Goal: Task Accomplishment & Management: Manage account settings

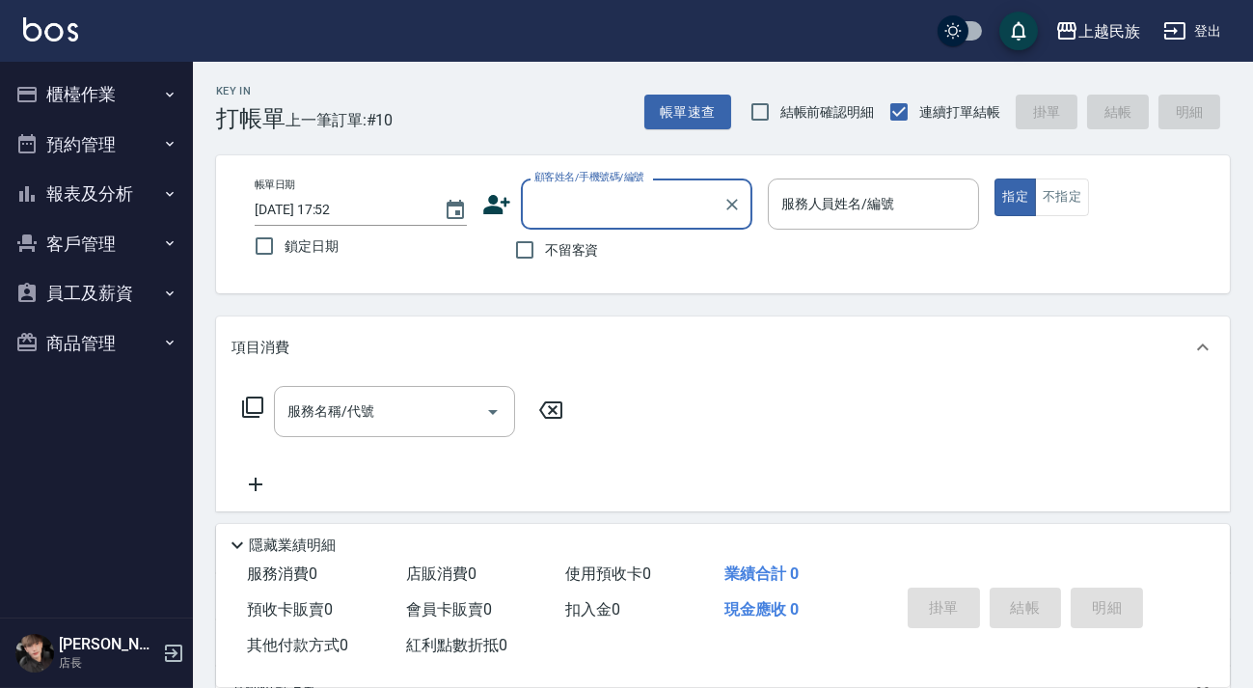
drag, startPoint x: 70, startPoint y: 104, endPoint x: 77, endPoint y: 144, distance: 40.1
click at [71, 104] on button "櫃檯作業" at bounding box center [96, 94] width 177 height 50
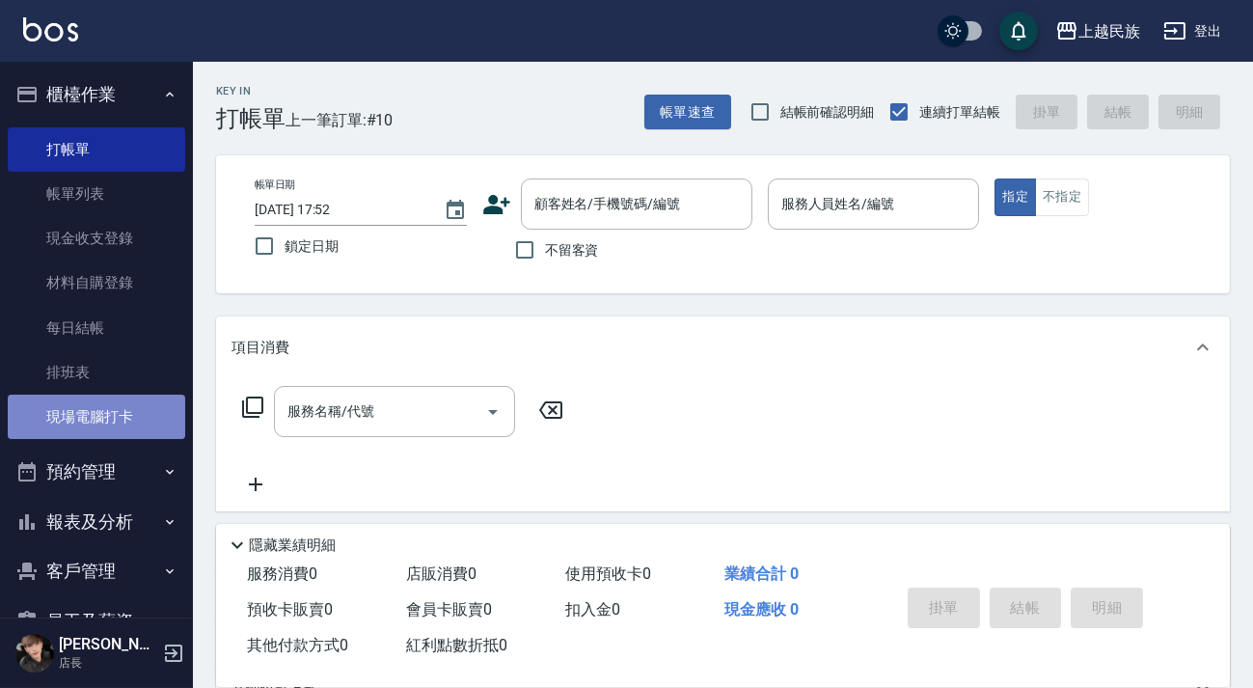
click at [100, 417] on link "現場電腦打卡" at bounding box center [96, 417] width 177 height 44
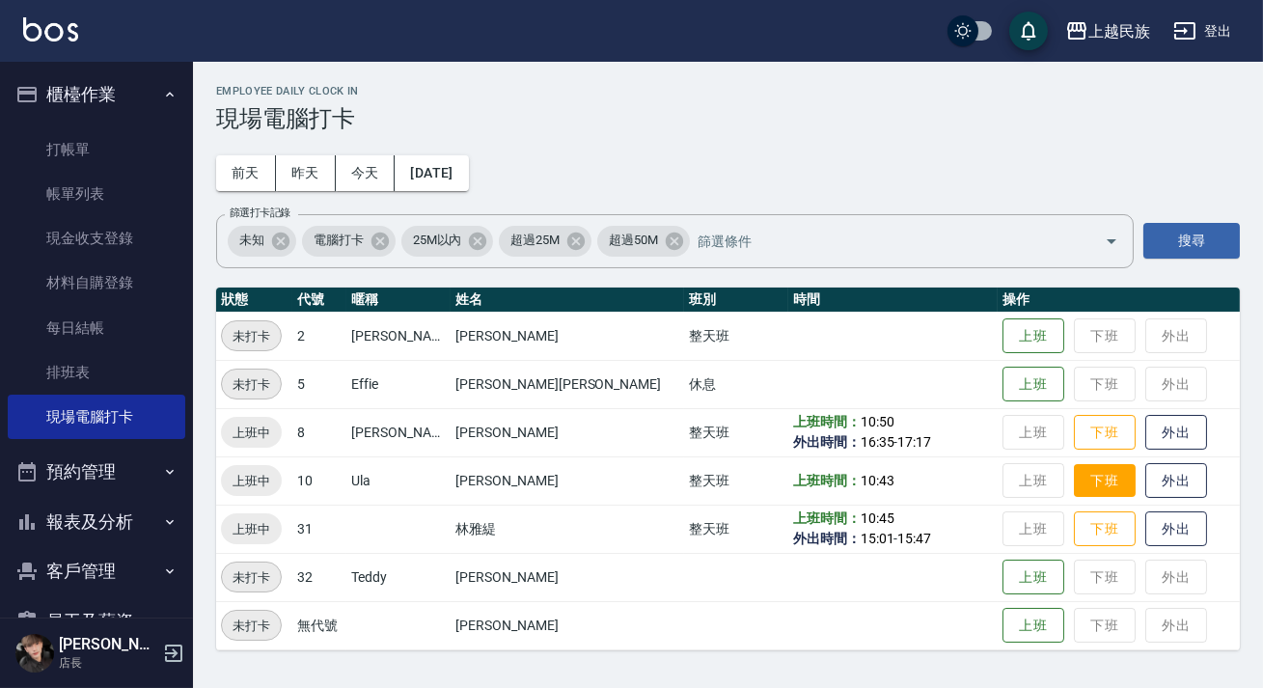
click at [1074, 481] on button "下班" at bounding box center [1105, 481] width 62 height 34
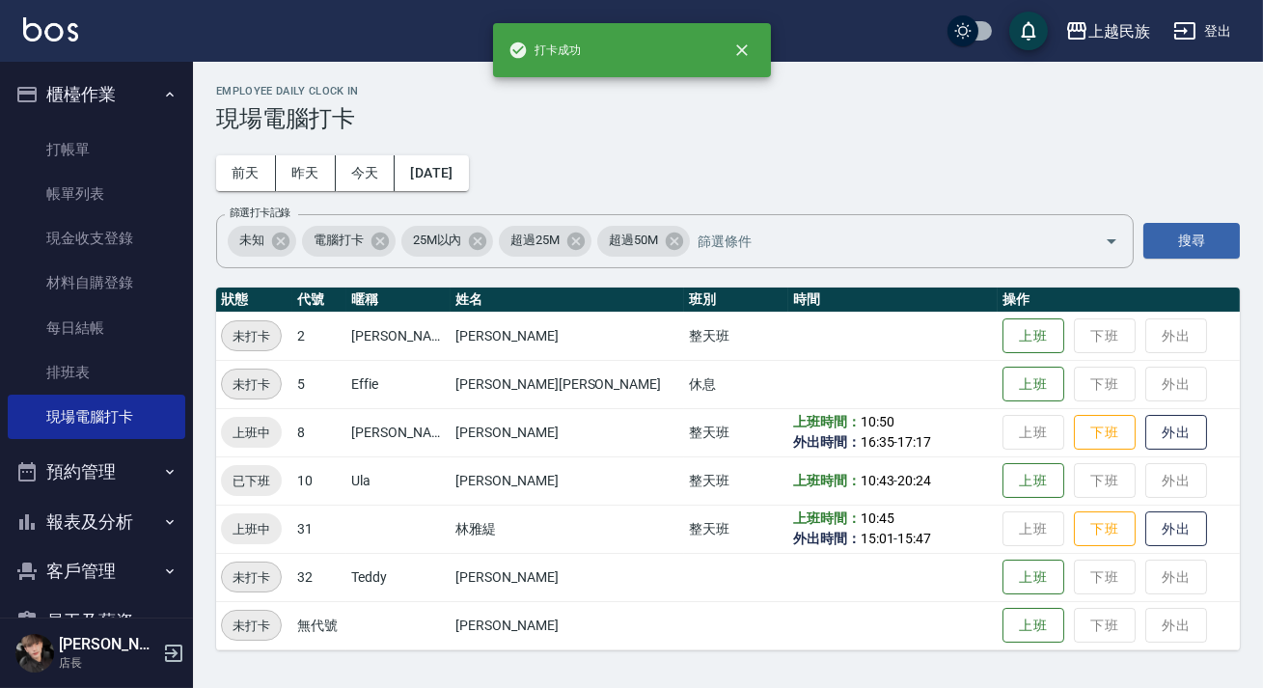
click at [903, 474] on td "上班時間： 10:43 - 20:24" at bounding box center [892, 480] width 209 height 48
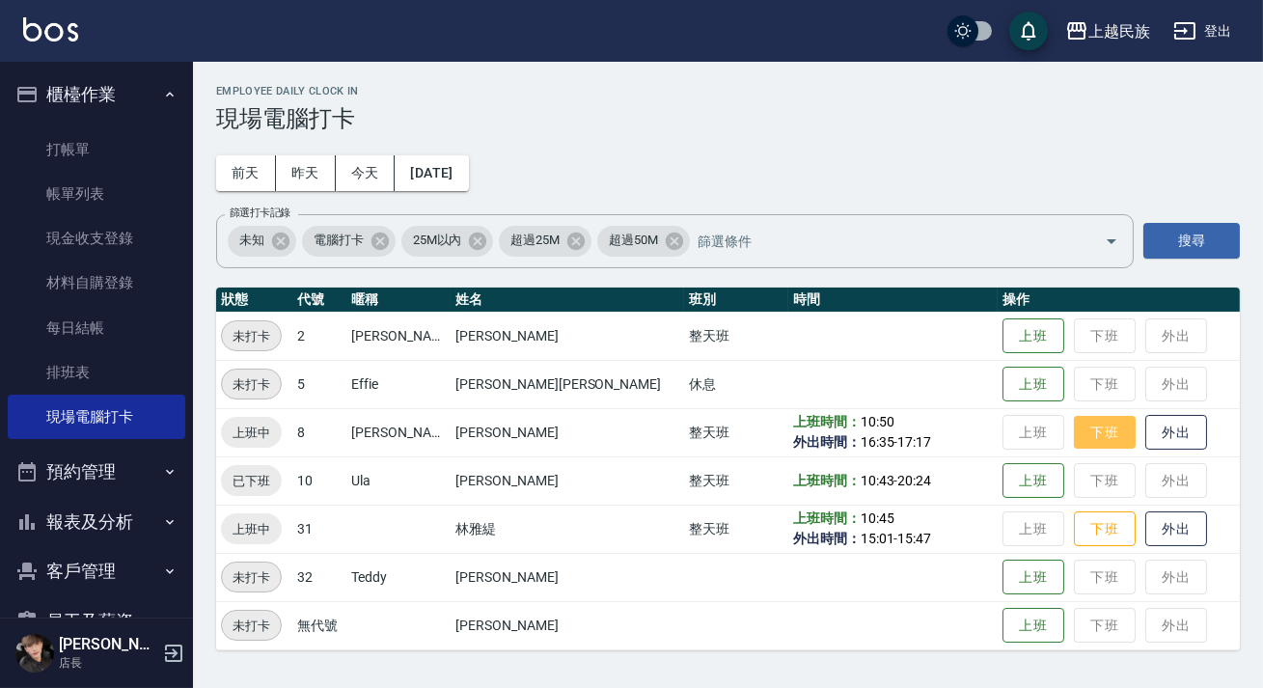
click at [1074, 442] on button "下班" at bounding box center [1105, 433] width 62 height 34
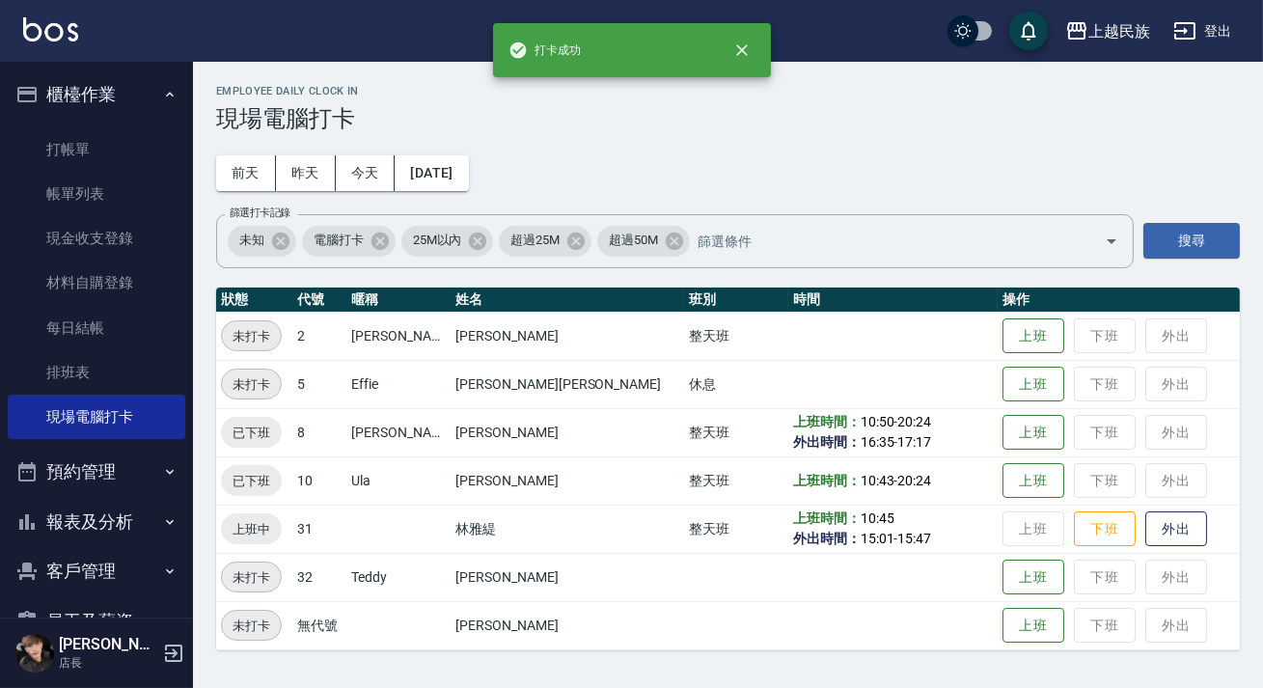
click at [880, 446] on td "上班時間： 10:50 - 20:24 外出時間： 16:35 - 17:17" at bounding box center [892, 432] width 209 height 48
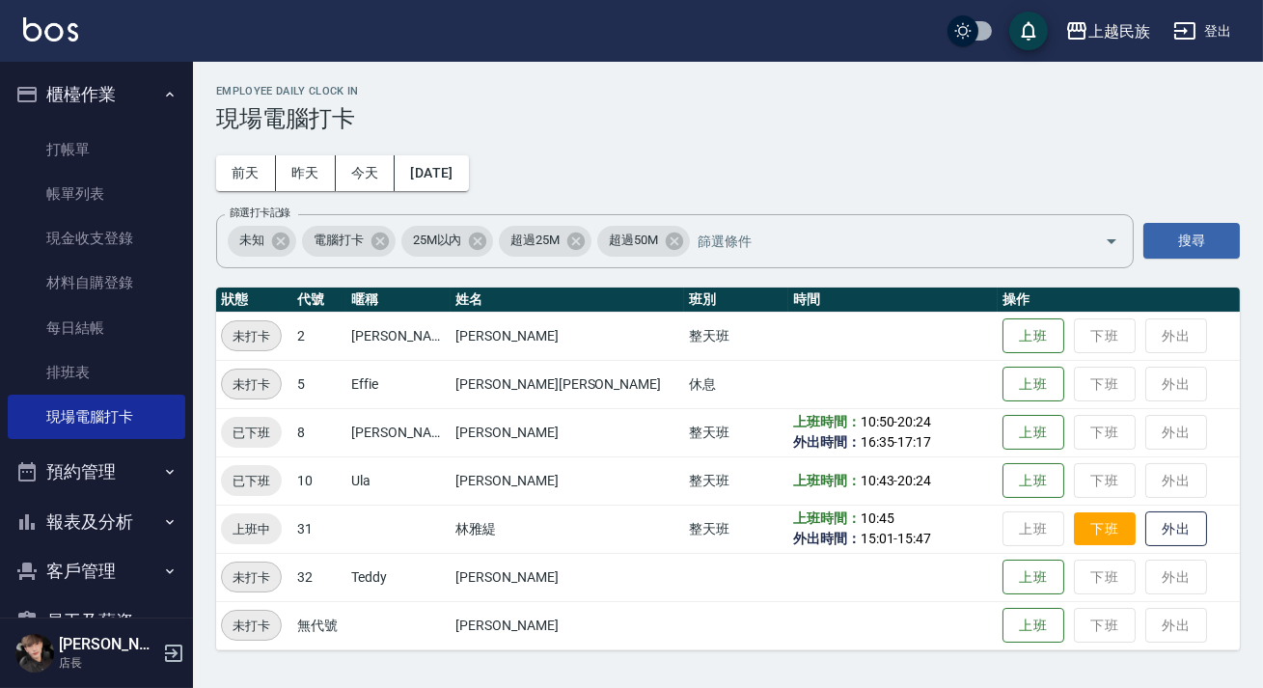
click at [1074, 533] on button "下班" at bounding box center [1105, 529] width 62 height 34
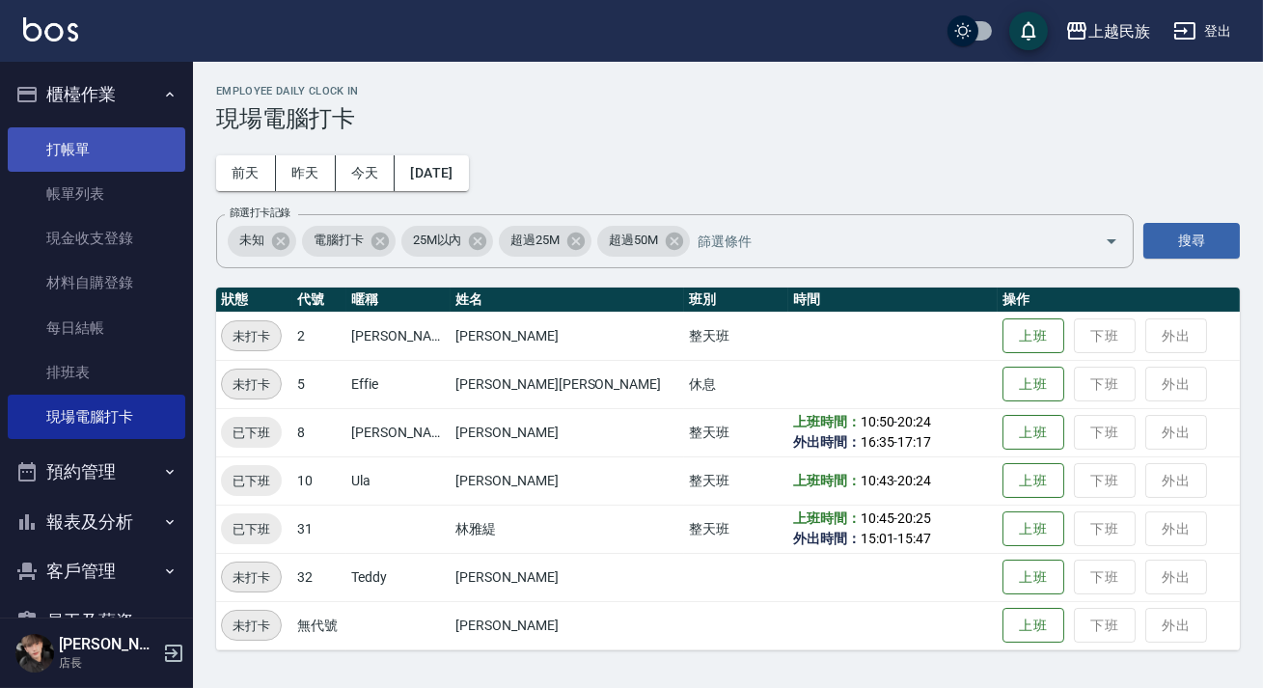
click at [134, 157] on link "打帳單" at bounding box center [96, 149] width 177 height 44
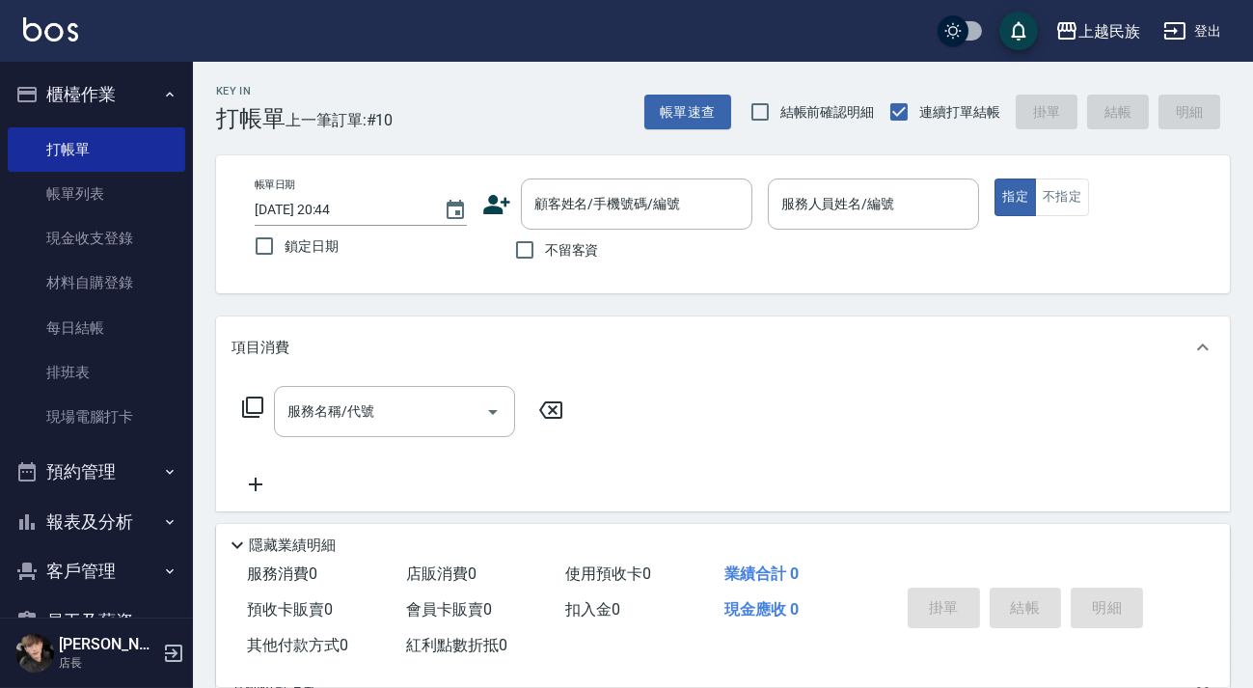
click at [35, 34] on img at bounding box center [50, 29] width 55 height 24
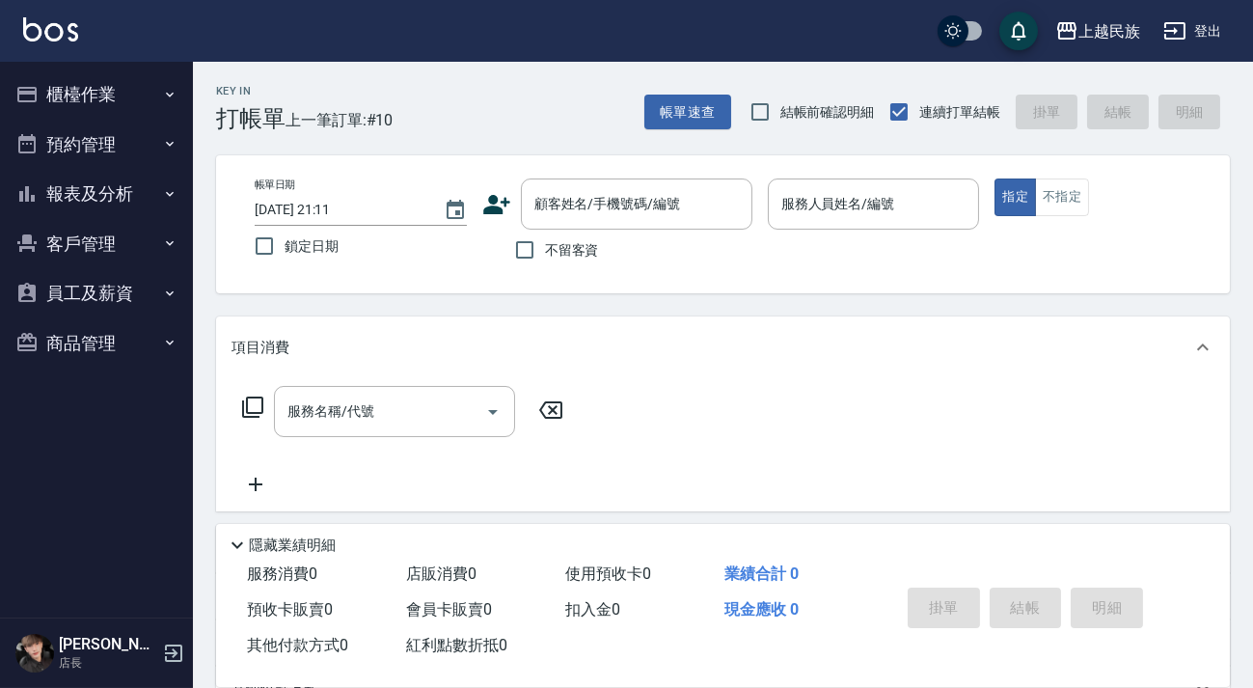
click at [642, 232] on div "不留客資" at bounding box center [617, 250] width 270 height 41
click at [643, 231] on div "不留客資" at bounding box center [617, 250] width 270 height 41
click at [647, 221] on div "顧客姓名/手機號碼/編號" at bounding box center [637, 203] width 232 height 51
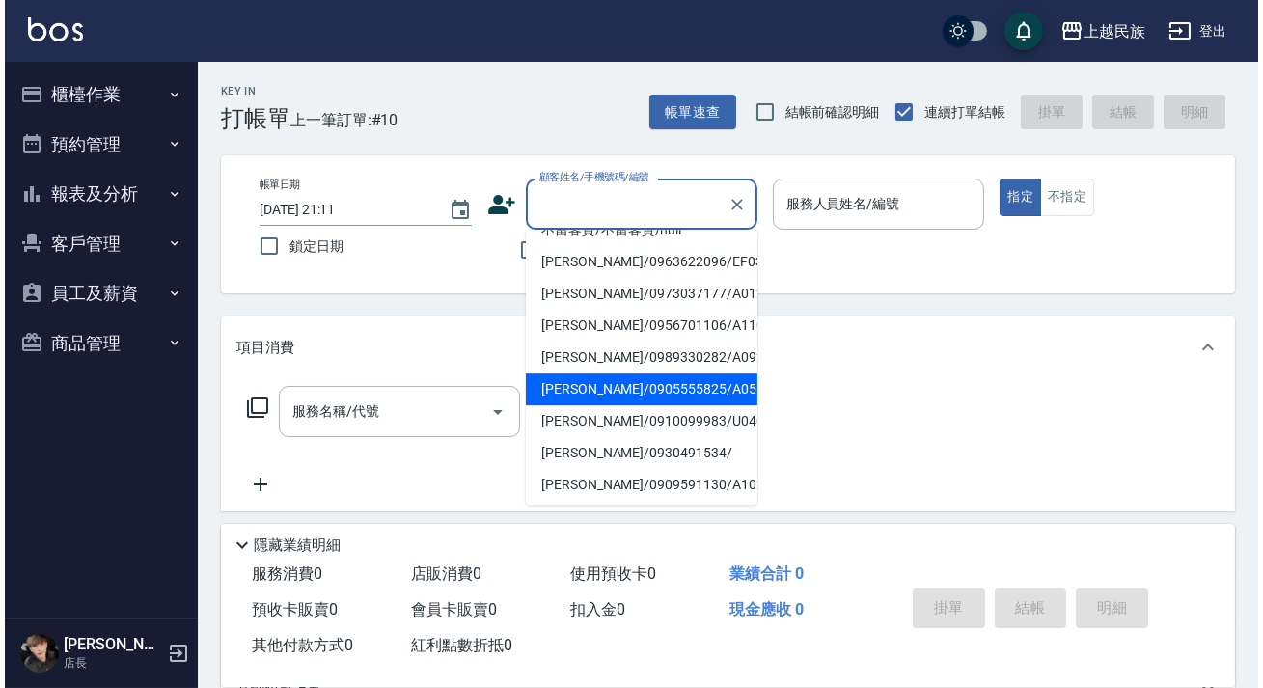
scroll to position [175, 0]
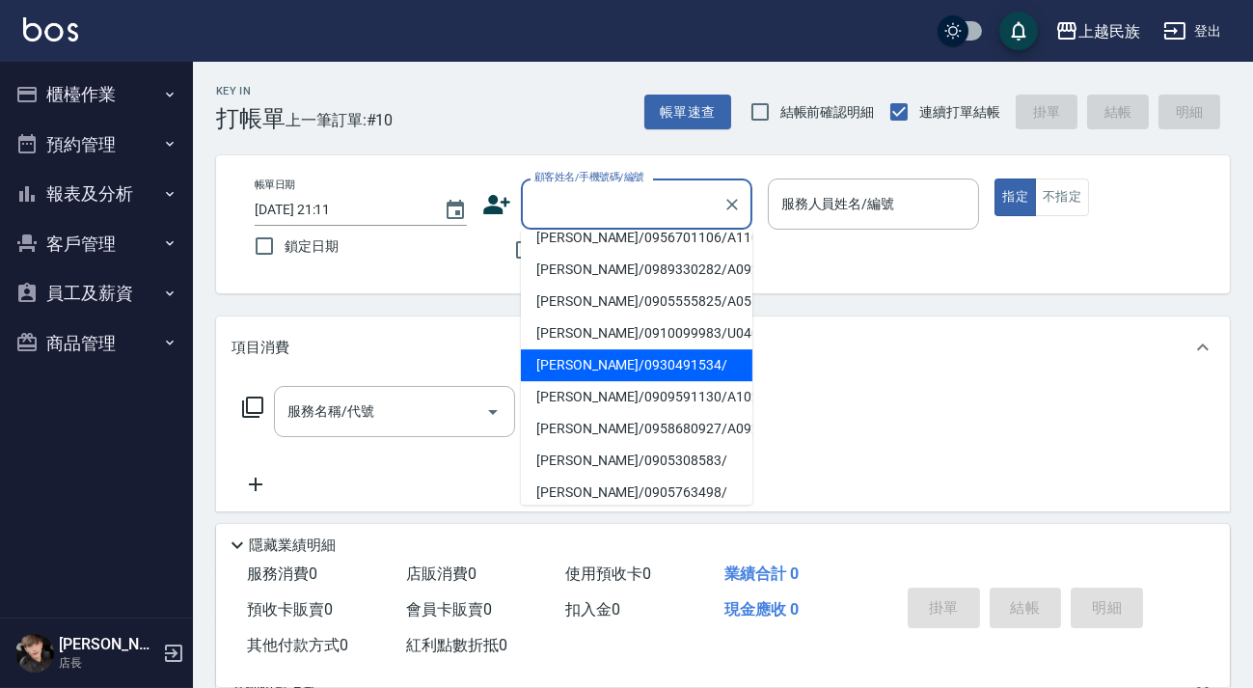
click at [654, 361] on li "[PERSON_NAME]/0930491534/" at bounding box center [637, 365] width 232 height 32
type input "[PERSON_NAME]/0930491534/"
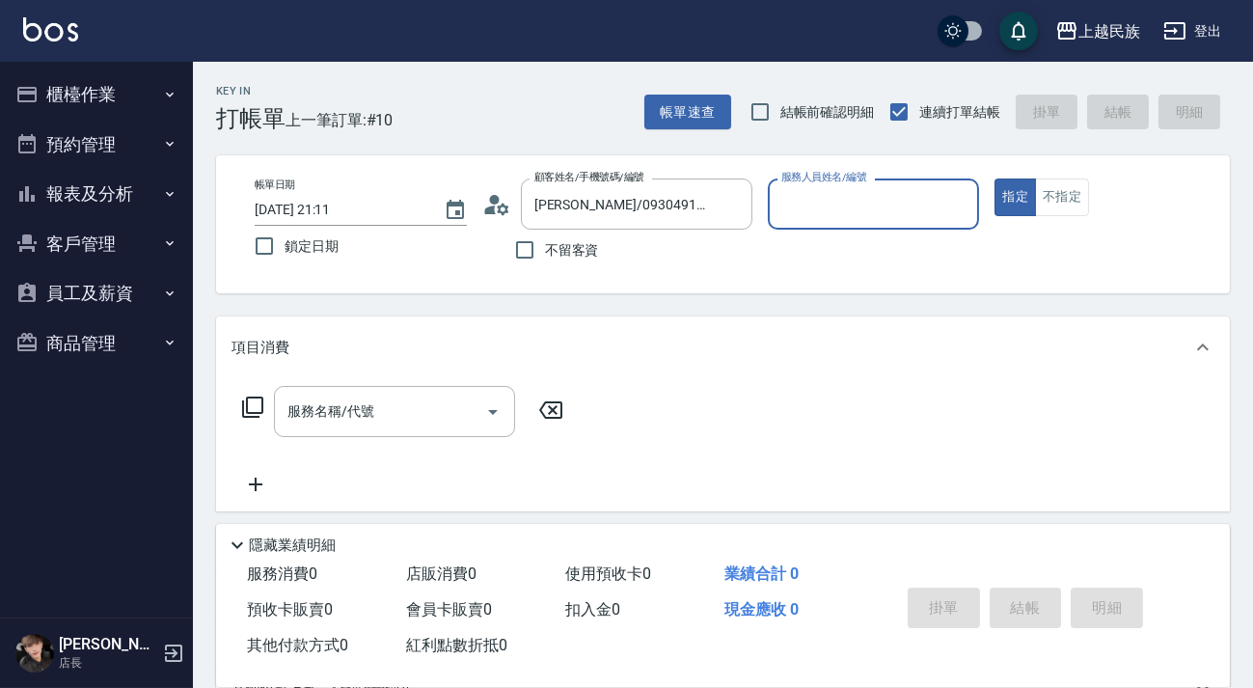
type input "Ula-10"
click at [995, 178] on button "指定" at bounding box center [1015, 197] width 41 height 38
type button "true"
click at [244, 402] on icon at bounding box center [252, 407] width 23 height 23
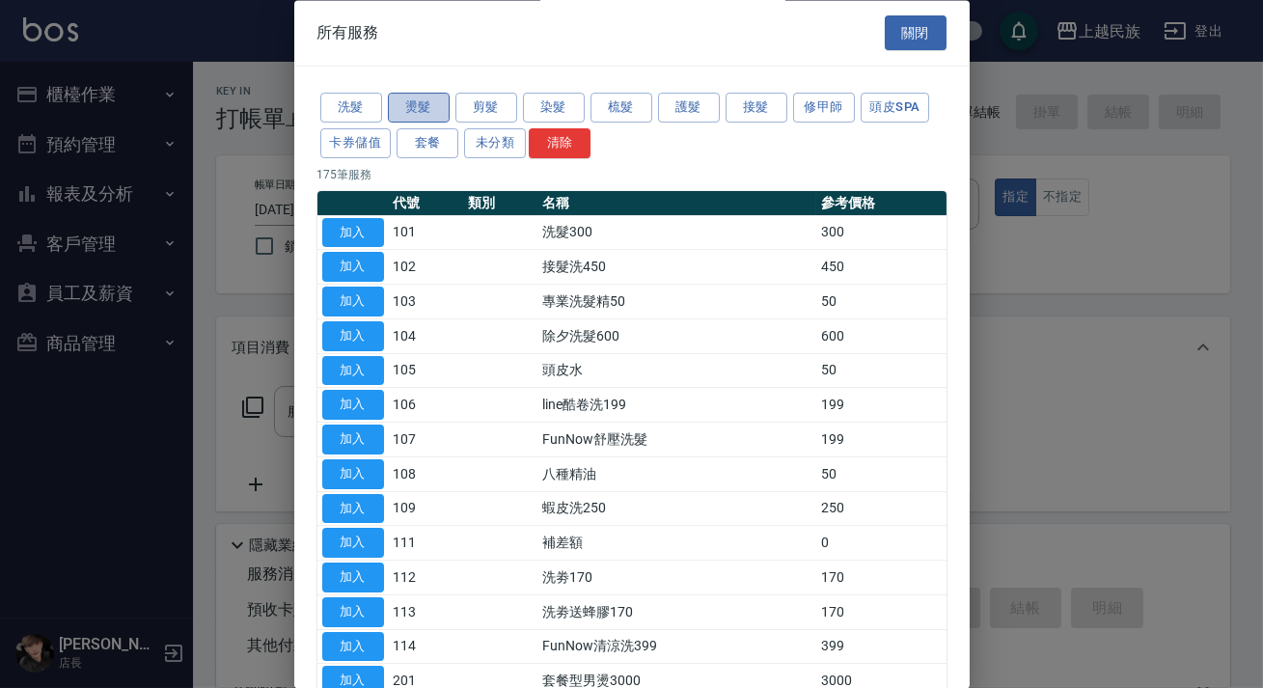
click at [425, 108] on button "燙髮" at bounding box center [419, 109] width 62 height 30
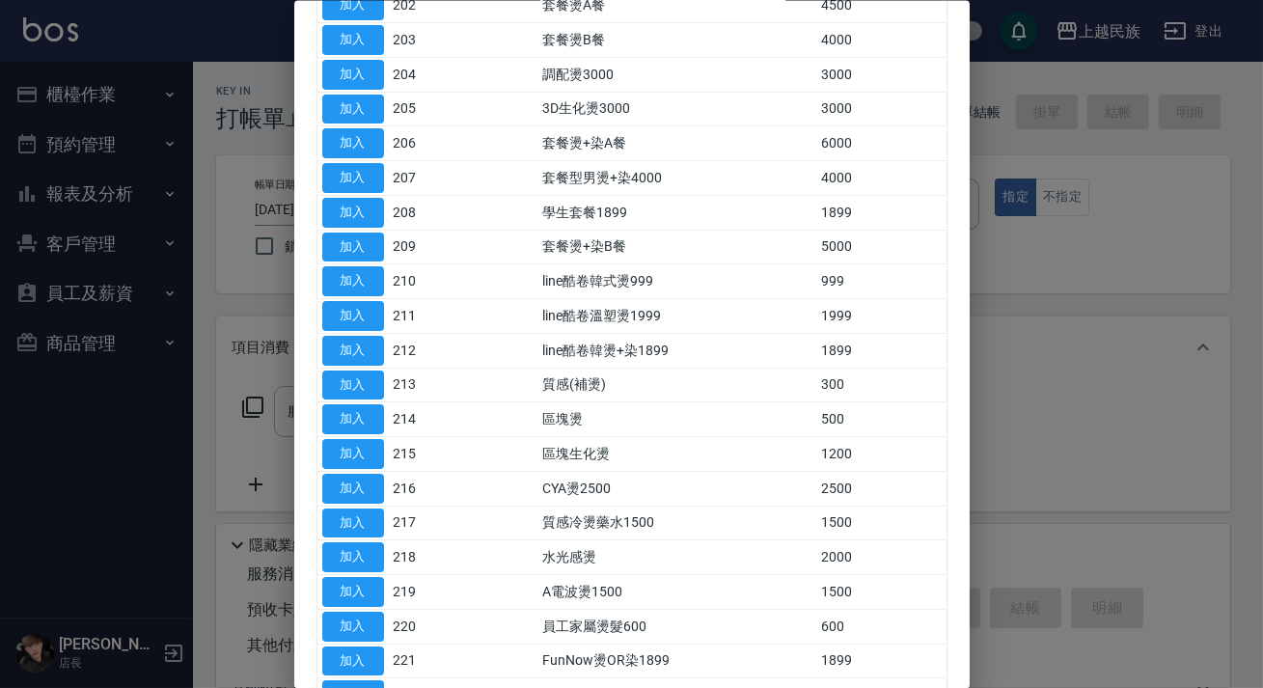
scroll to position [768, 0]
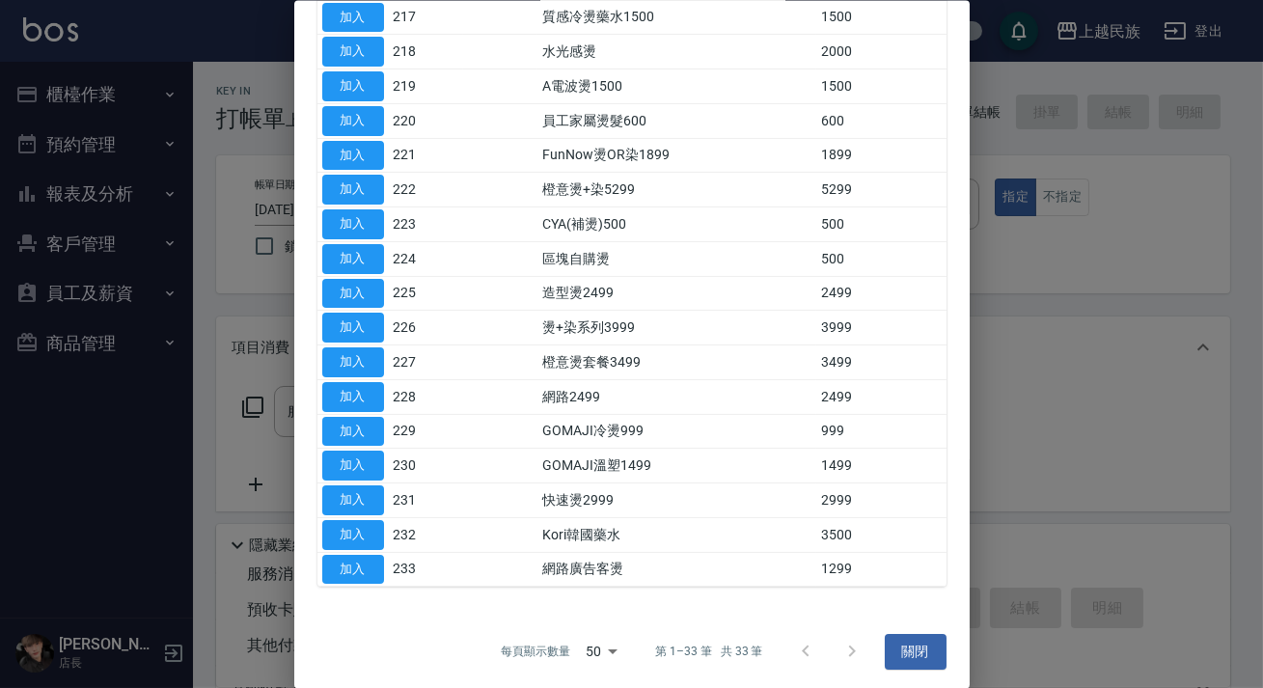
drag, startPoint x: 352, startPoint y: 554, endPoint x: 646, endPoint y: 451, distance: 311.5
click at [352, 554] on button "加入" at bounding box center [353, 569] width 62 height 30
type input "網路廣告客燙(233)"
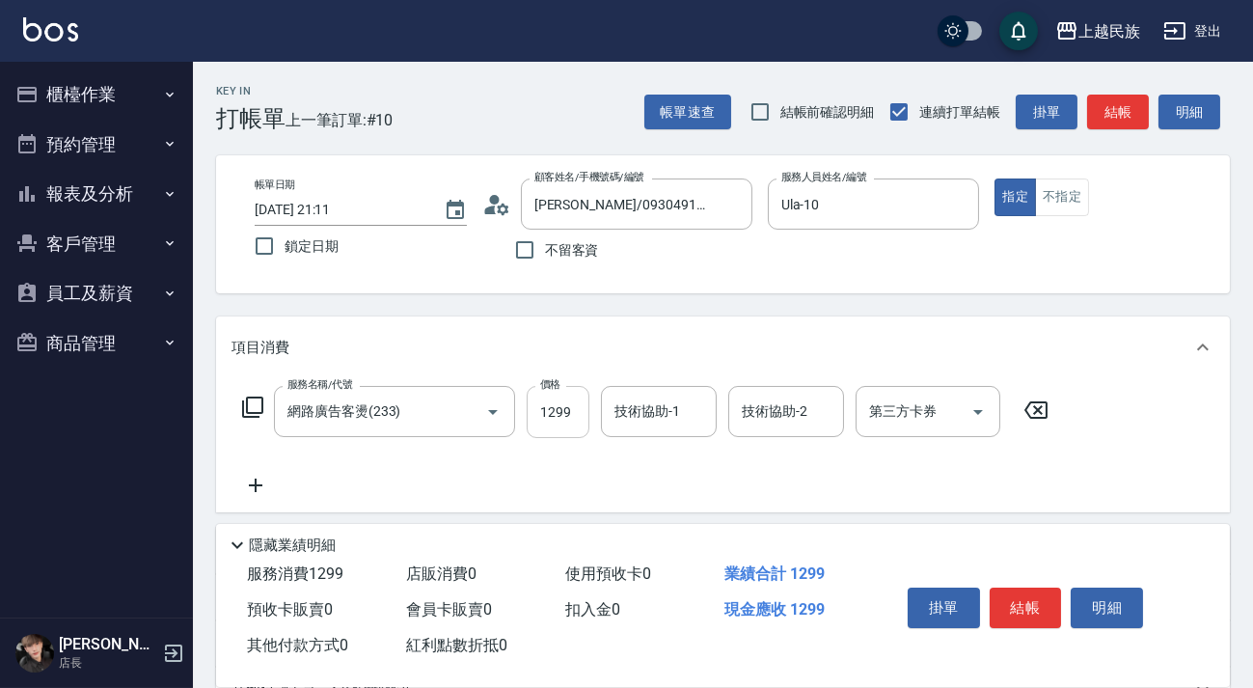
click at [536, 405] on input "1299" at bounding box center [558, 412] width 63 height 52
type input "1799"
type input "Ula-10"
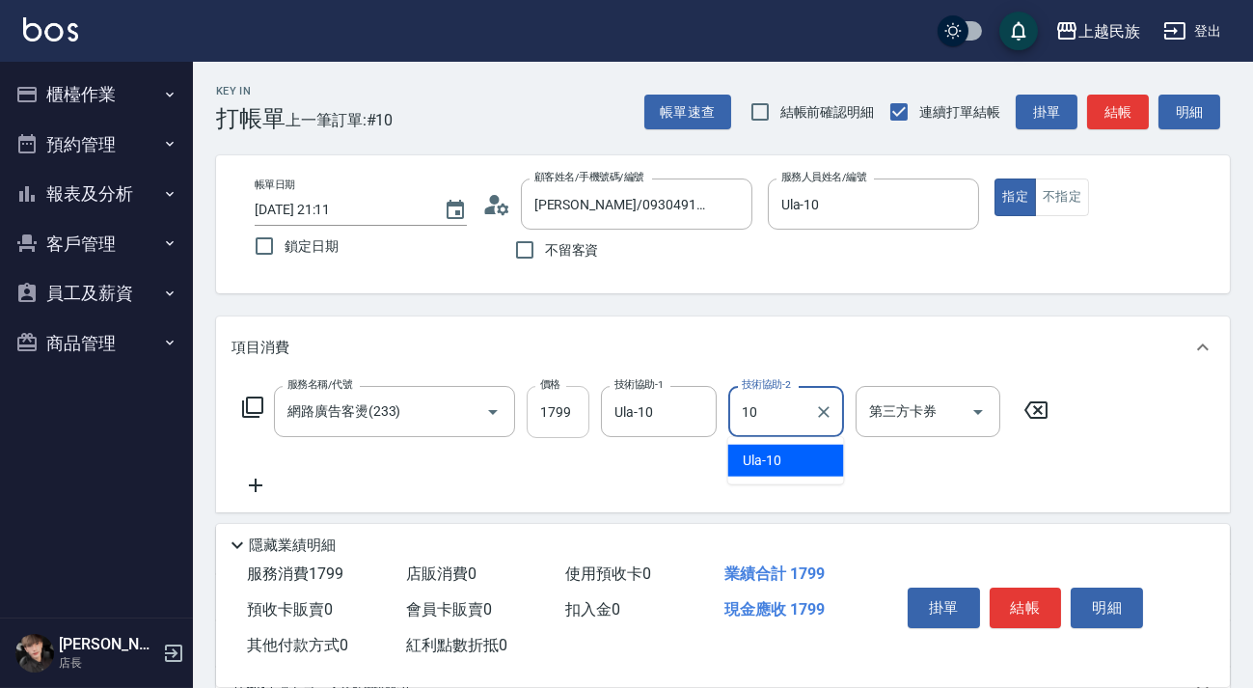
type input "Ula-10"
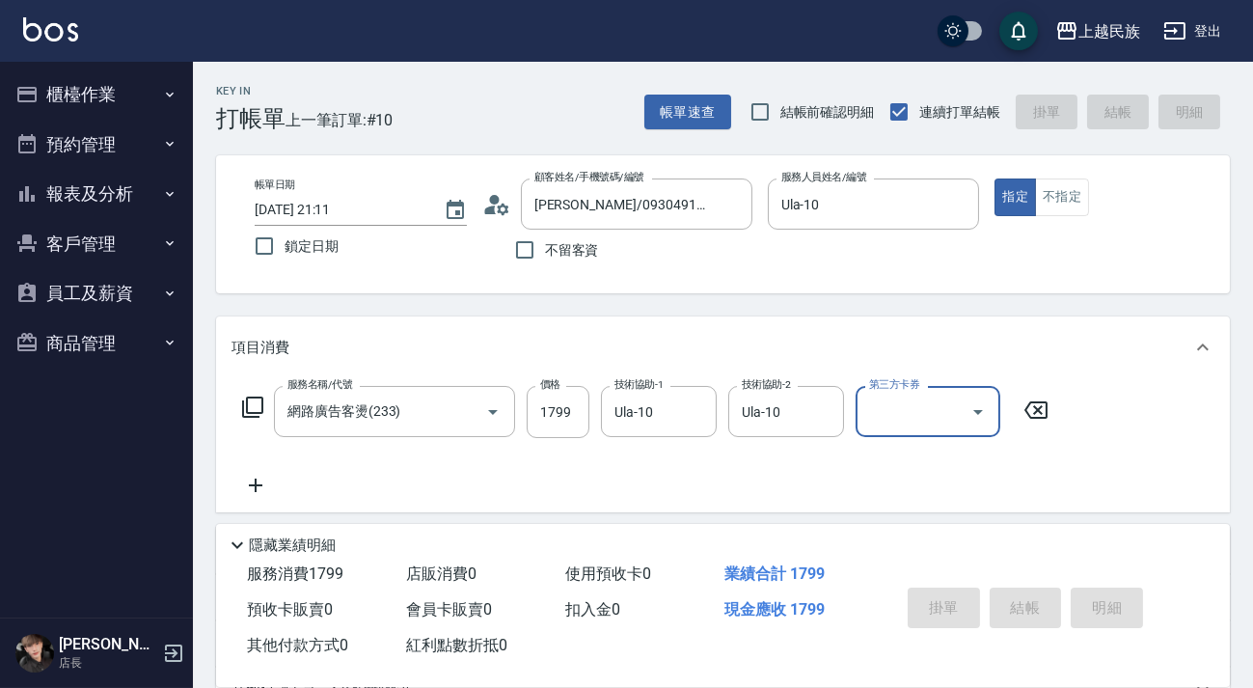
type input "[DATE] 21:16"
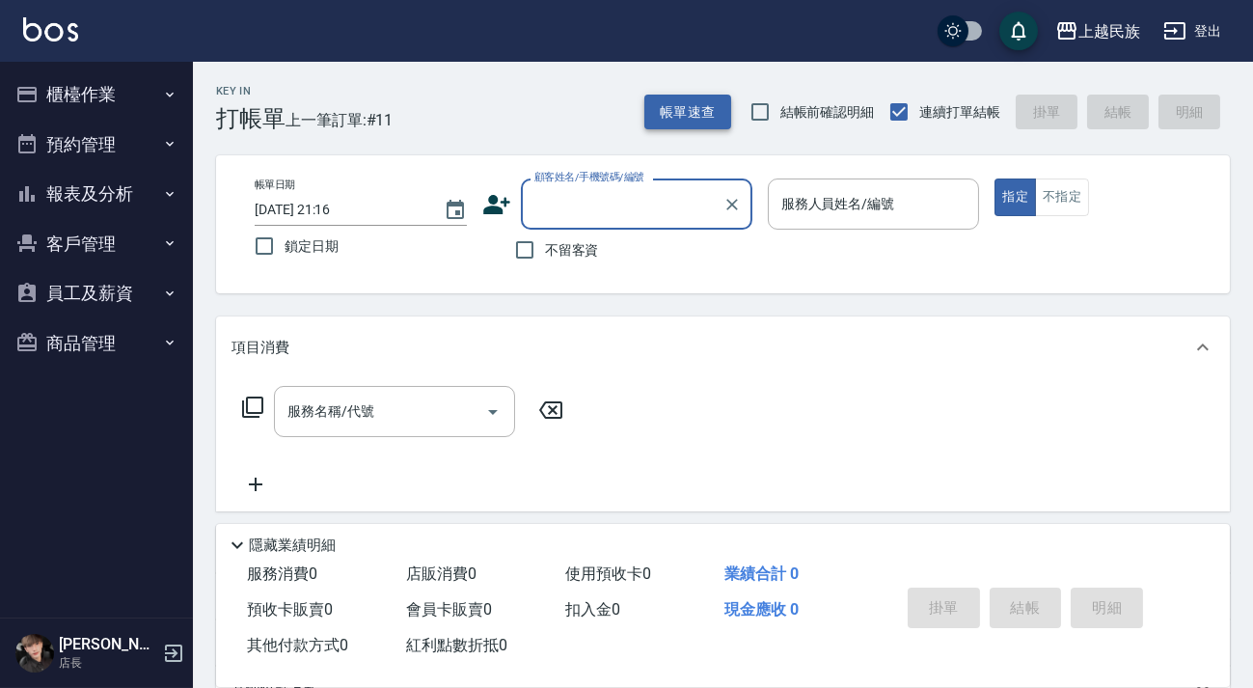
click at [696, 119] on button "帳單速查" at bounding box center [687, 113] width 87 height 36
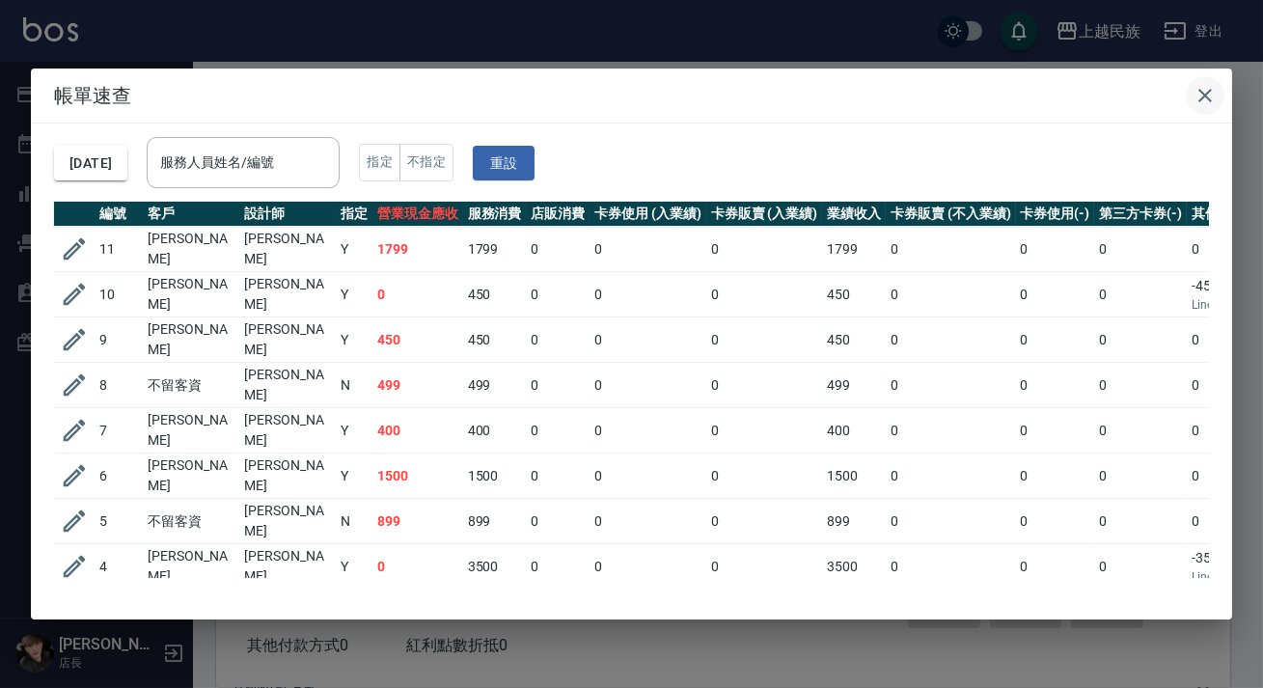
click at [1194, 94] on icon "button" at bounding box center [1204, 95] width 23 height 23
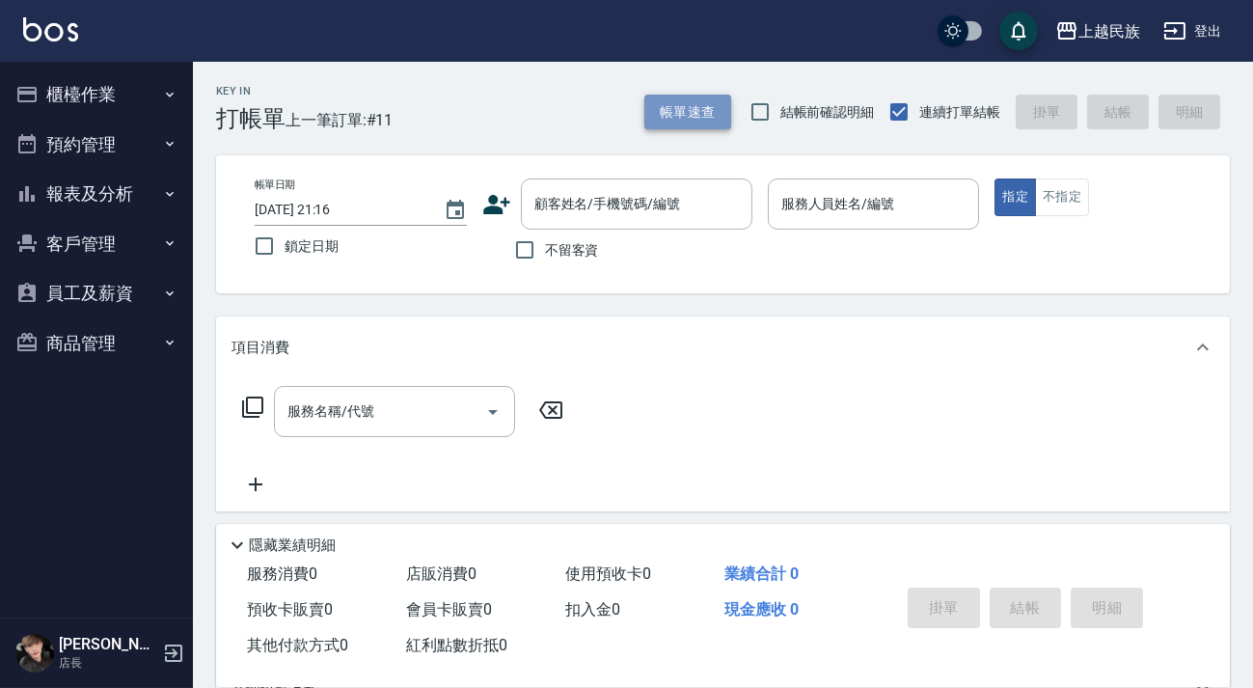
click at [705, 113] on button "帳單速查" at bounding box center [687, 113] width 87 height 36
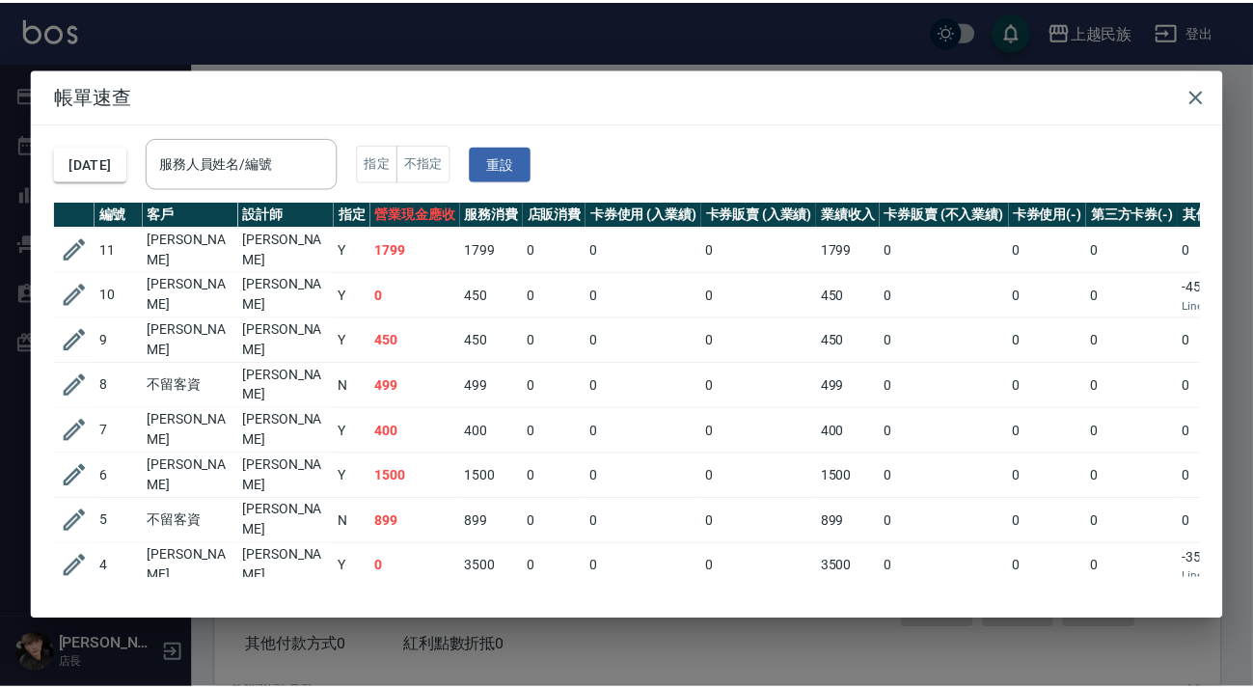
scroll to position [0, 267]
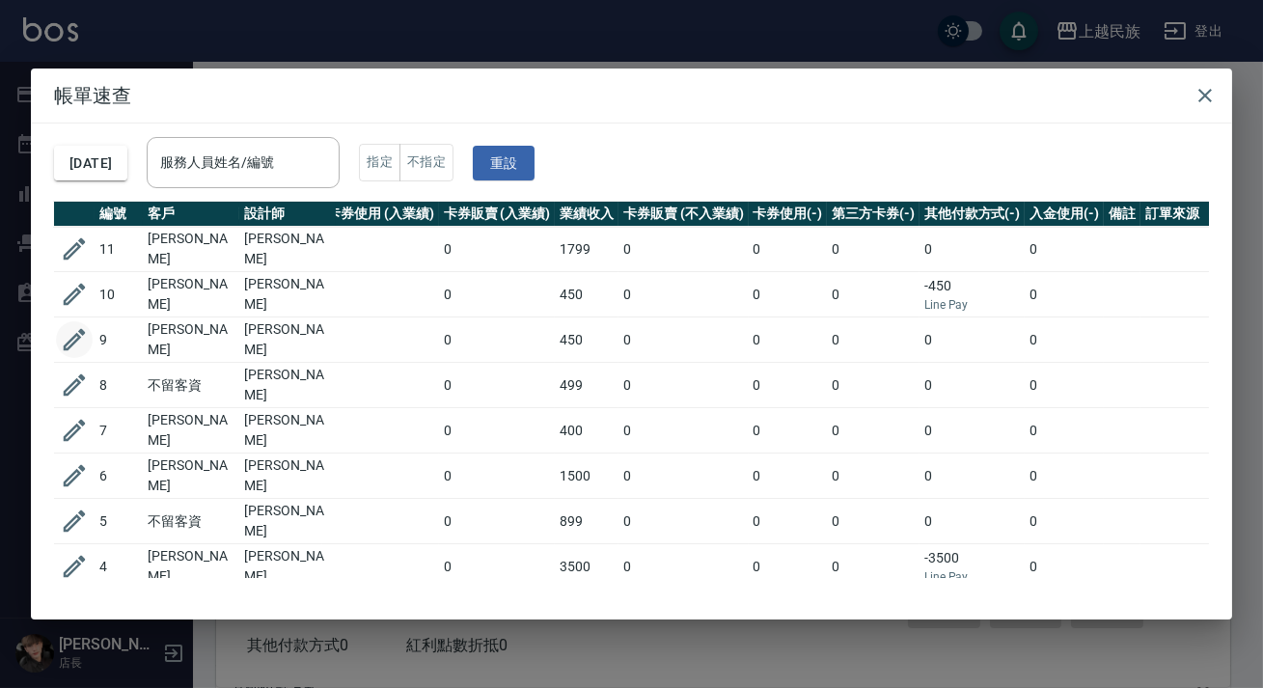
click at [77, 328] on icon "button" at bounding box center [74, 339] width 29 height 29
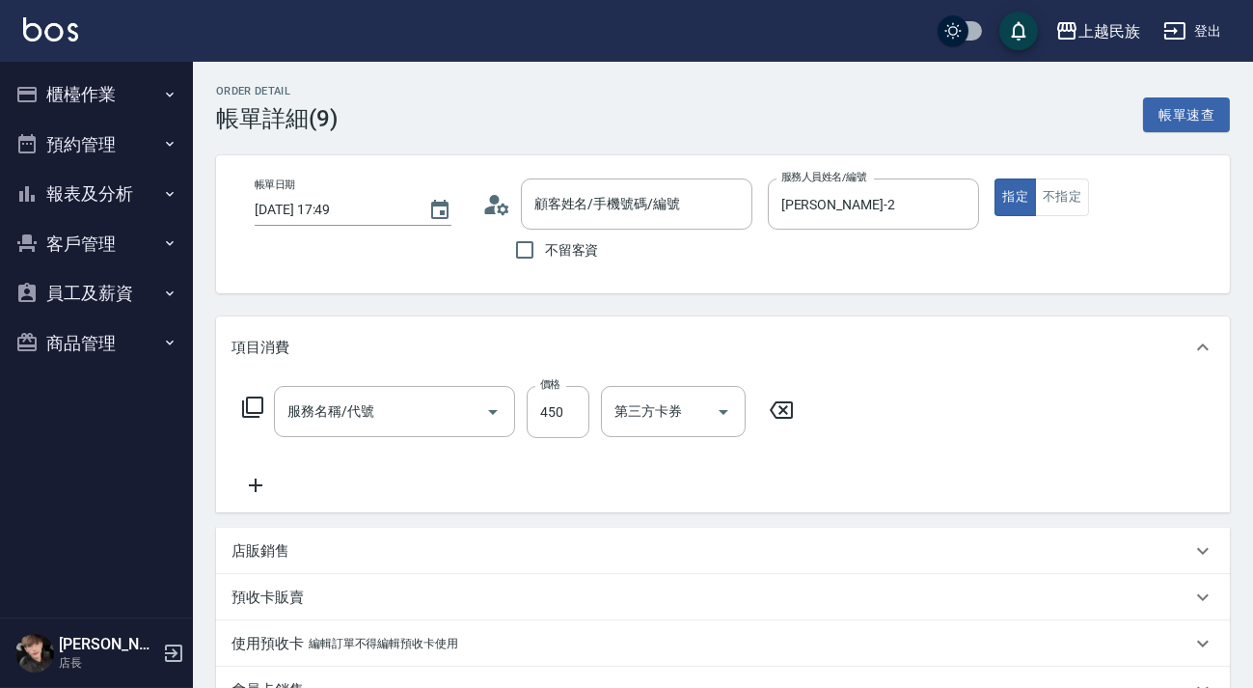
type input "[DATE] 17:49"
type input "[PERSON_NAME]-2"
type input "剪髮400(303)"
type input "[PERSON_NAME]/0987720206/A020611"
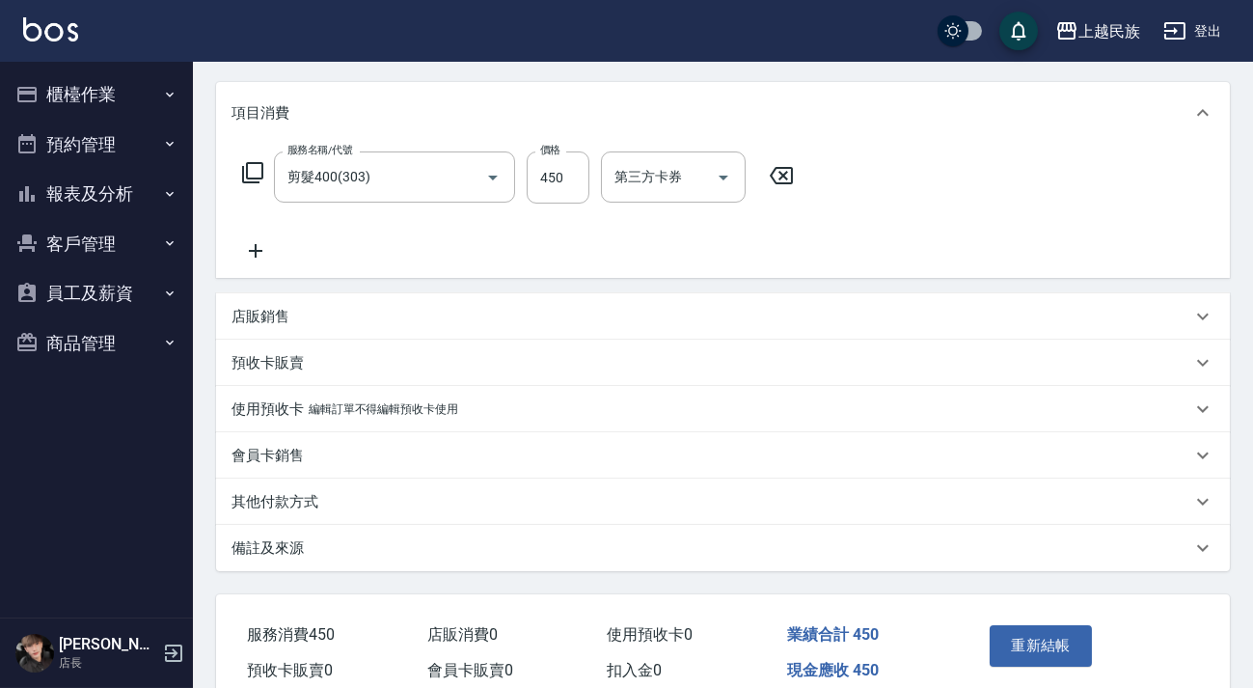
drag, startPoint x: 686, startPoint y: 571, endPoint x: 697, endPoint y: 563, distance: 13.9
click at [687, 571] on div "Order detail 帳單詳細 (9) 帳單速查 帳單日期 [DATE] 17:49 顧客姓名/手機號碼/編號 [PERSON_NAME]/0987720…" at bounding box center [723, 298] width 1060 height 943
click at [724, 553] on div "備註及來源" at bounding box center [712, 548] width 960 height 20
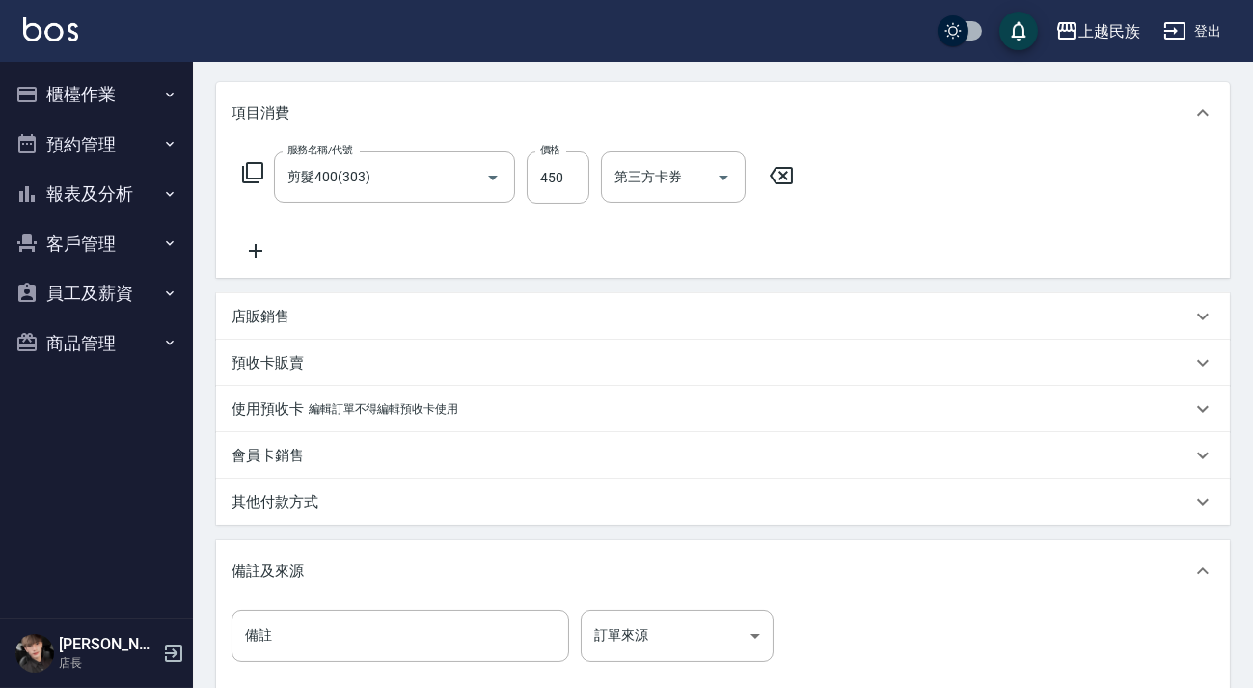
scroll to position [451, 0]
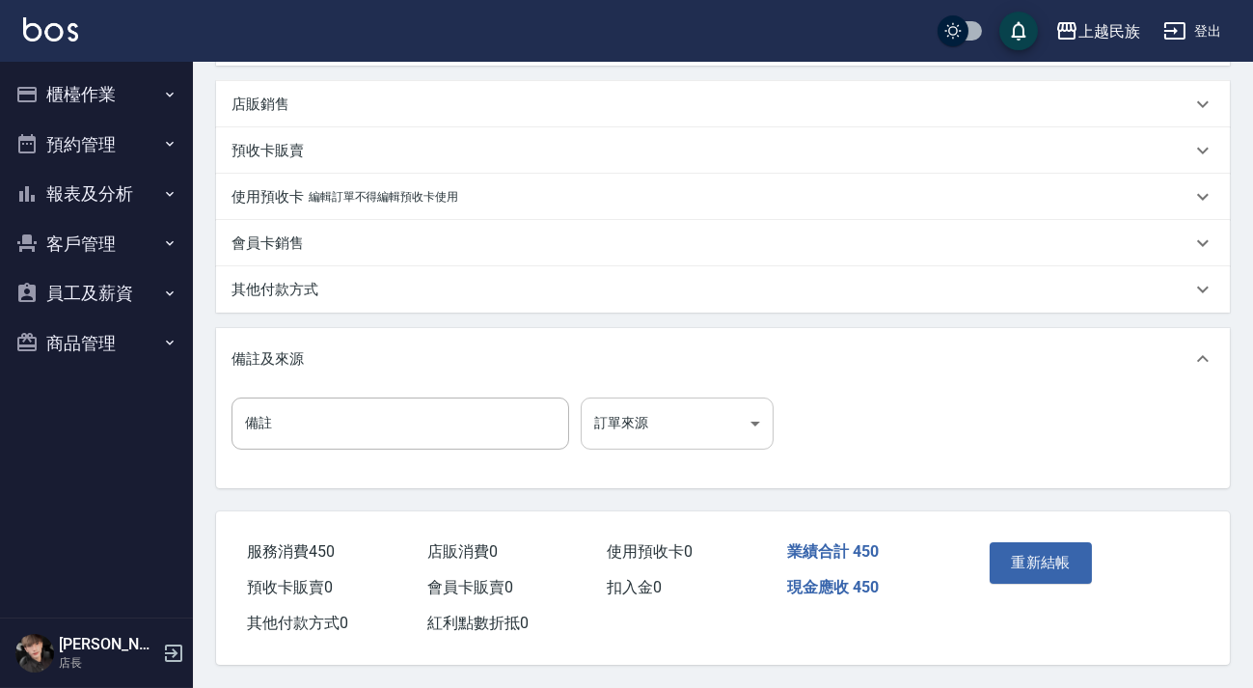
click at [756, 395] on body "上越民族 登出 櫃檯作業 打帳單 帳單列表 現金收支登錄 材料自購登錄 每日結帳 排班表 現場電腦打卡 預約管理 預約管理 單日預約紀錄 單週預約紀錄 報表及…" at bounding box center [626, 120] width 1253 height 1134
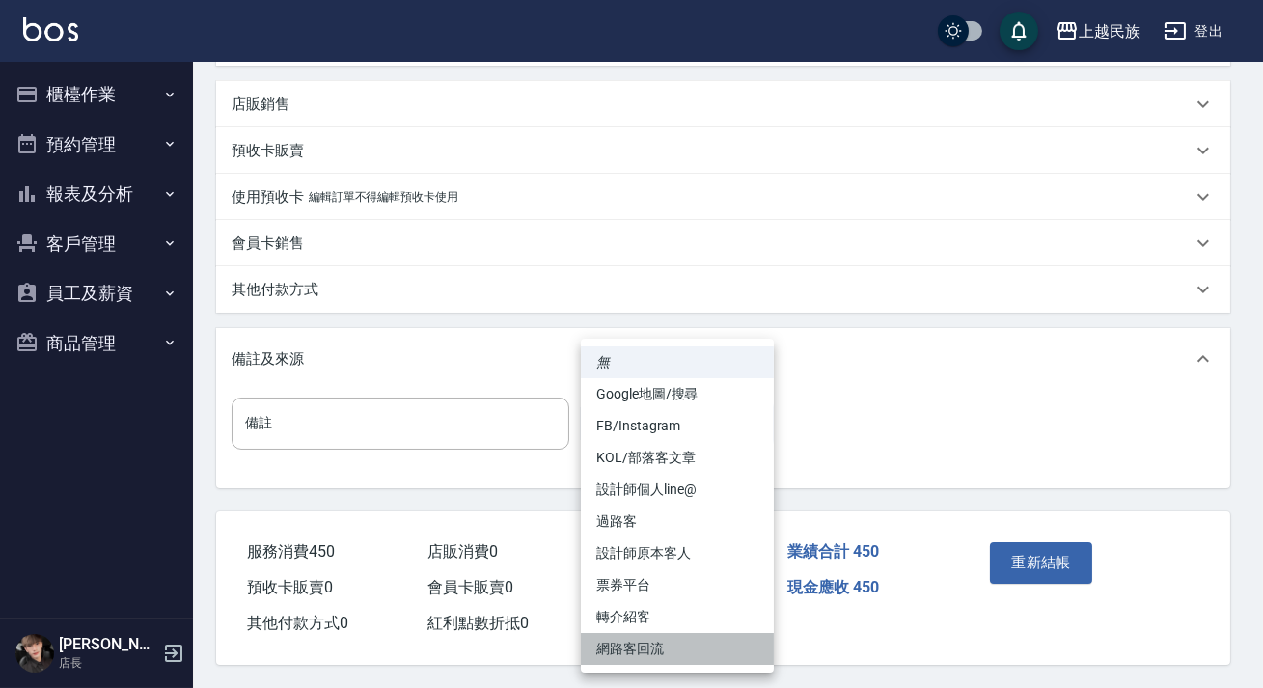
drag, startPoint x: 670, startPoint y: 648, endPoint x: 815, endPoint y: 632, distance: 145.6
click at [671, 648] on li "網路客回流" at bounding box center [677, 649] width 193 height 32
type input "網路客回流"
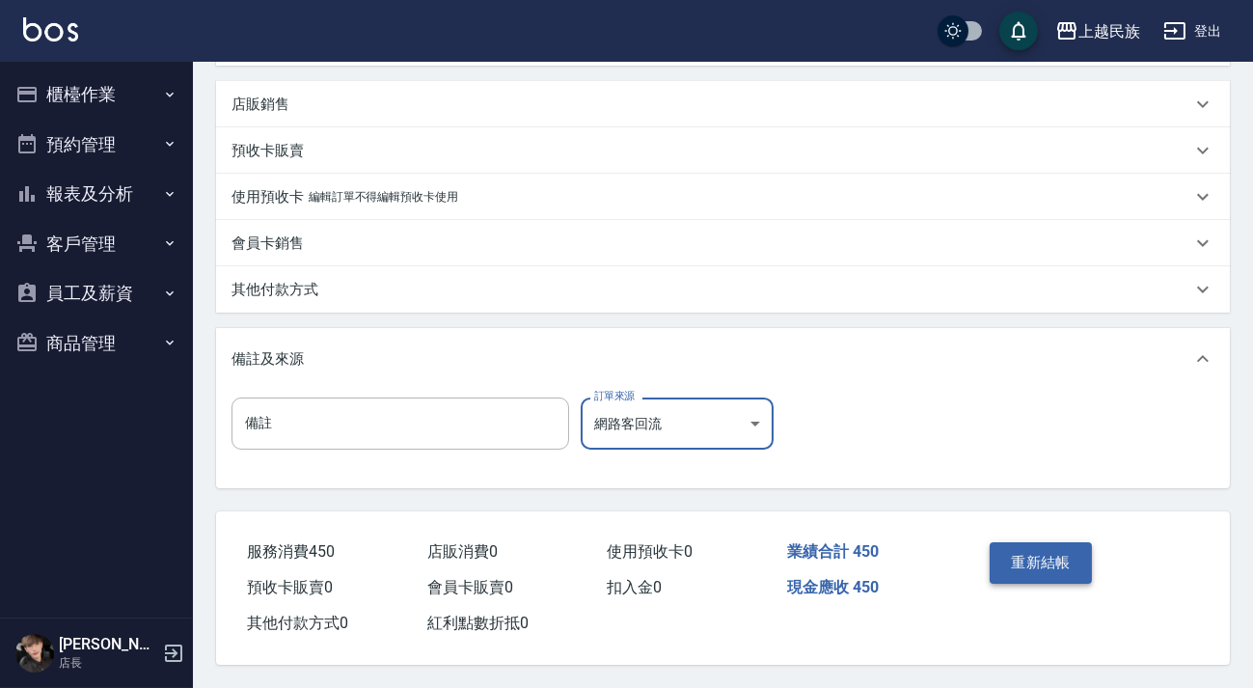
click at [1035, 557] on button "重新結帳" at bounding box center [1041, 562] width 102 height 41
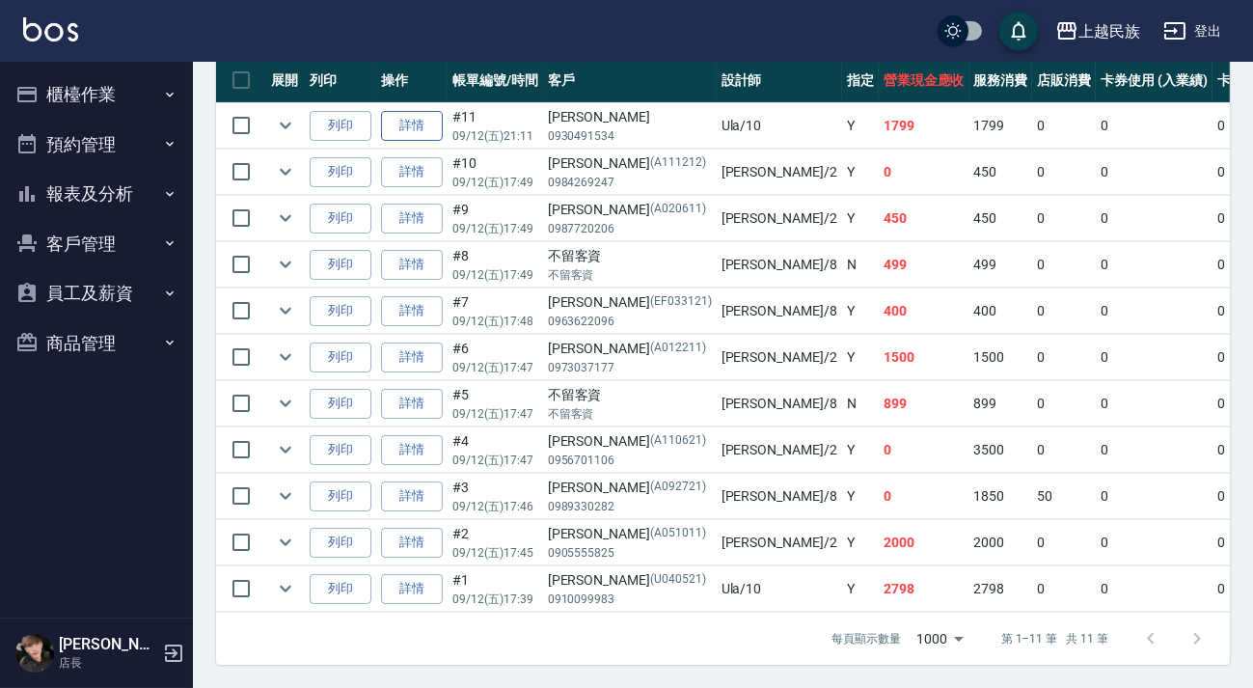
click at [410, 119] on link "詳情" at bounding box center [412, 126] width 62 height 30
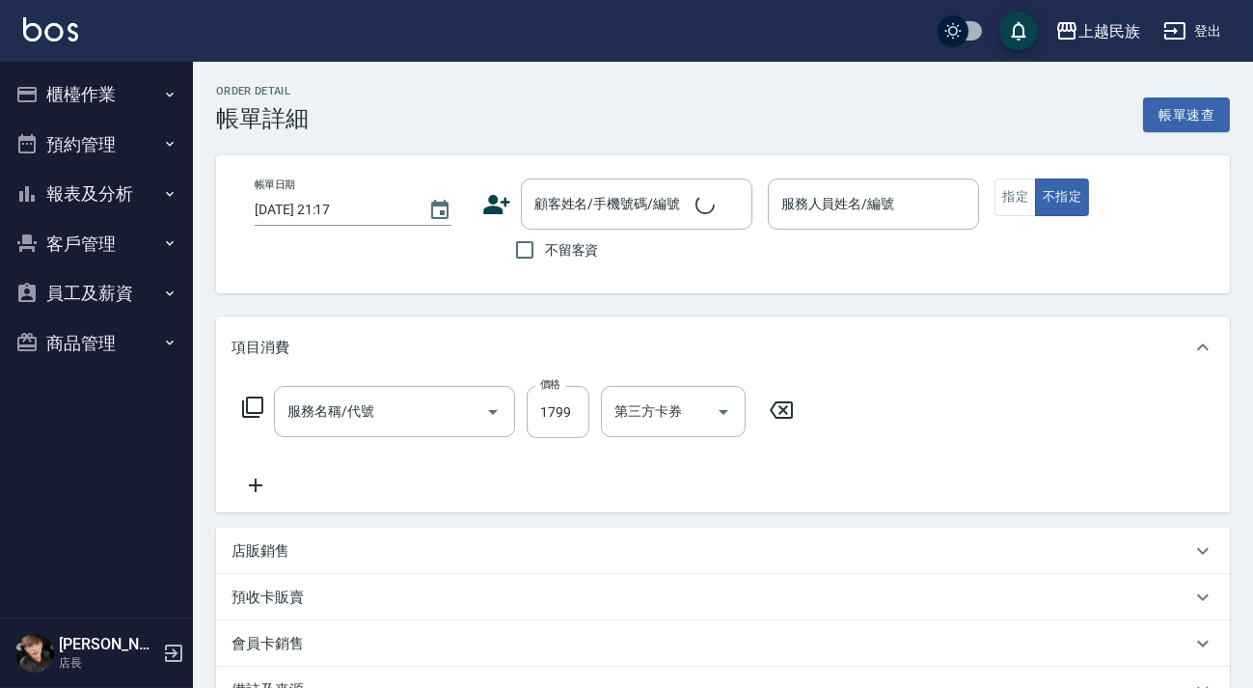
type input "[DATE] 21:11"
type input "Ula-10"
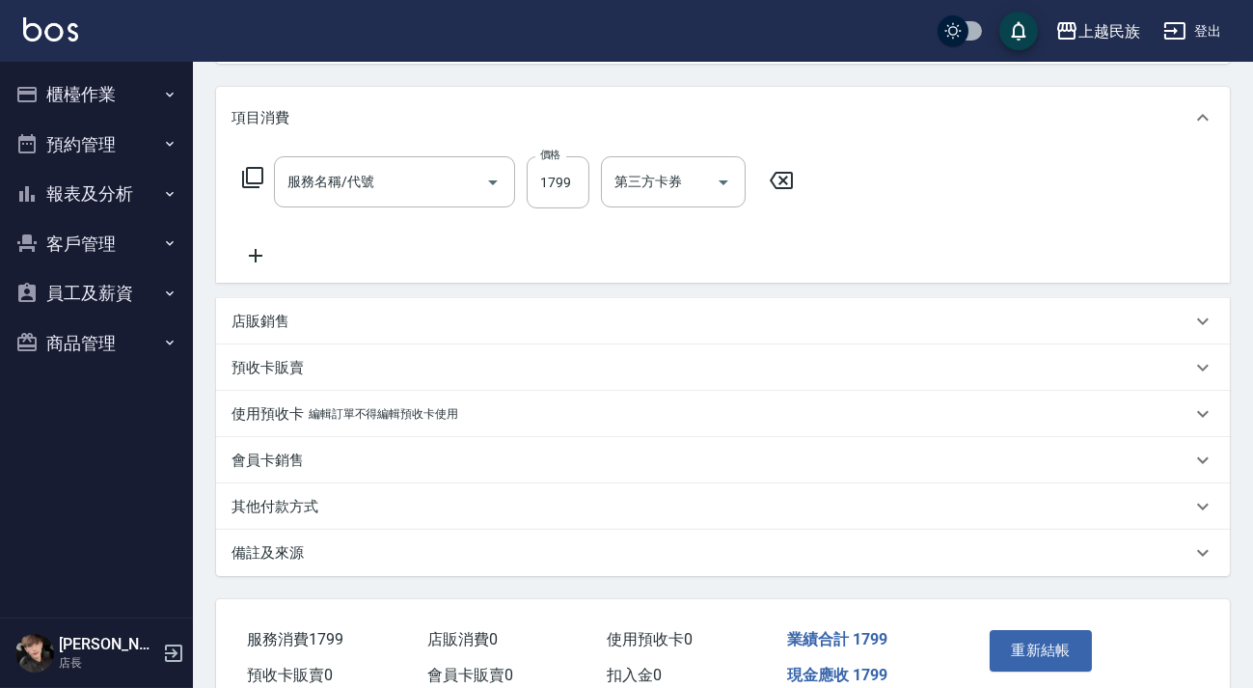
type input "網路廣告客燙(233)"
type input "[PERSON_NAME]/0930491534/"
click at [685, 556] on div "備註及來源" at bounding box center [712, 553] width 960 height 20
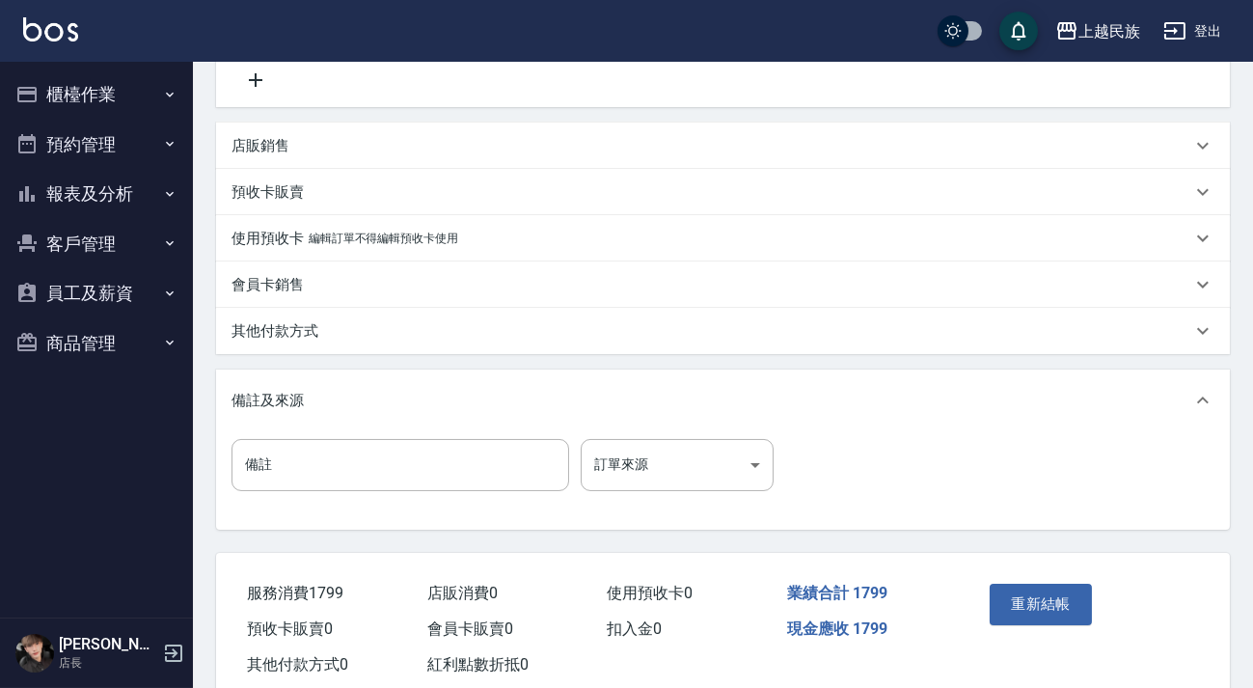
scroll to position [317, 0]
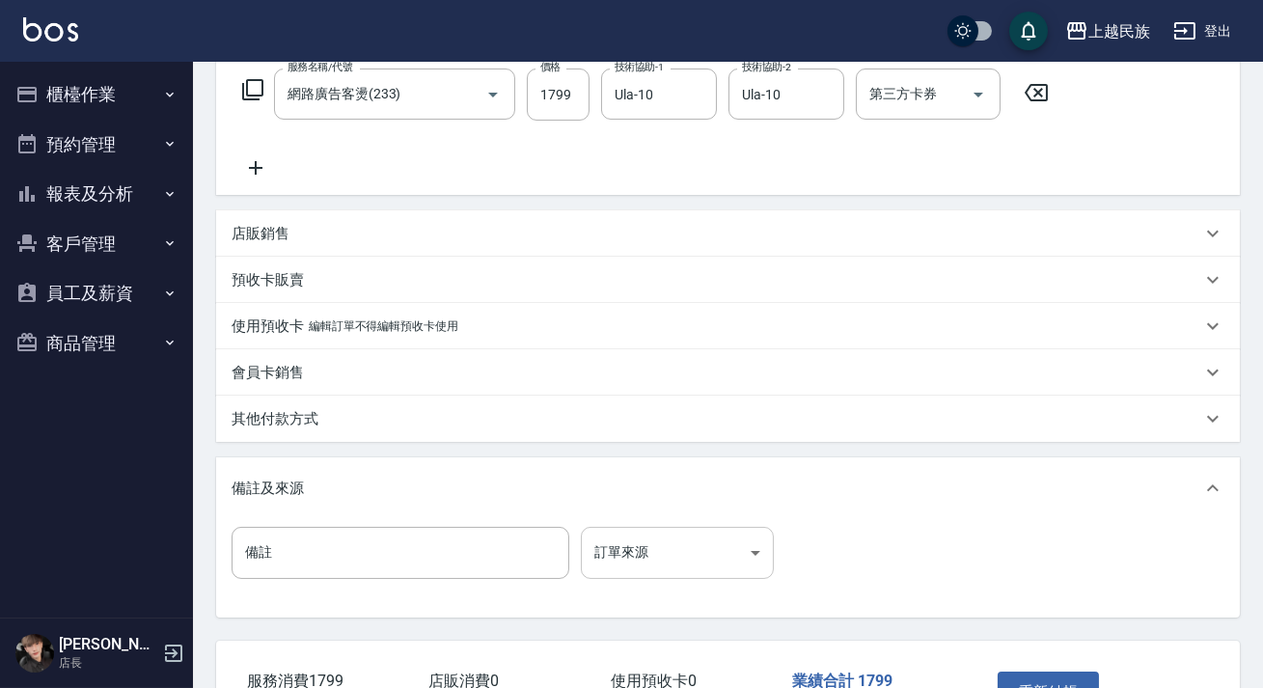
click at [733, 535] on body "上越民族 登出 櫃檯作業 打帳單 帳單列表 現金收支登錄 材料自購登錄 每日結帳 排班表 現場電腦打卡 預約管理 預約管理 單日預約紀錄 單週預約紀錄 報表及…" at bounding box center [631, 250] width 1263 height 1134
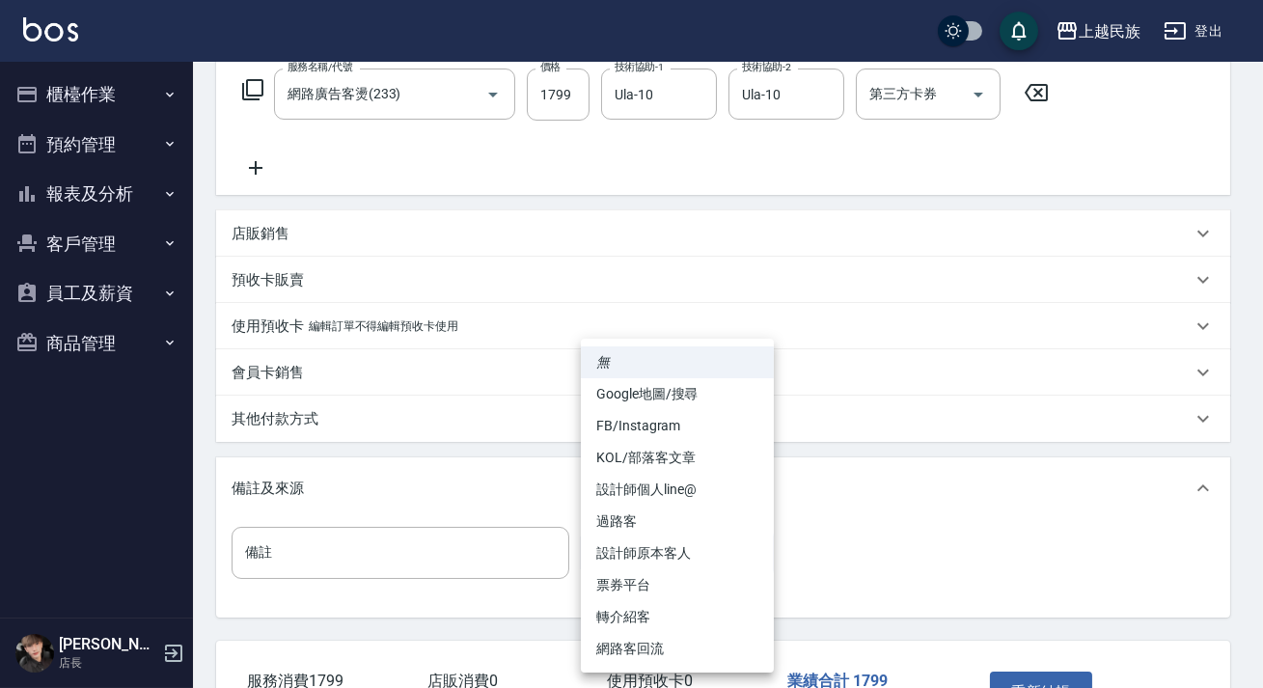
click at [681, 430] on li "FB/Instagram" at bounding box center [677, 426] width 193 height 32
type input "FB/Instagram"
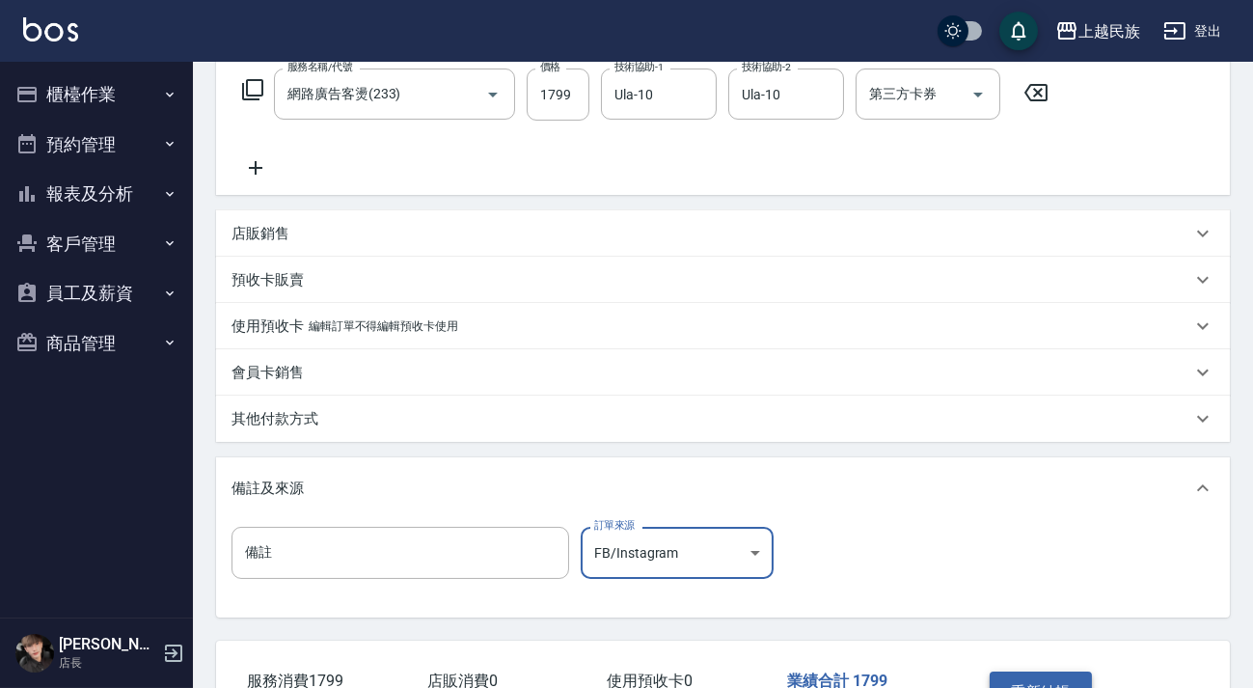
click at [1074, 683] on button "重新結帳" at bounding box center [1041, 691] width 102 height 41
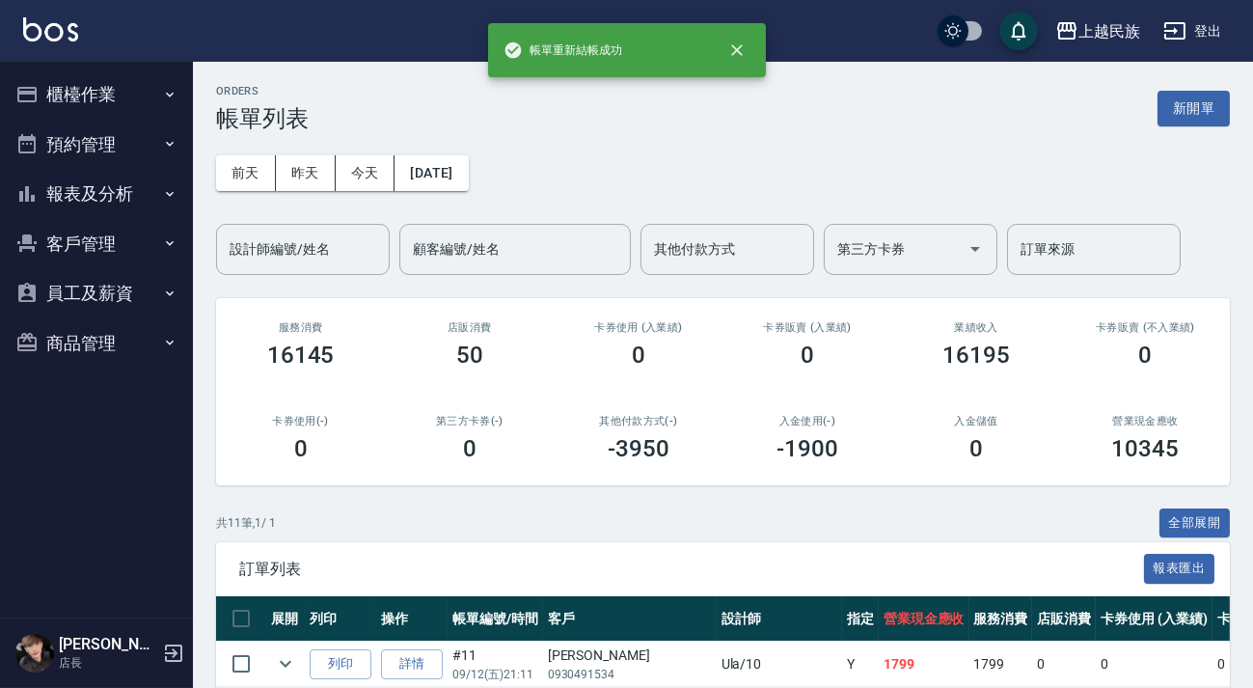
click at [1207, 113] on button "新開單" at bounding box center [1194, 109] width 72 height 36
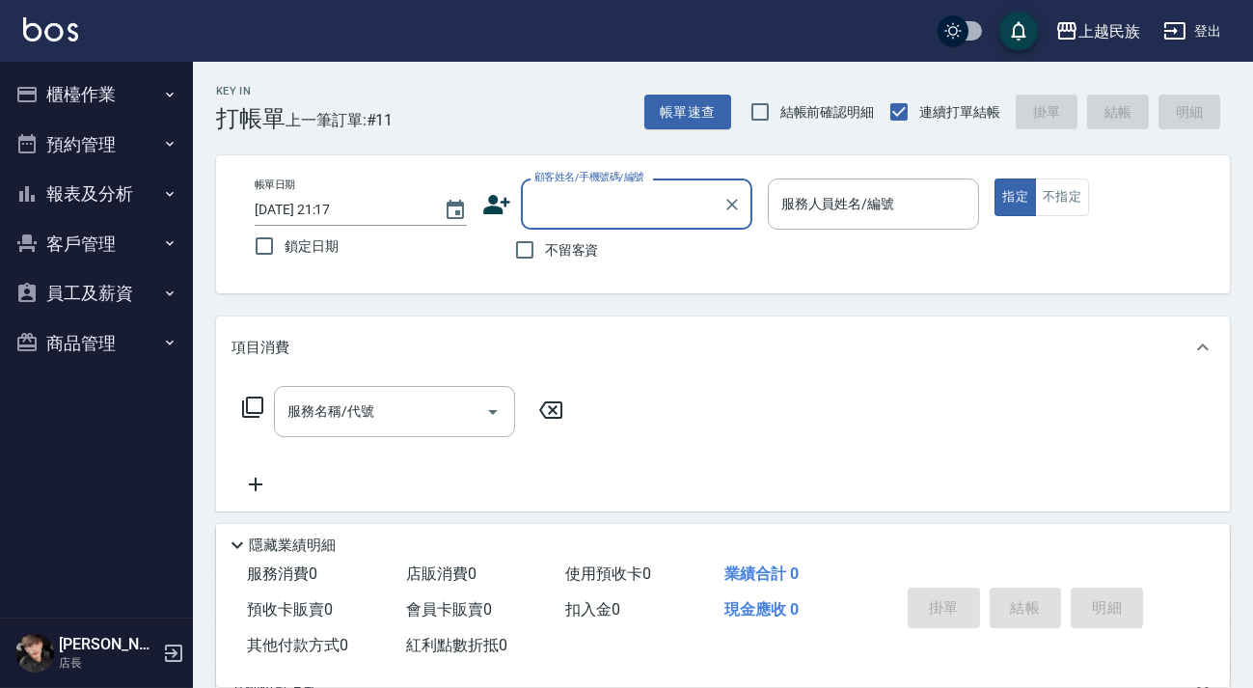
click at [560, 238] on label "不留客資" at bounding box center [552, 250] width 95 height 41
click at [545, 238] on input "不留客資" at bounding box center [525, 250] width 41 height 41
checkbox input "true"
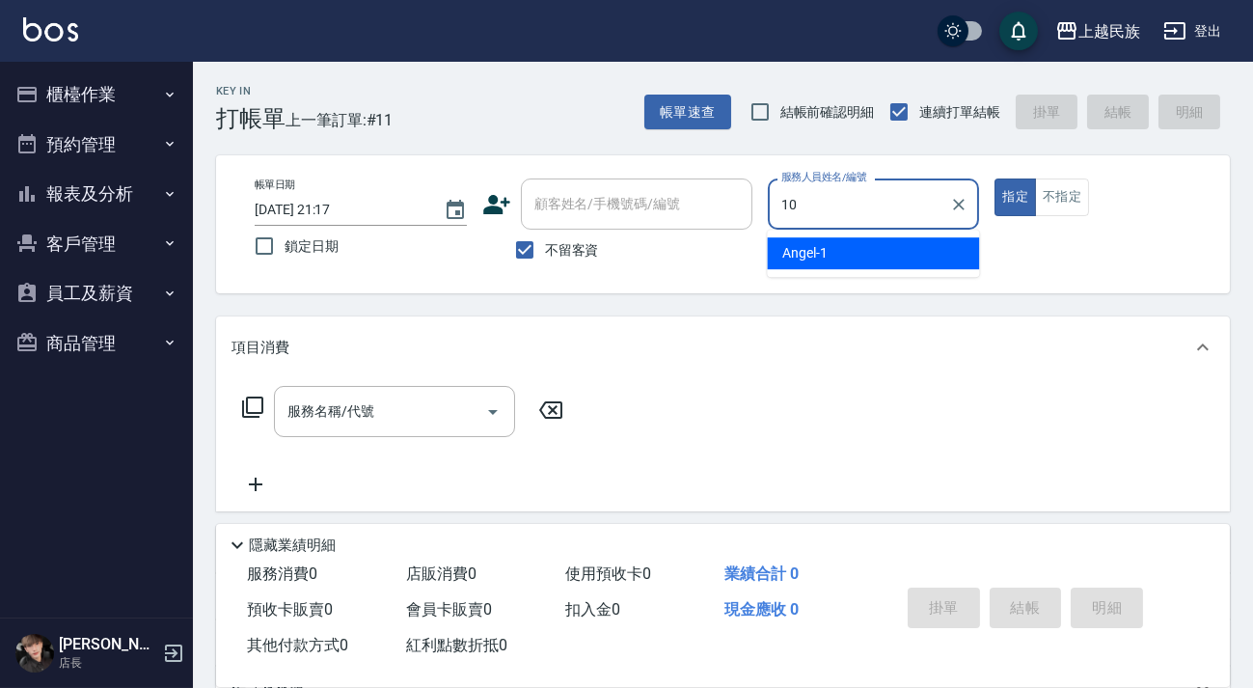
type input "Ula-10"
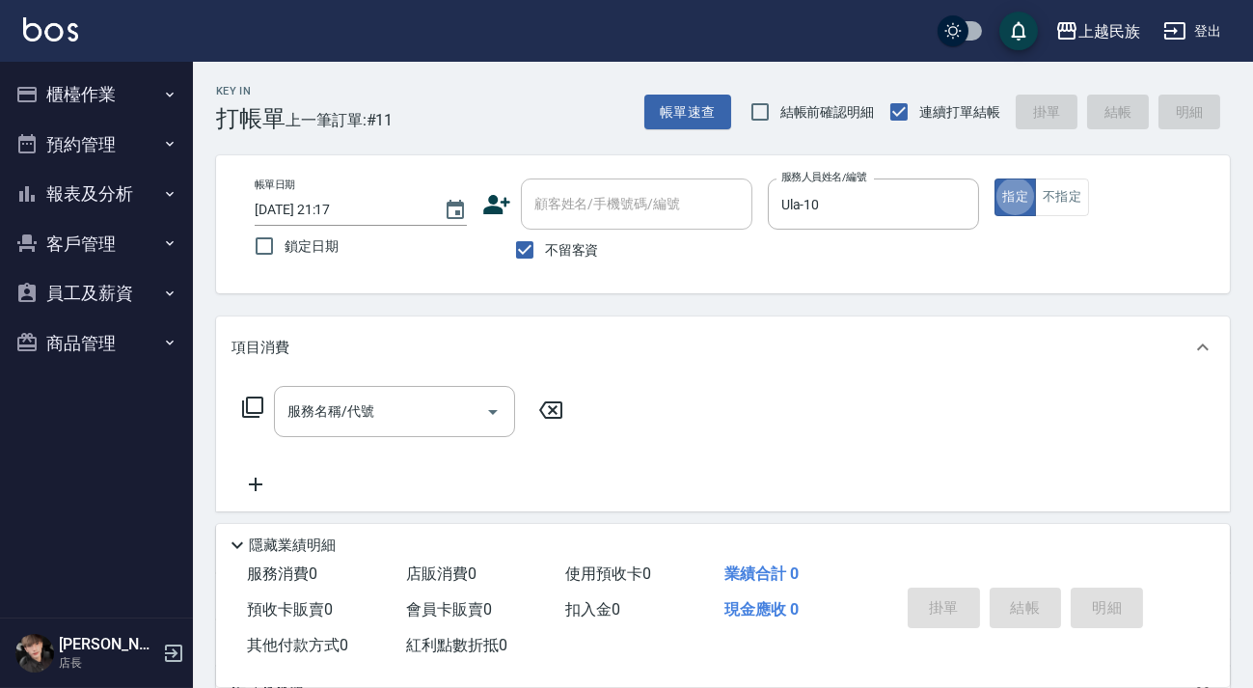
type button "true"
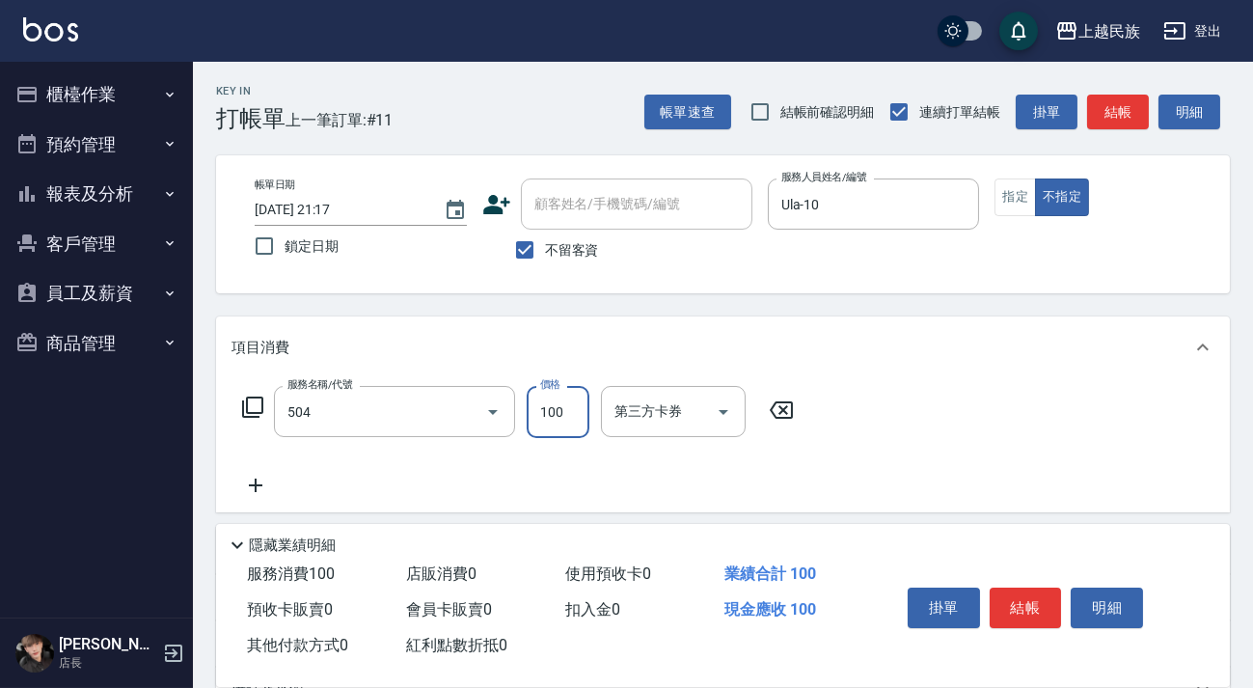
type input "電棒造型(504)"
type input "250"
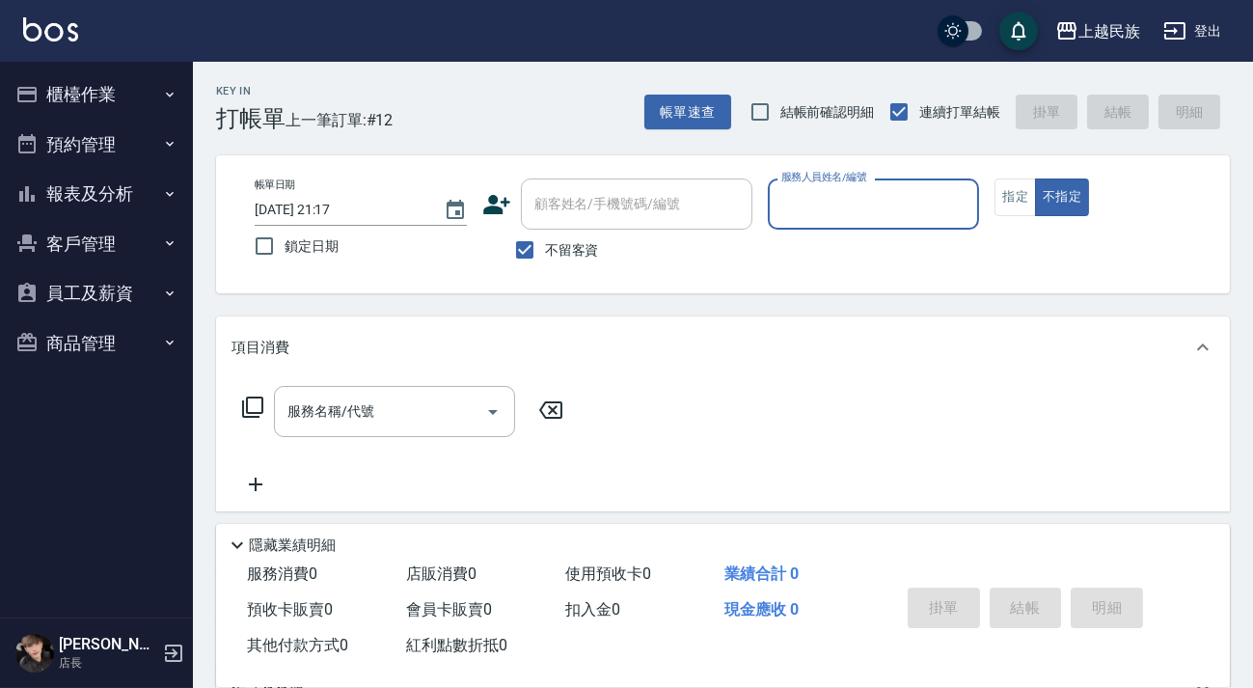
drag, startPoint x: 569, startPoint y: 235, endPoint x: 604, endPoint y: 218, distance: 38.8
click at [569, 237] on label "不留客資" at bounding box center [552, 250] width 95 height 41
click at [545, 237] on input "不留客資" at bounding box center [525, 250] width 41 height 41
checkbox input "false"
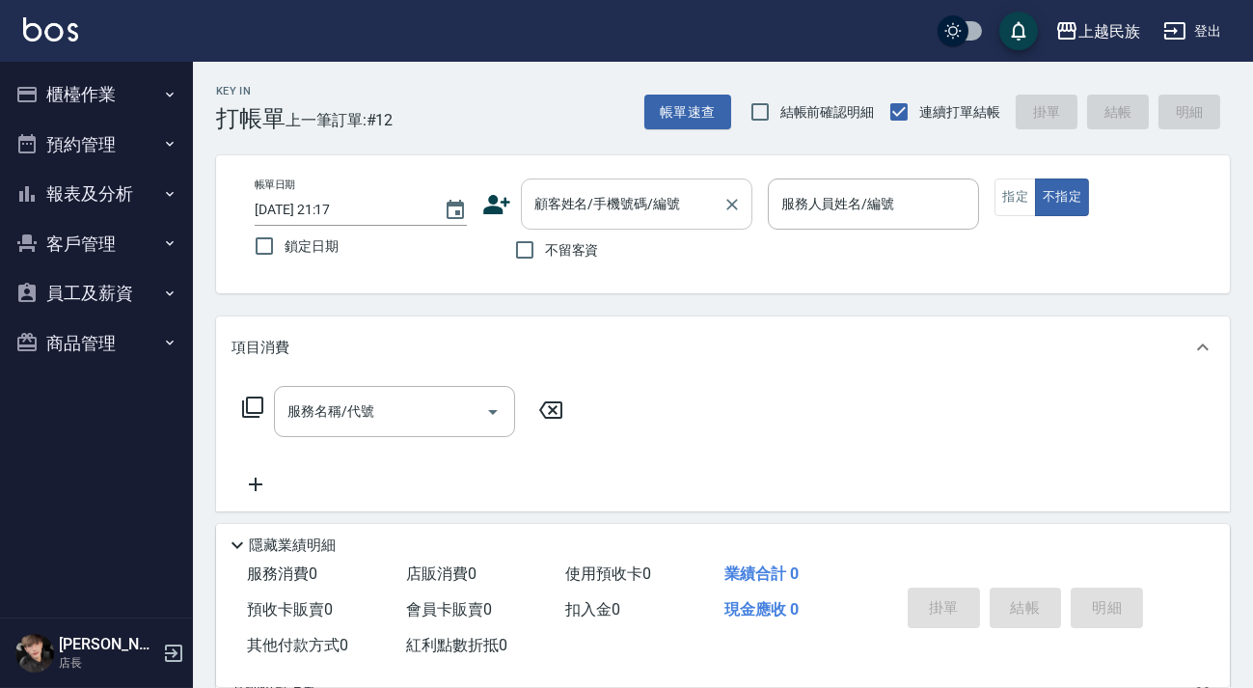
click at [604, 217] on input "顧客姓名/手機號碼/編號" at bounding box center [622, 204] width 185 height 34
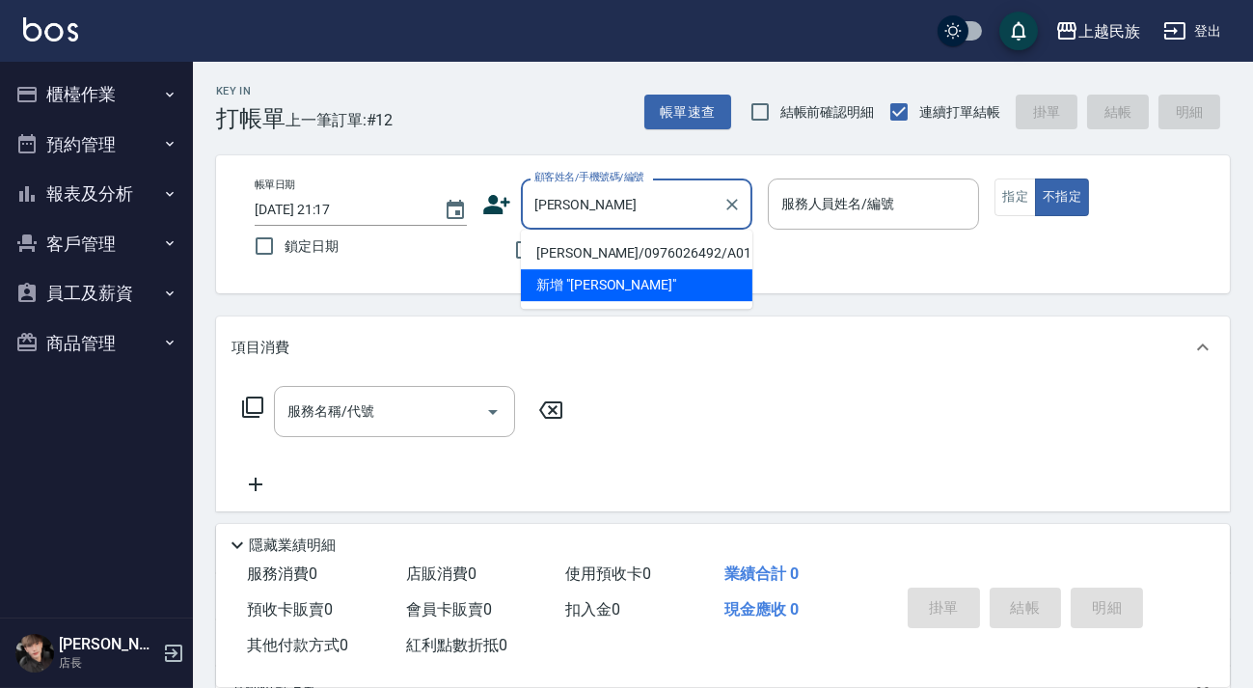
click at [612, 244] on li "[PERSON_NAME]/0976026492/A011811" at bounding box center [637, 253] width 232 height 32
type input "[PERSON_NAME]/0976026492/A011811"
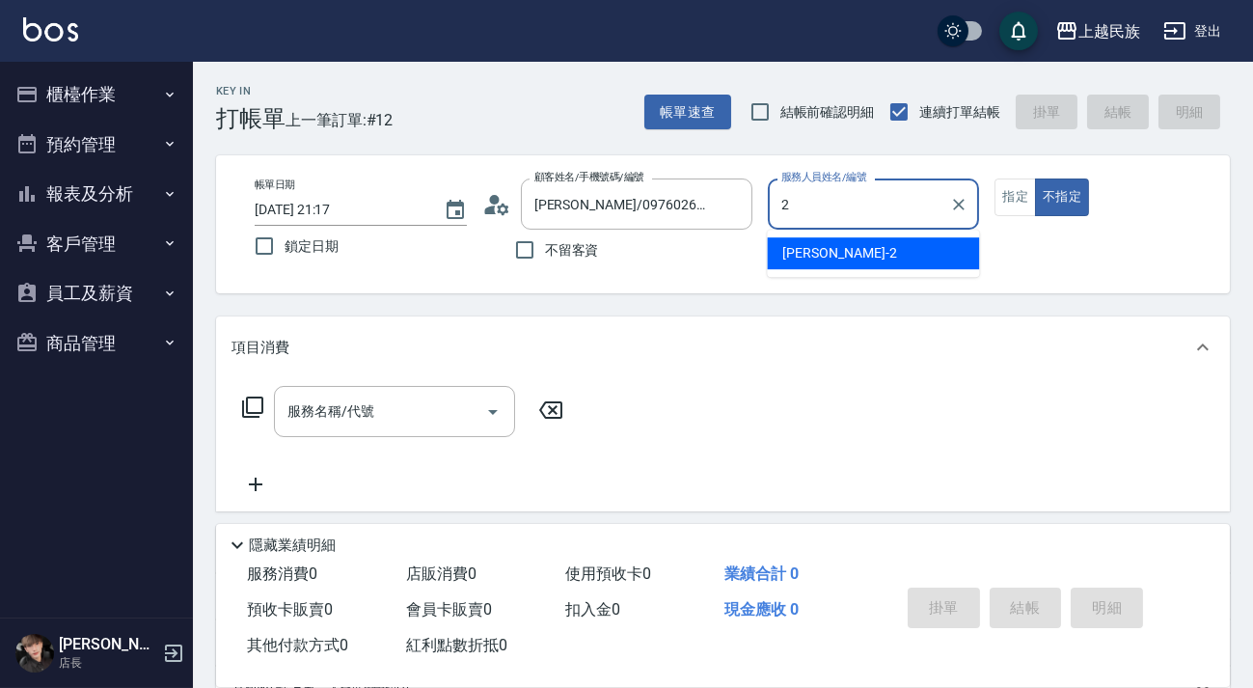
type input "2"
type button "false"
type input "[PERSON_NAME]-2"
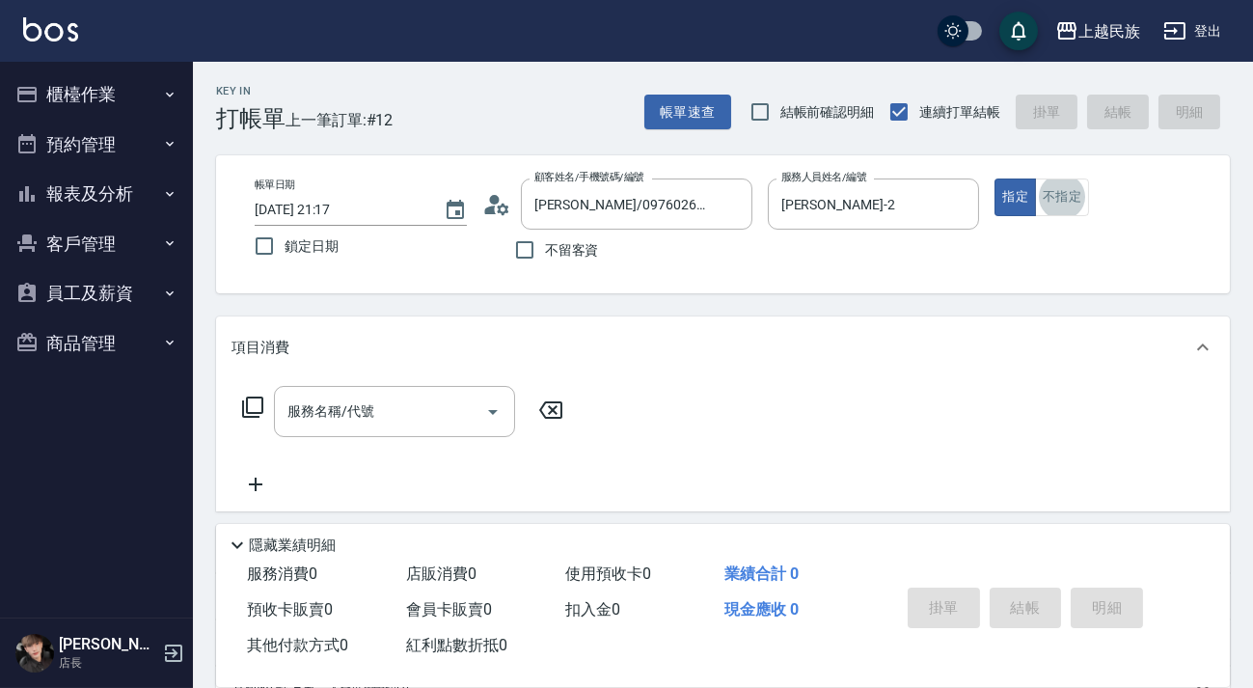
click at [255, 402] on icon at bounding box center [252, 407] width 23 height 23
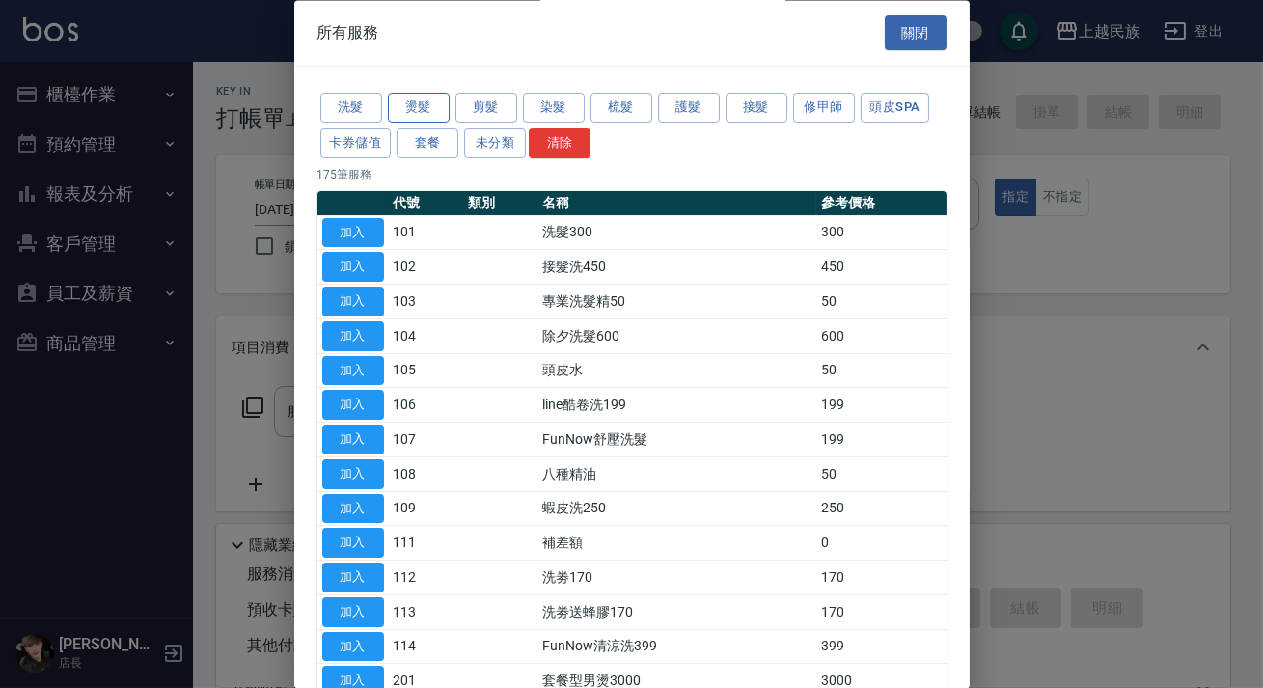
click at [418, 115] on button "燙髮" at bounding box center [419, 109] width 62 height 30
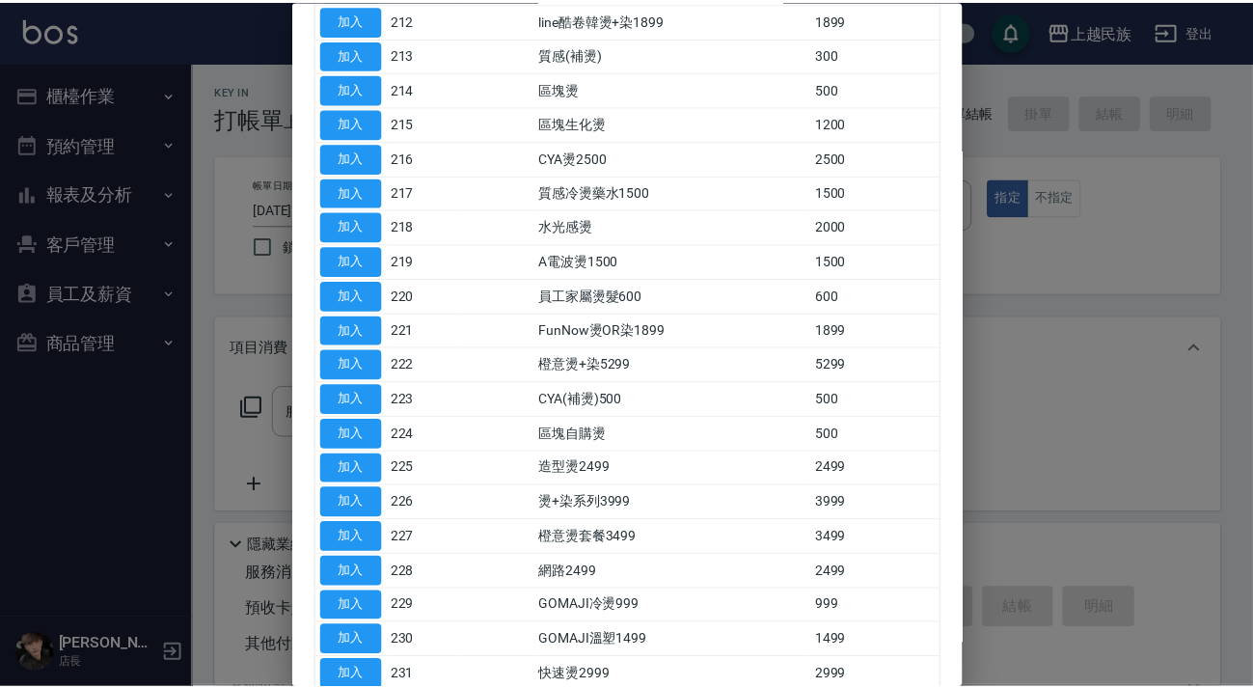
scroll to position [417, 0]
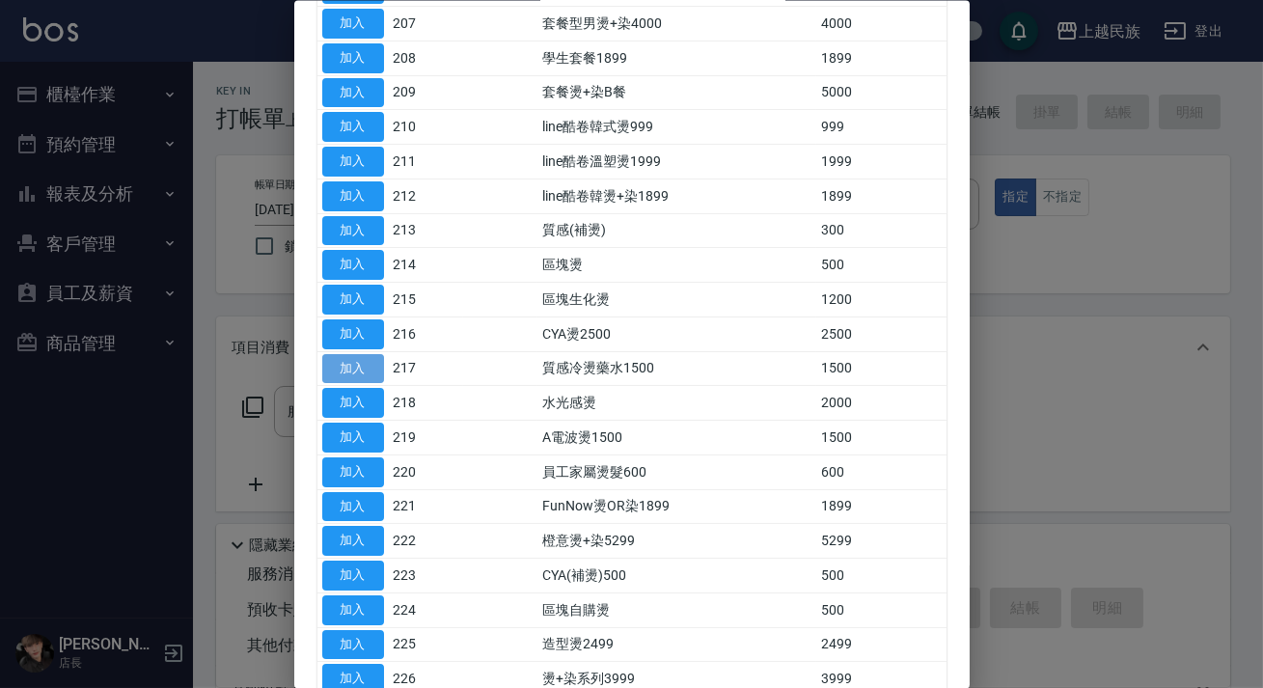
click at [332, 367] on button "加入" at bounding box center [353, 368] width 62 height 30
type input "質感冷燙藥水1500(217)"
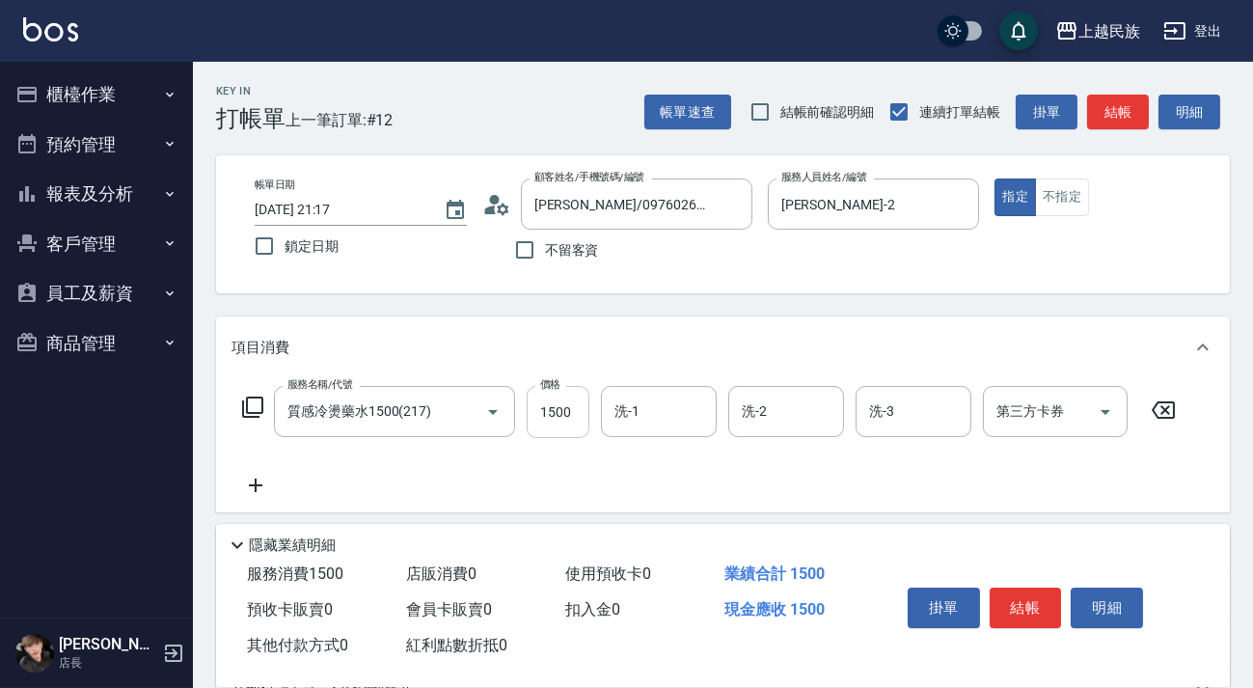
click at [563, 421] on input "1500" at bounding box center [558, 412] width 63 height 52
type input "2000"
type input "[PERSON_NAME]-2"
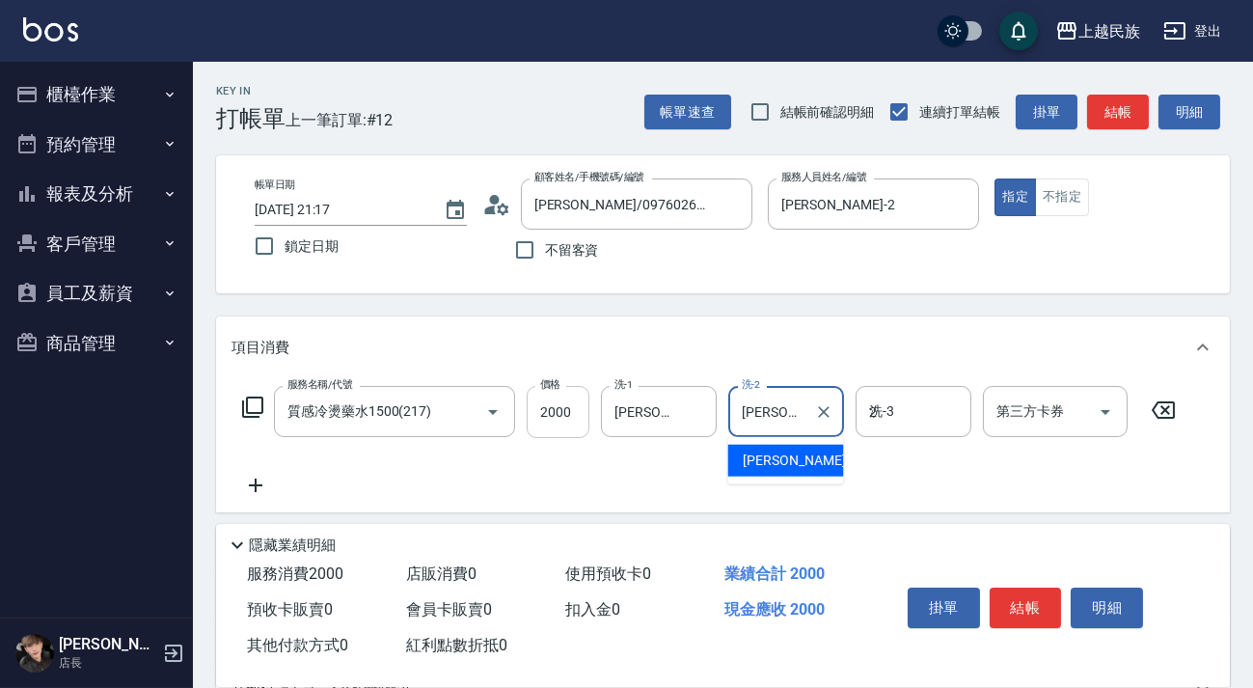
type input "[PERSON_NAME]-2"
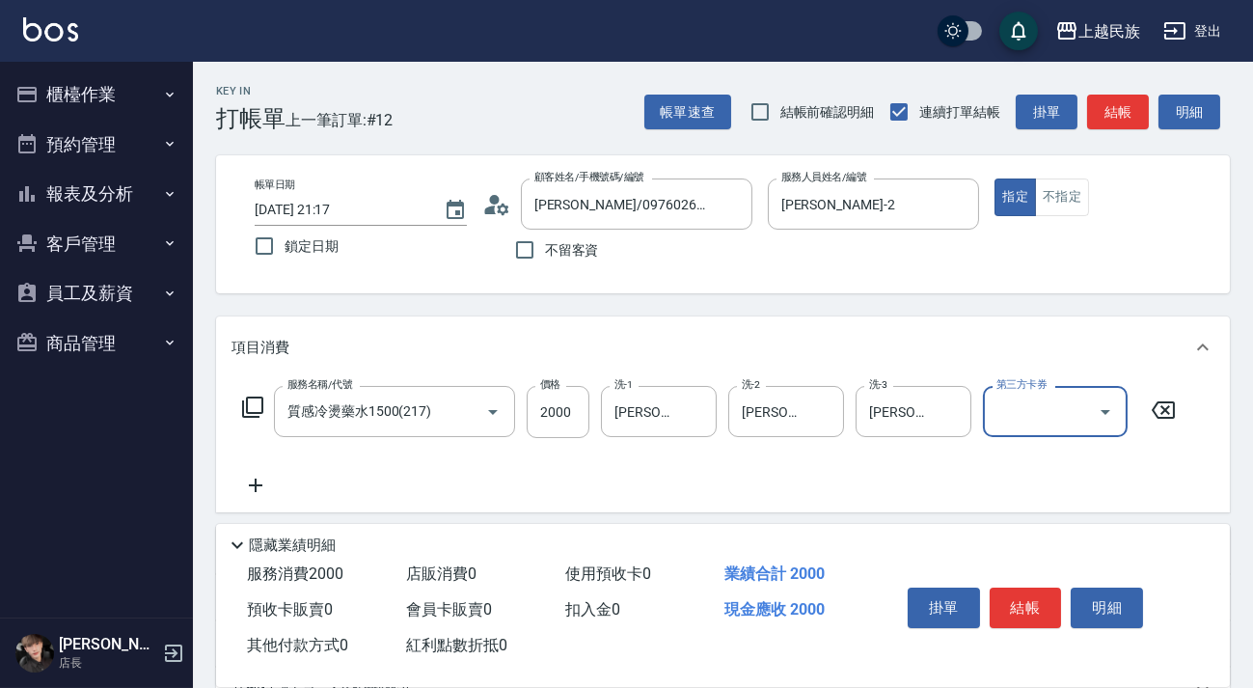
scroll to position [87, 0]
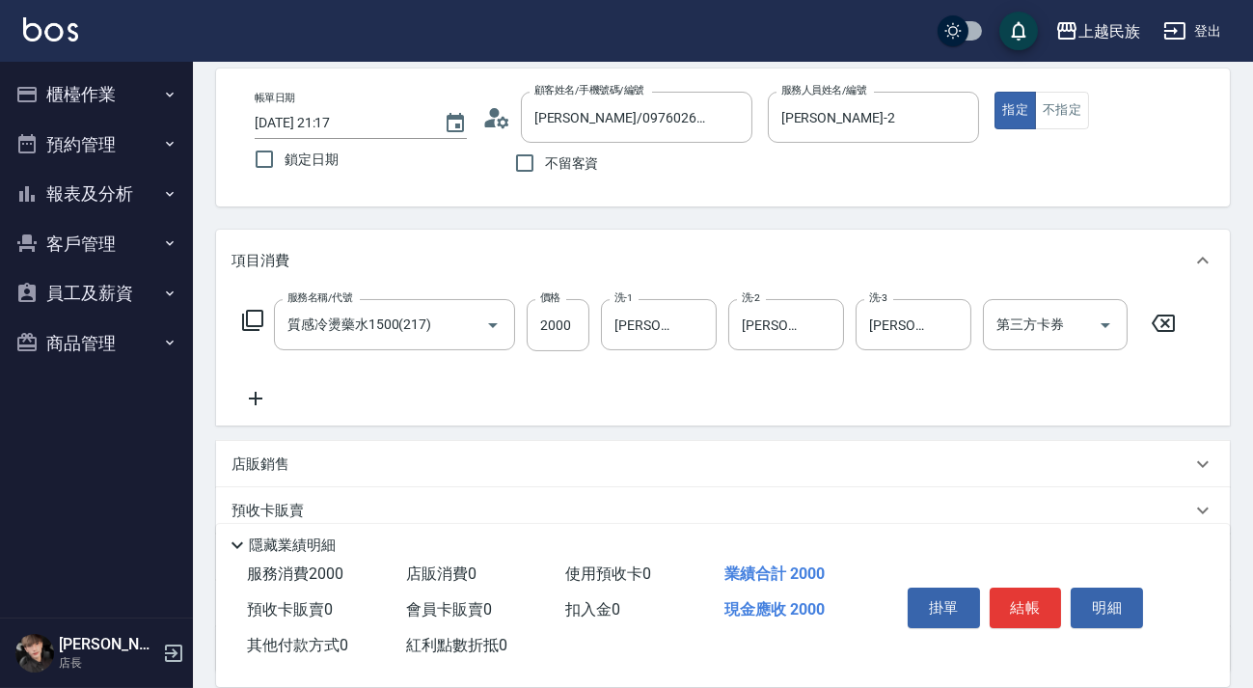
click at [362, 442] on div "店販銷售" at bounding box center [723, 464] width 1014 height 46
type input "[PERSON_NAME]-2"
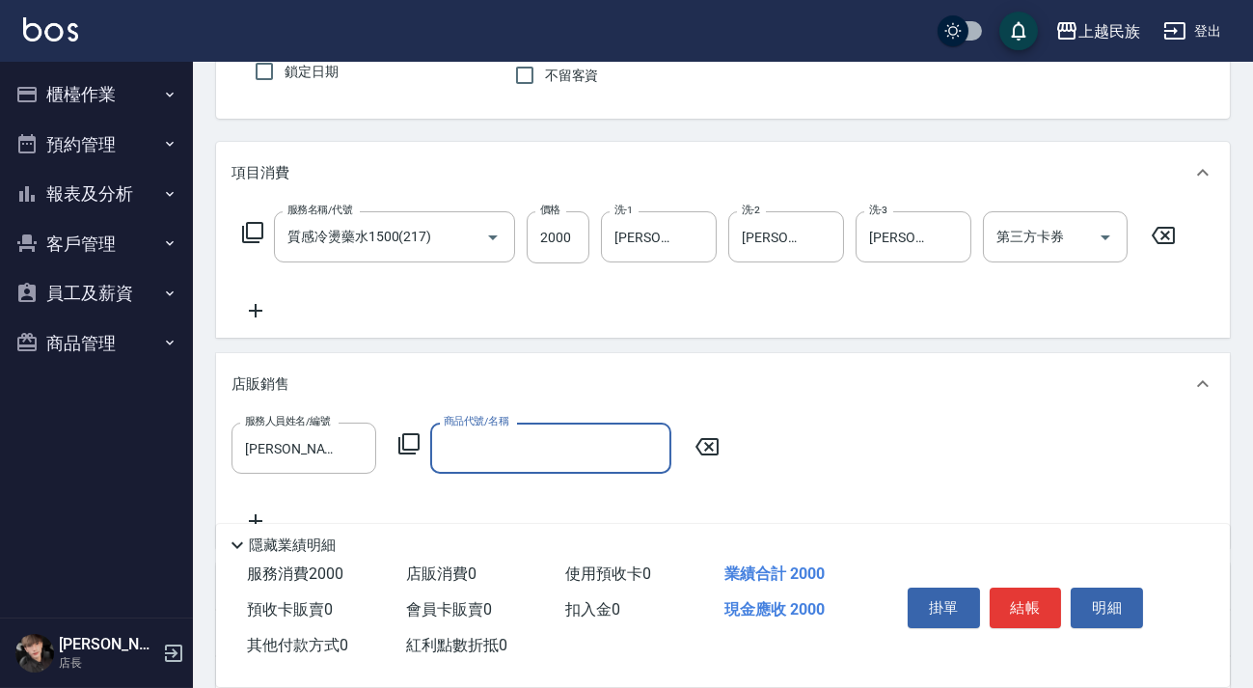
scroll to position [262, 0]
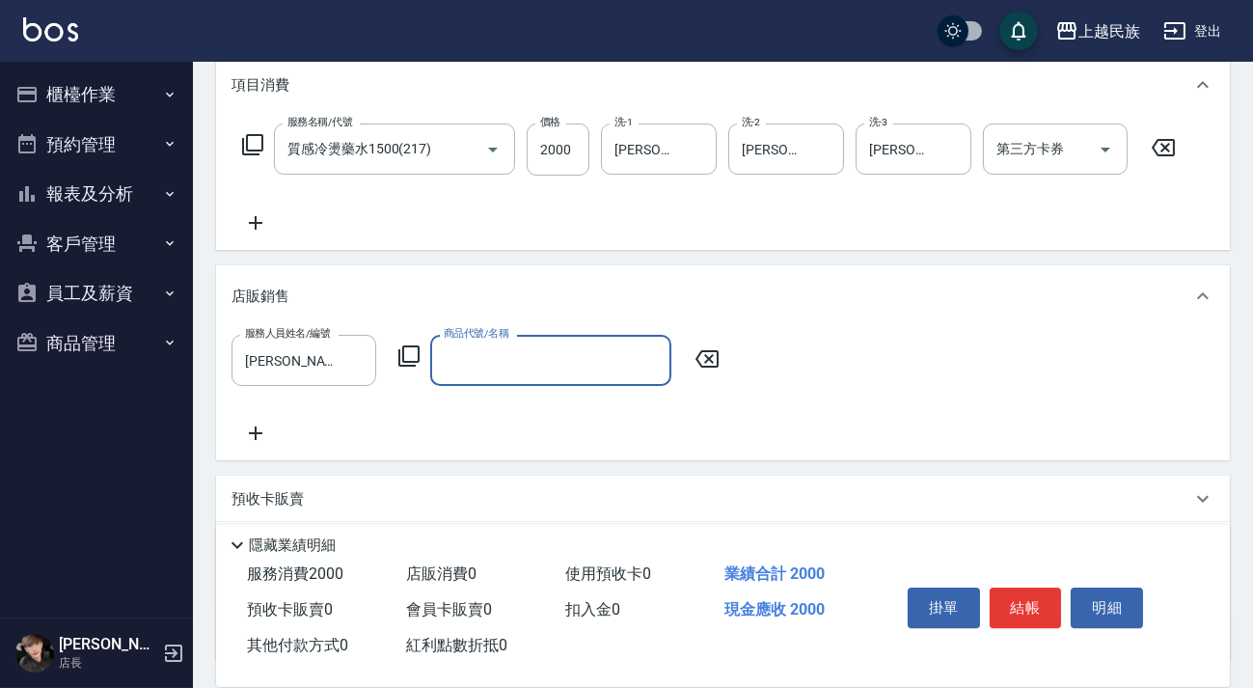
click at [478, 347] on input "商品代號/名稱" at bounding box center [551, 360] width 224 height 34
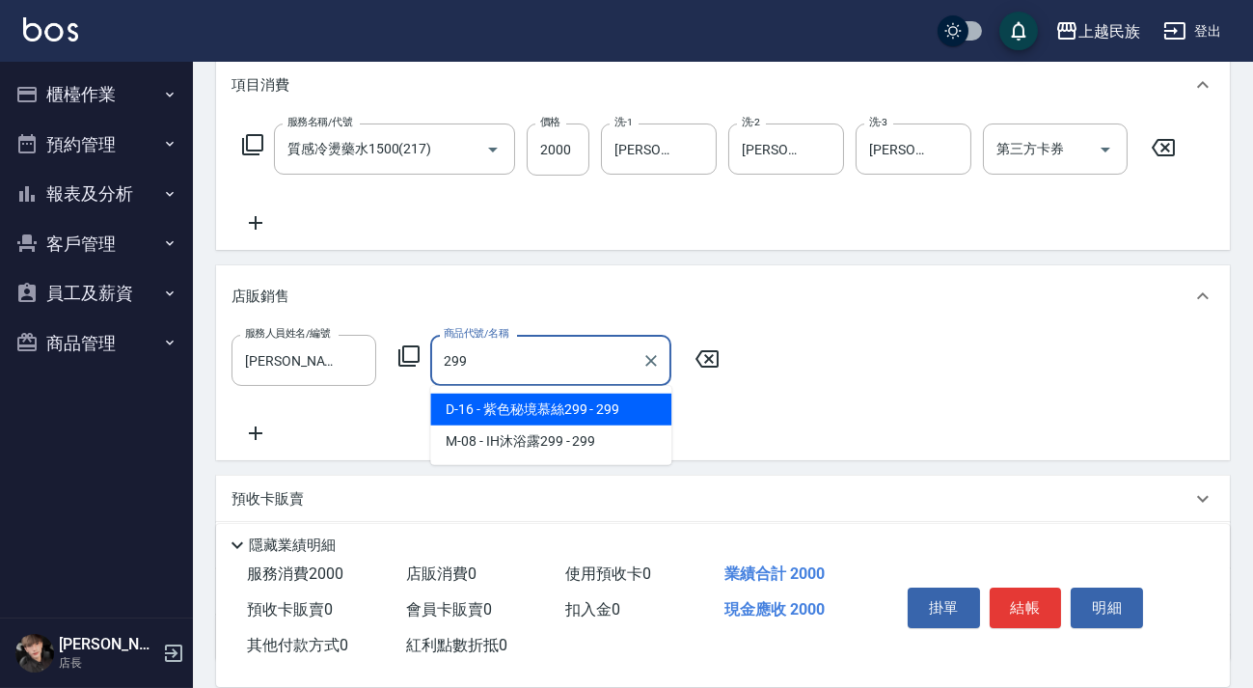
type input "299"
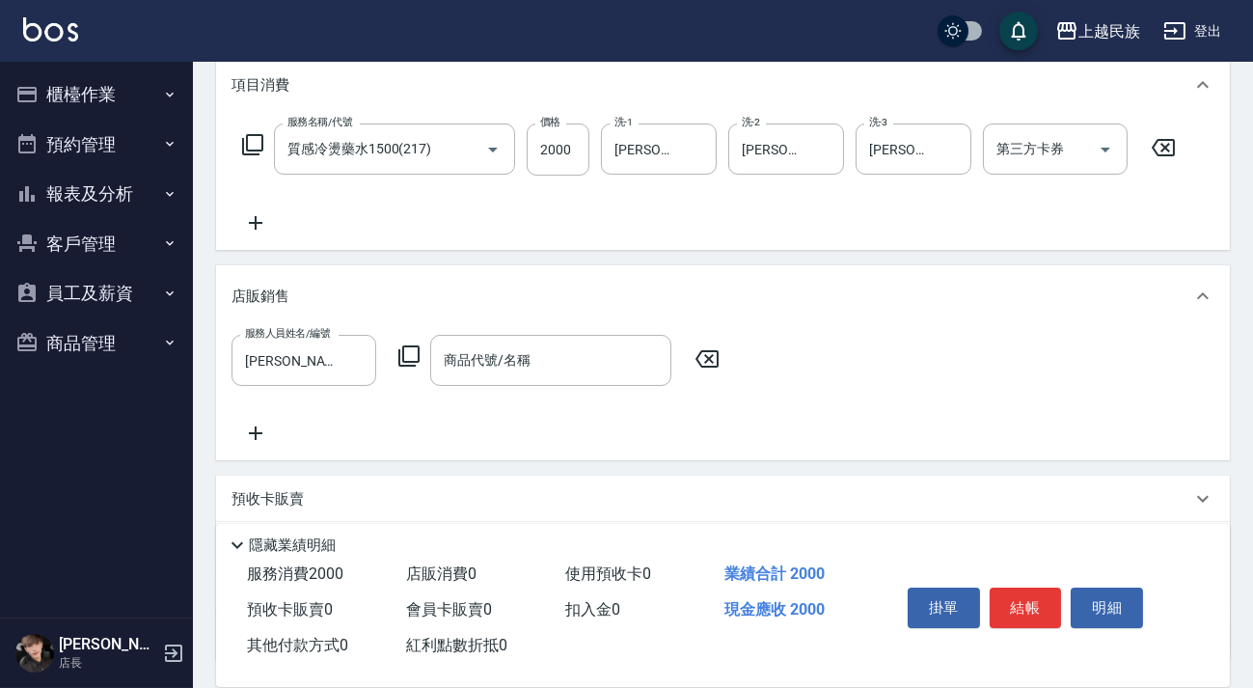
click at [672, 413] on div "服務人員姓名/編號 [PERSON_NAME]-2 服務人員姓名/編號 商品代號/名稱 商品代號/名稱" at bounding box center [723, 390] width 983 height 110
click at [619, 382] on div "商品代號/名稱" at bounding box center [550, 360] width 241 height 51
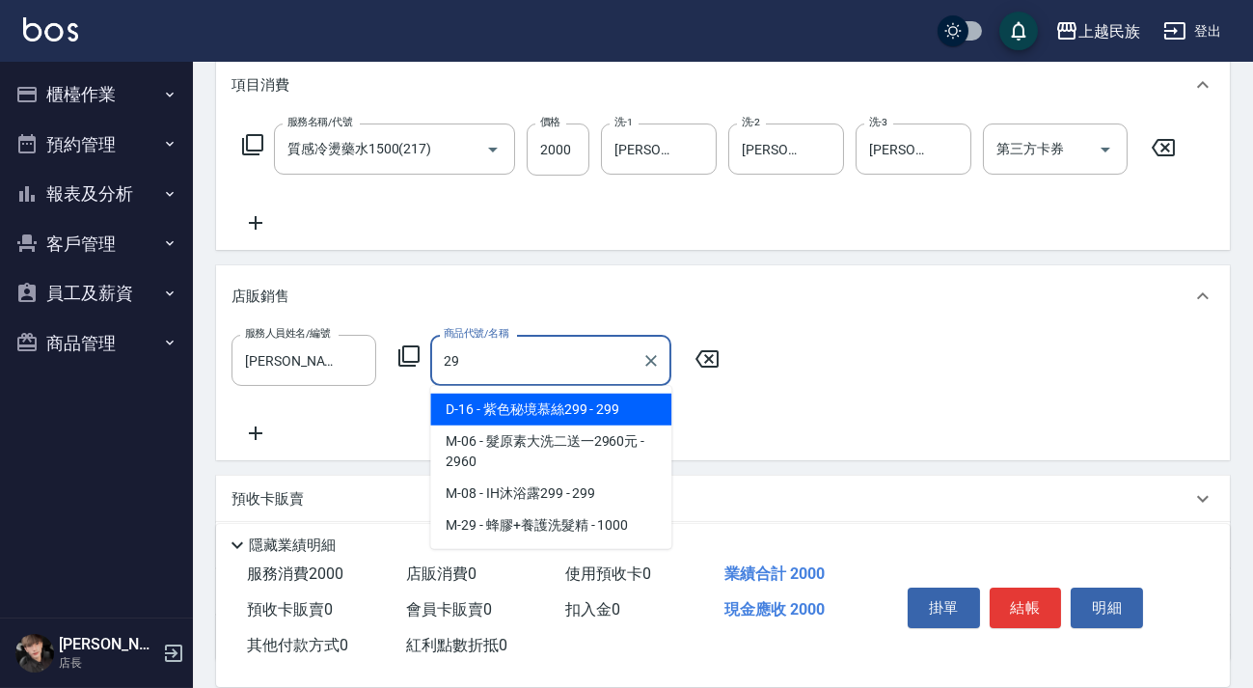
click at [588, 407] on span "D-16 - 紫色秘境慕絲299 - 299" at bounding box center [550, 410] width 241 height 32
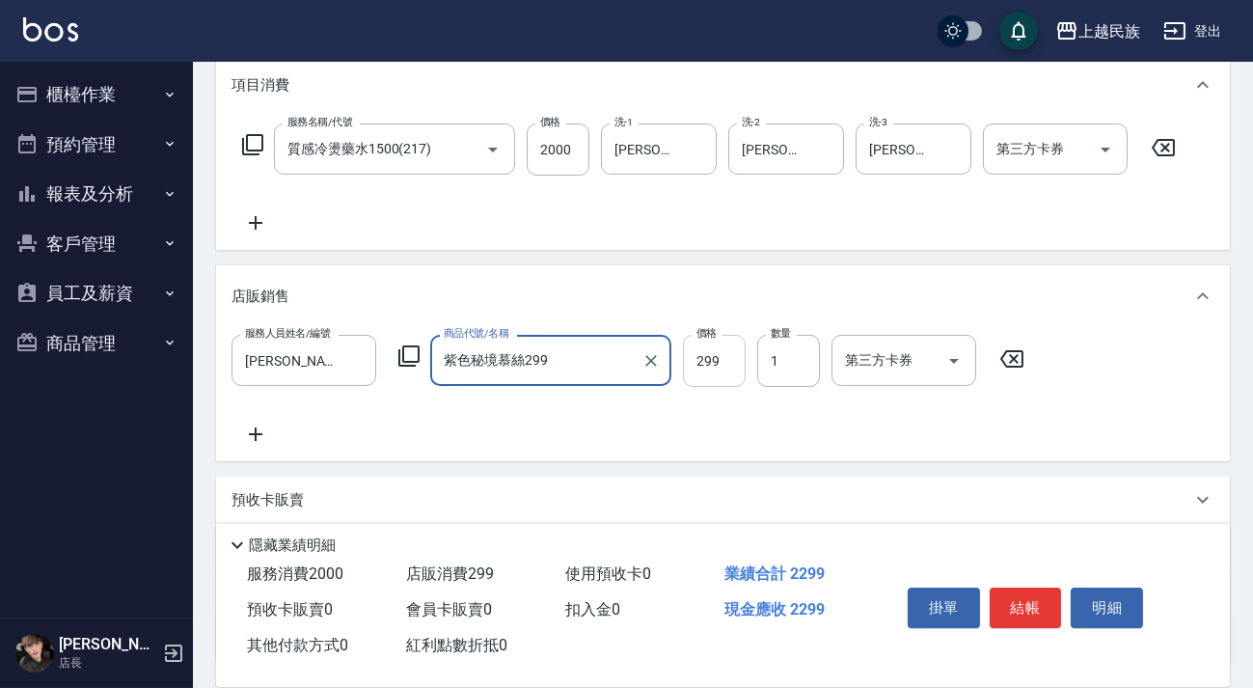
type input "紫色秘境慕絲299"
click at [707, 361] on input "299" at bounding box center [714, 361] width 63 height 52
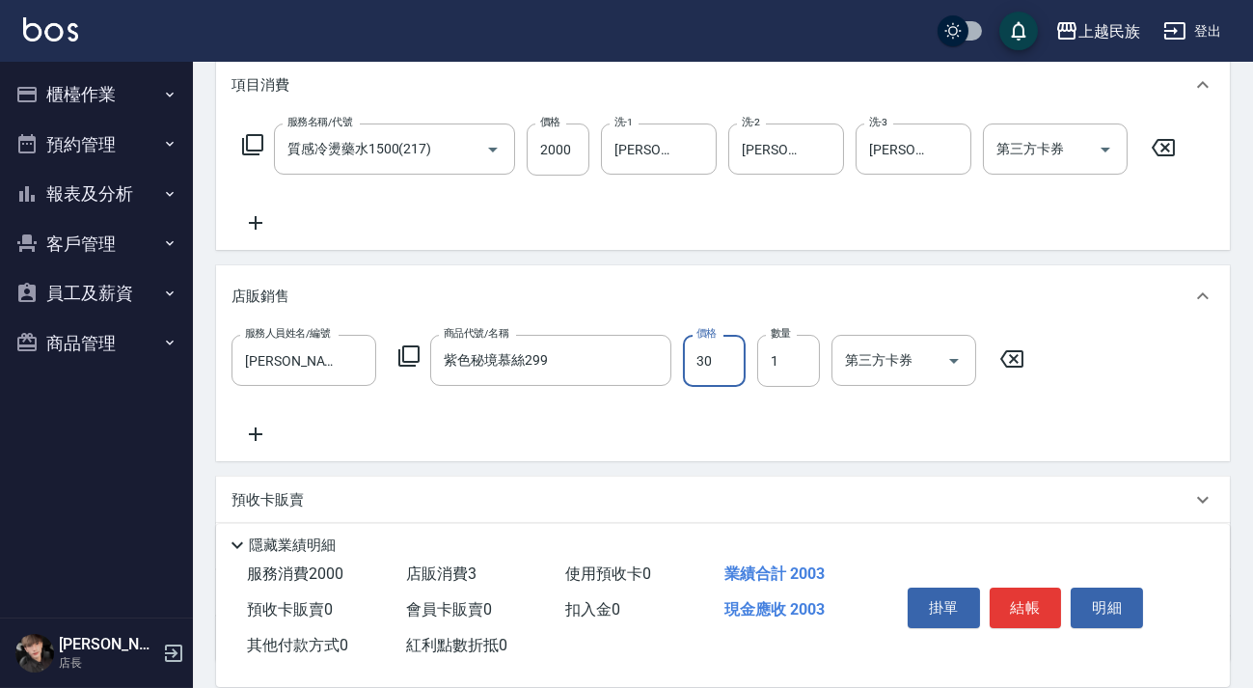
type input "300"
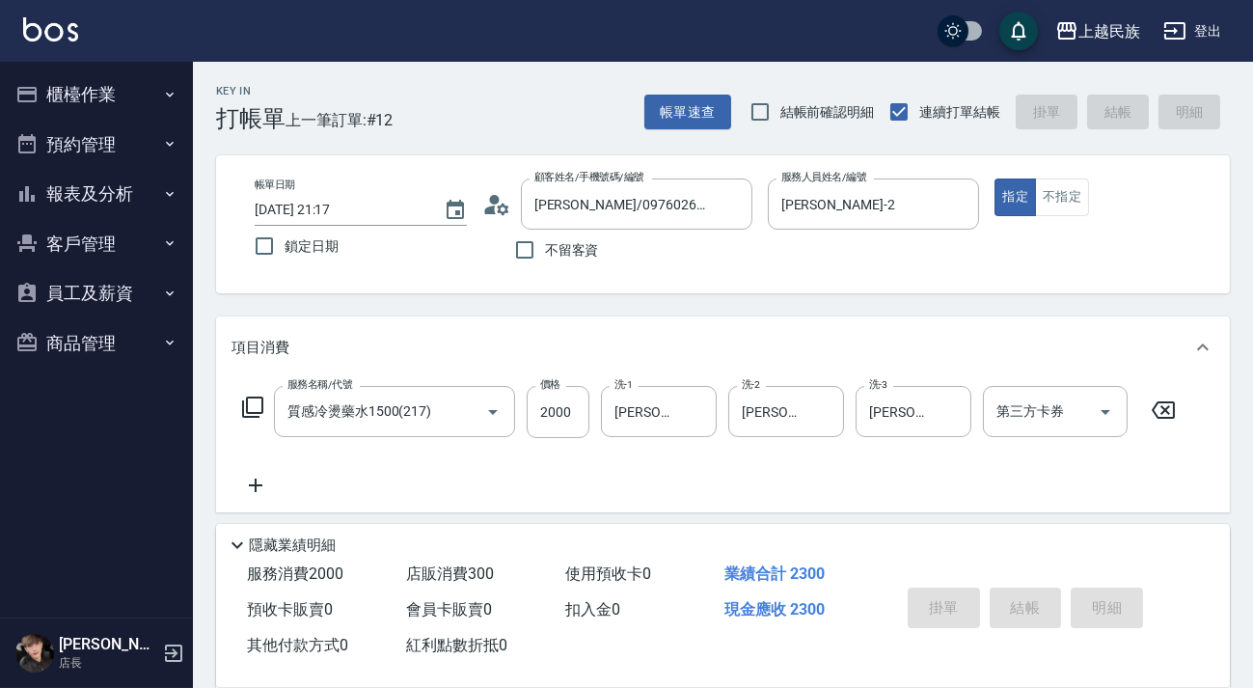
type input "[DATE] 21:18"
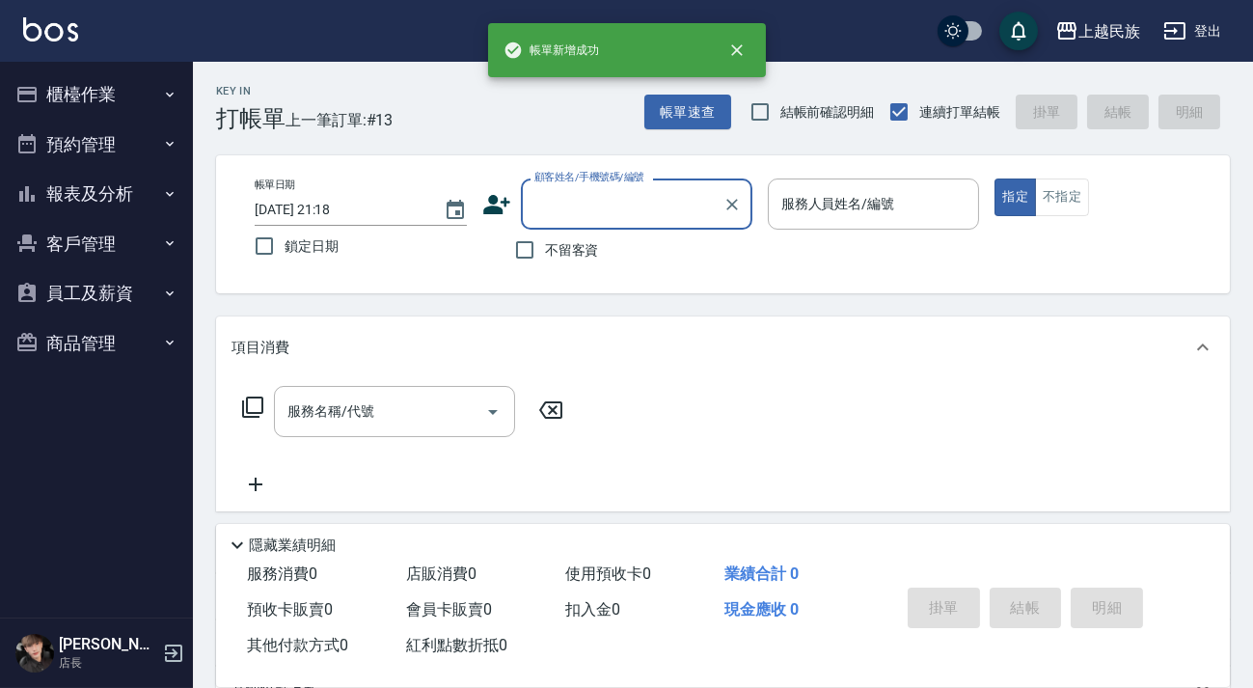
click at [643, 215] on input "顧客姓名/手機號碼/編號" at bounding box center [622, 204] width 185 height 34
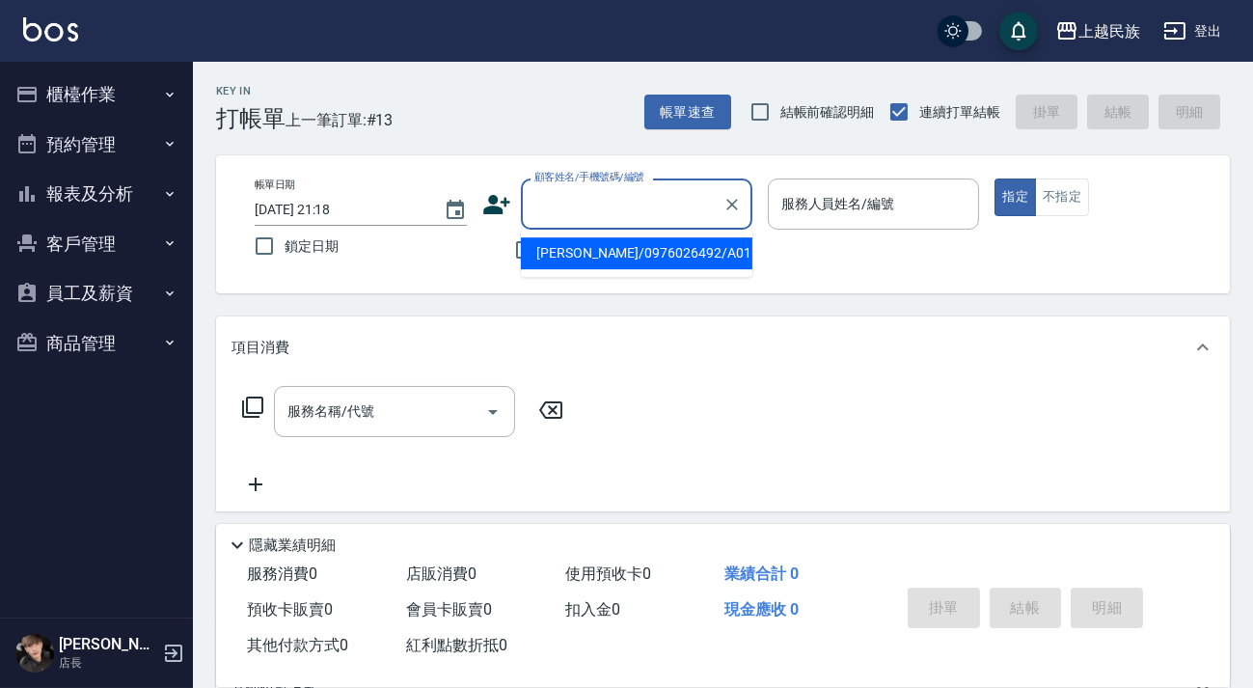
drag, startPoint x: 560, startPoint y: 312, endPoint x: 545, endPoint y: 262, distance: 51.6
click at [560, 310] on div "Key In 打帳單 上一筆訂單:#13 帳單速查 結帳前確認明細 連續打單結帳 掛單 結帳 明細 帳單日期 [DATE] 21:18 鎖定日期 顧客姓名/手…" at bounding box center [723, 501] width 1060 height 878
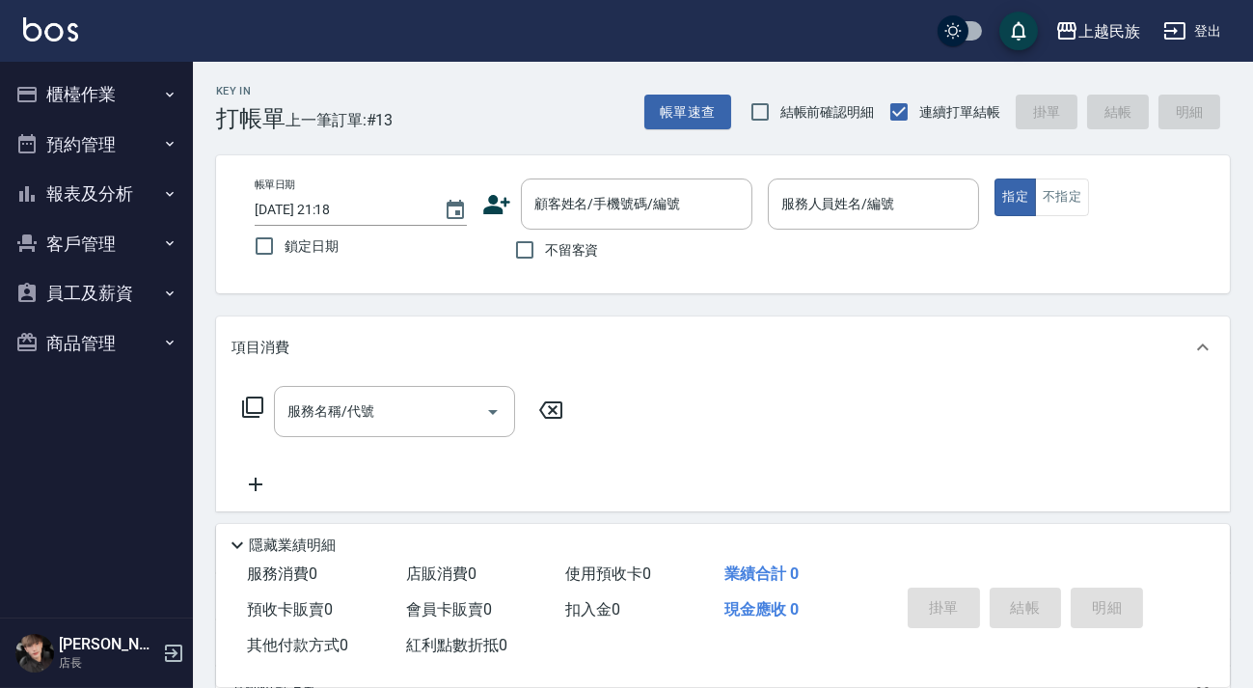
click at [545, 250] on span "不留客資" at bounding box center [572, 250] width 54 height 20
click at [545, 250] on input "不留客資" at bounding box center [525, 250] width 41 height 41
checkbox input "true"
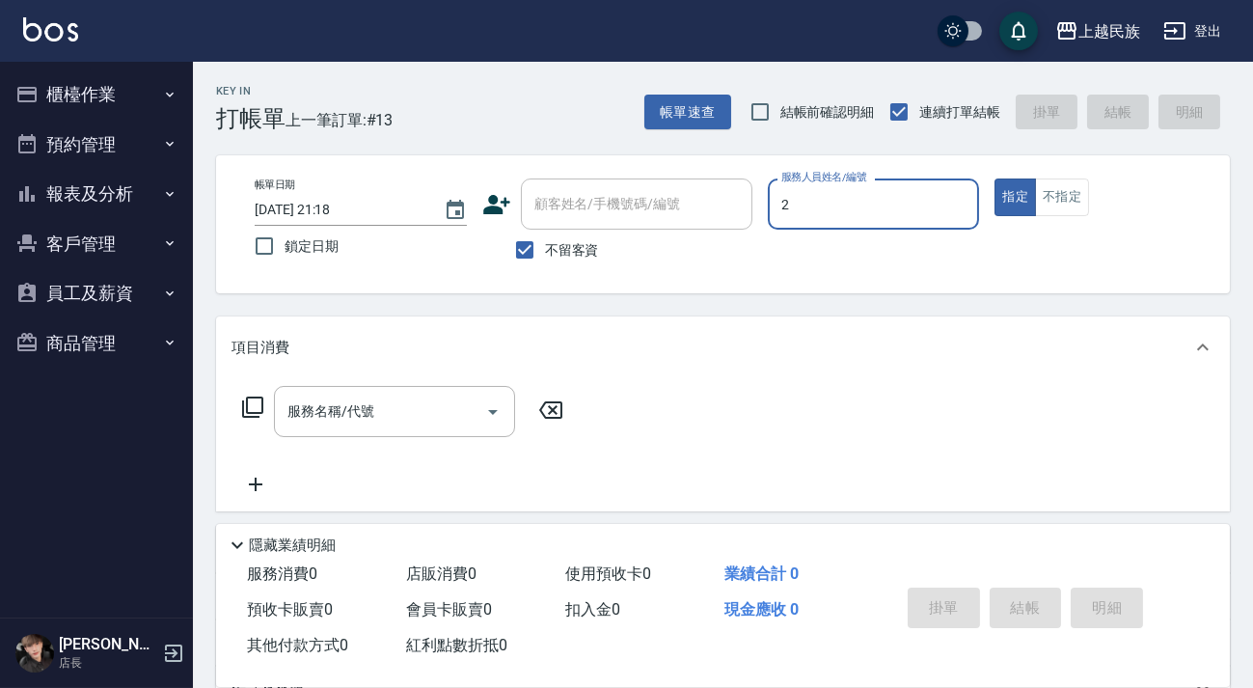
type input "[PERSON_NAME]-2"
click at [571, 237] on label "不留客資" at bounding box center [552, 250] width 95 height 41
click at [545, 237] on input "不留客資" at bounding box center [525, 250] width 41 height 41
checkbox input "false"
click at [581, 194] on div "顧客姓名/手機號碼/編號 顧客姓名/手機號碼/編號" at bounding box center [637, 203] width 232 height 51
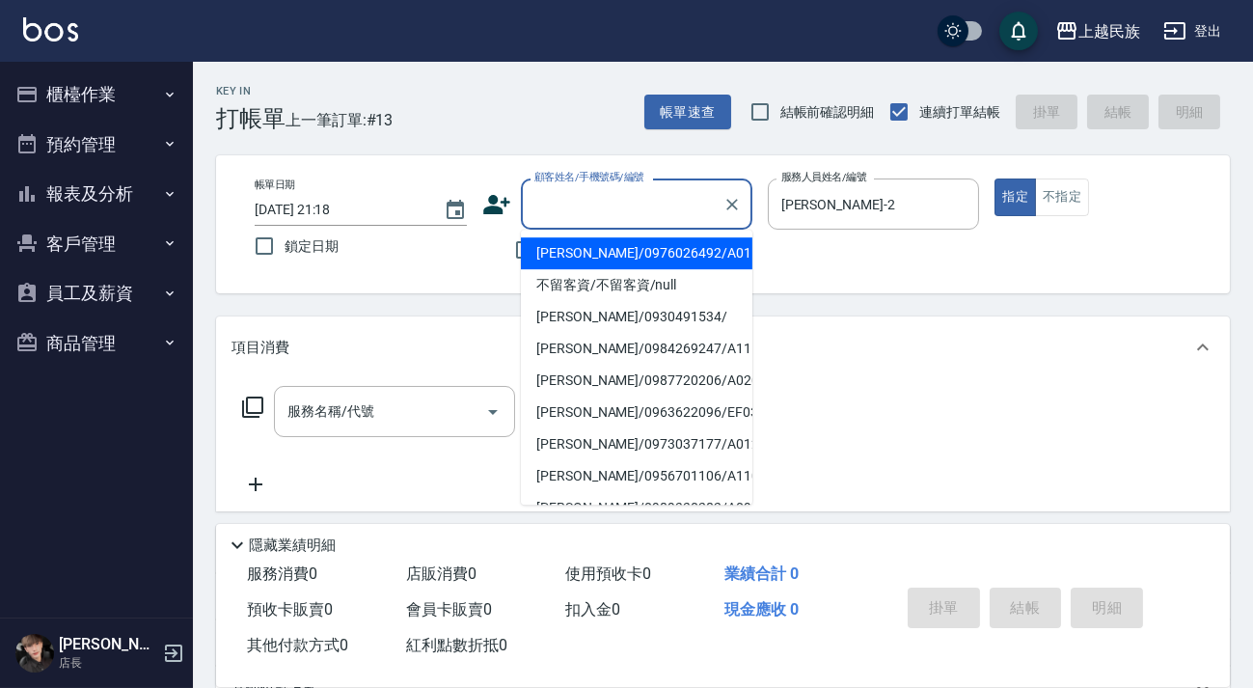
click at [599, 248] on li "[PERSON_NAME]/0976026492/A011811" at bounding box center [637, 253] width 232 height 32
type input "[PERSON_NAME]/0976026492/A011811"
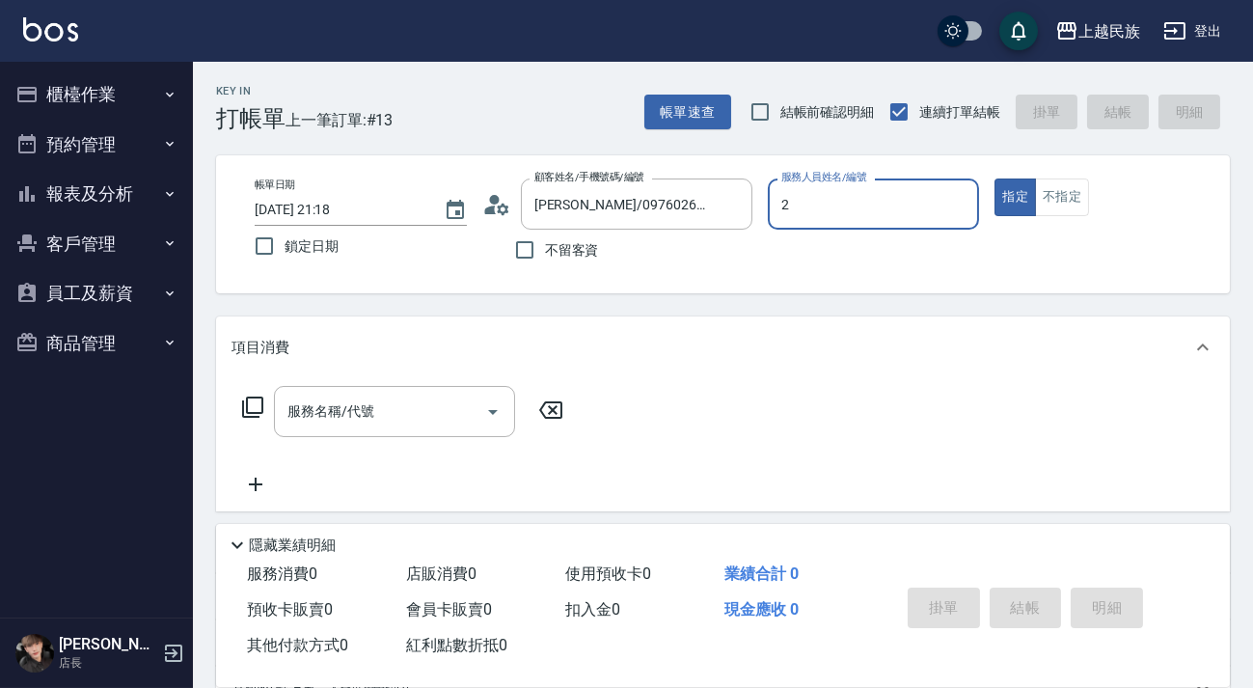
type input "[PERSON_NAME]-2"
click at [235, 405] on div "服務名稱/代號 服務名稱/代號" at bounding box center [403, 411] width 343 height 51
click at [243, 404] on icon at bounding box center [252, 406] width 21 height 21
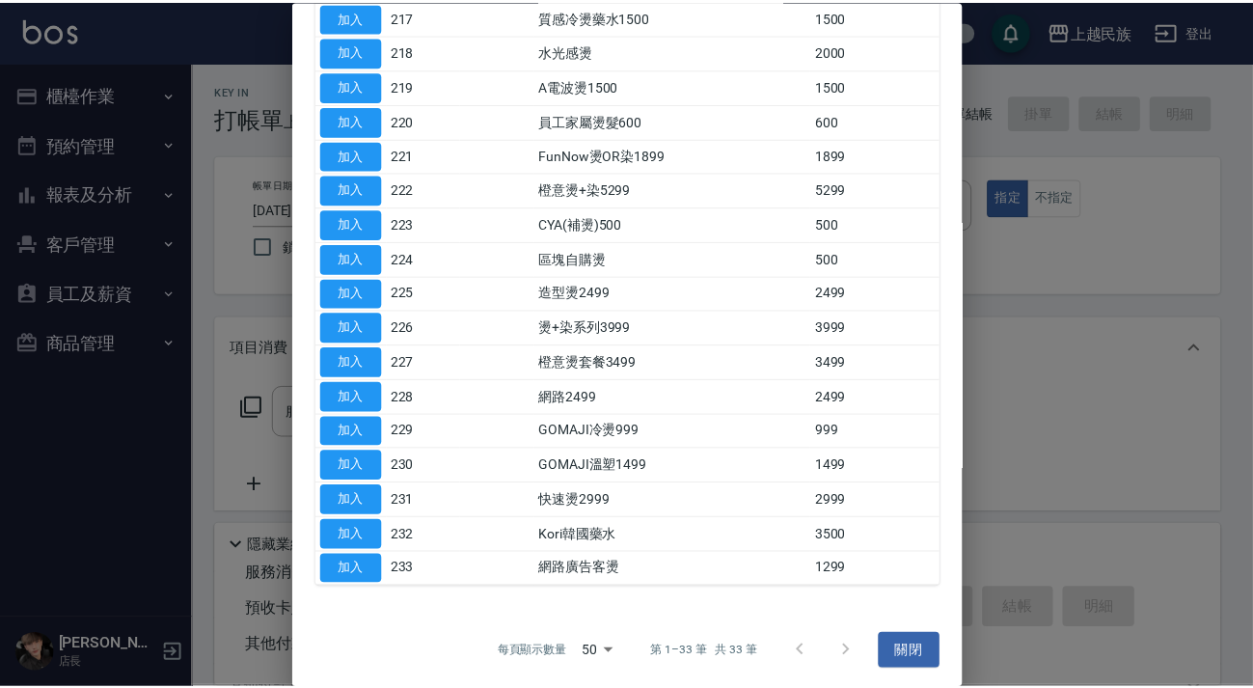
scroll to position [505, 0]
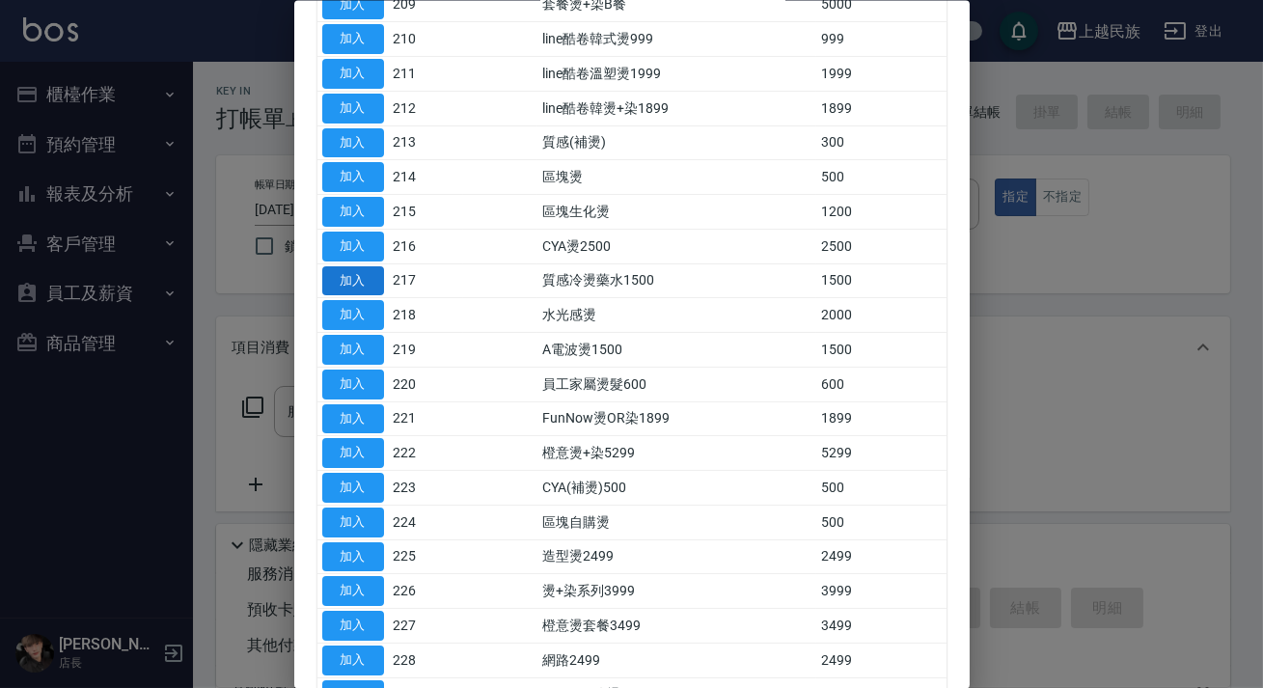
click at [361, 268] on button "加入" at bounding box center [353, 280] width 62 height 30
type input "質感冷燙藥水1500(217)"
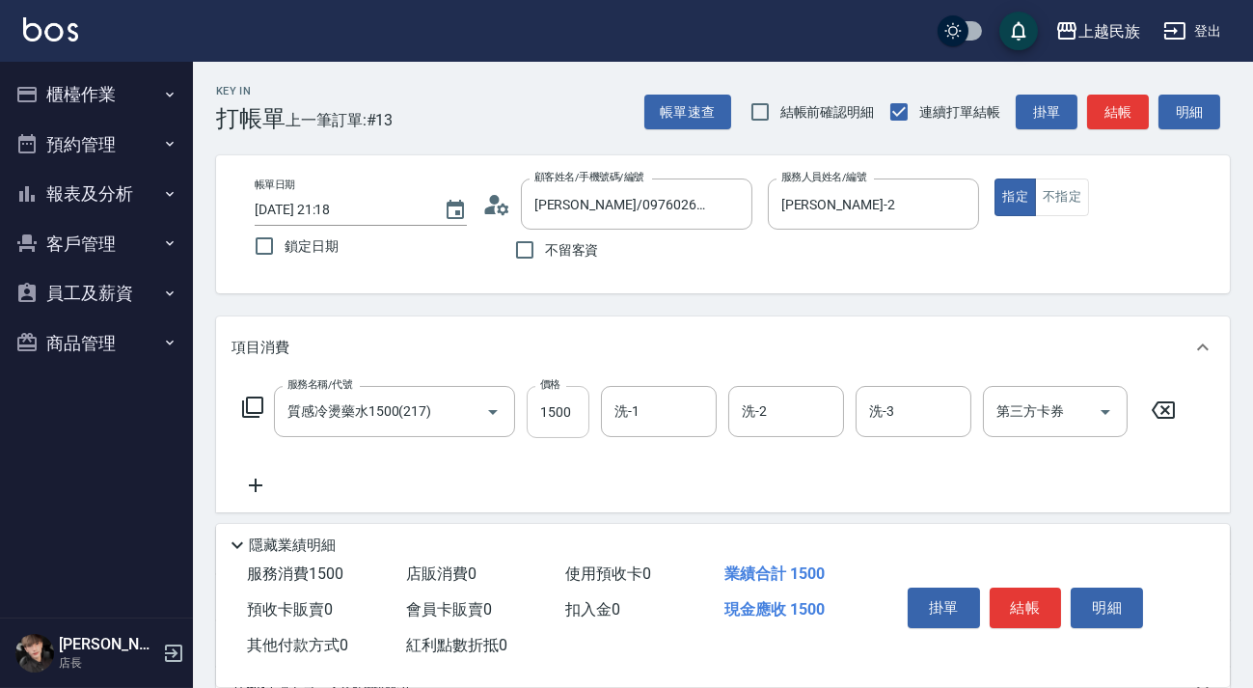
click at [572, 410] on input "1500" at bounding box center [558, 412] width 63 height 52
type input "2000"
type input "[PERSON_NAME]-2"
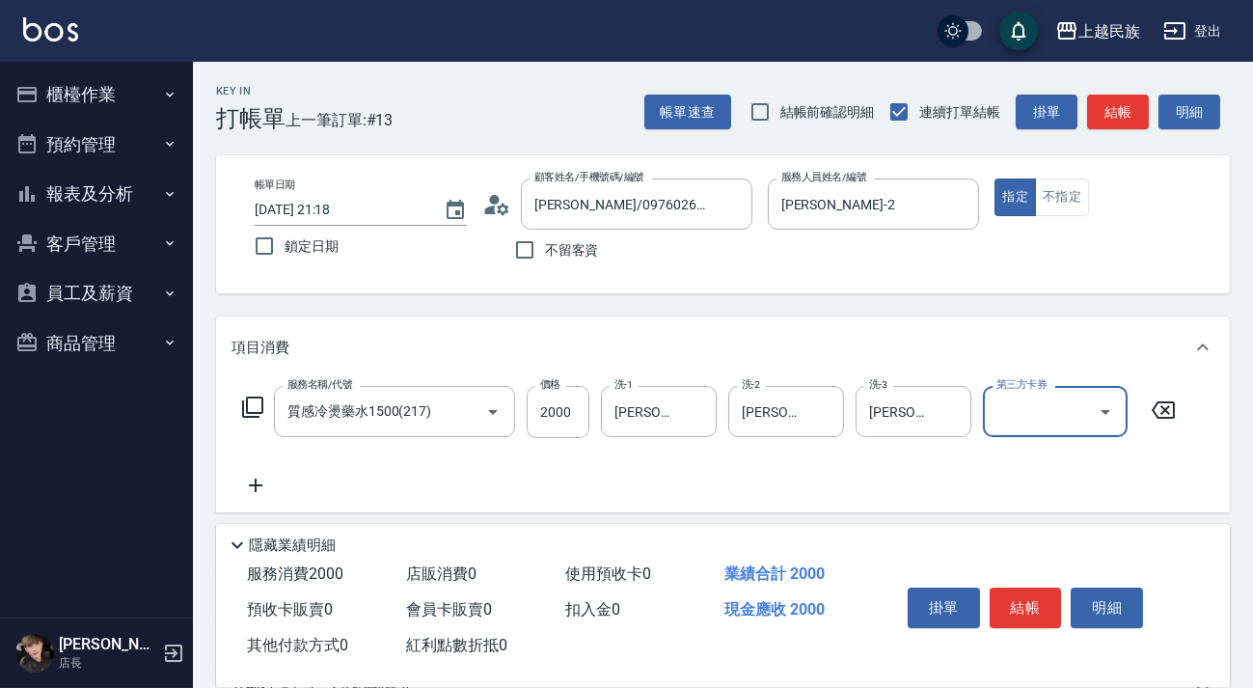
scroll to position [253, 0]
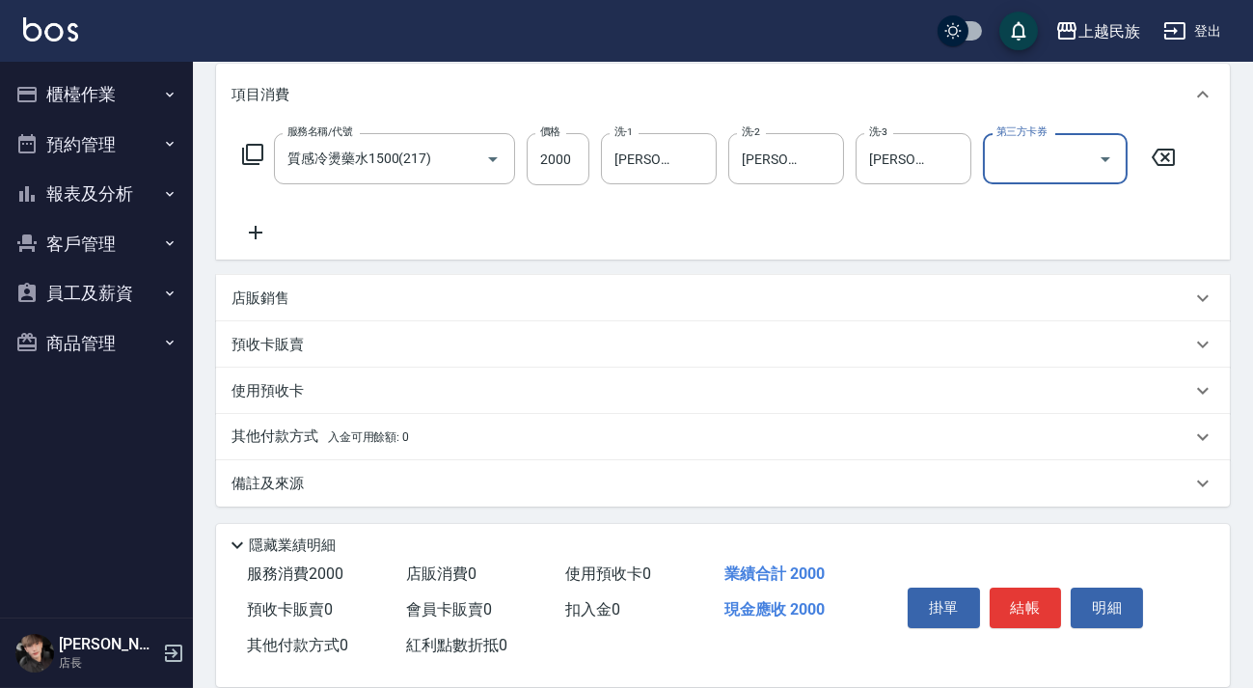
click at [417, 303] on div "店販銷售" at bounding box center [712, 298] width 960 height 20
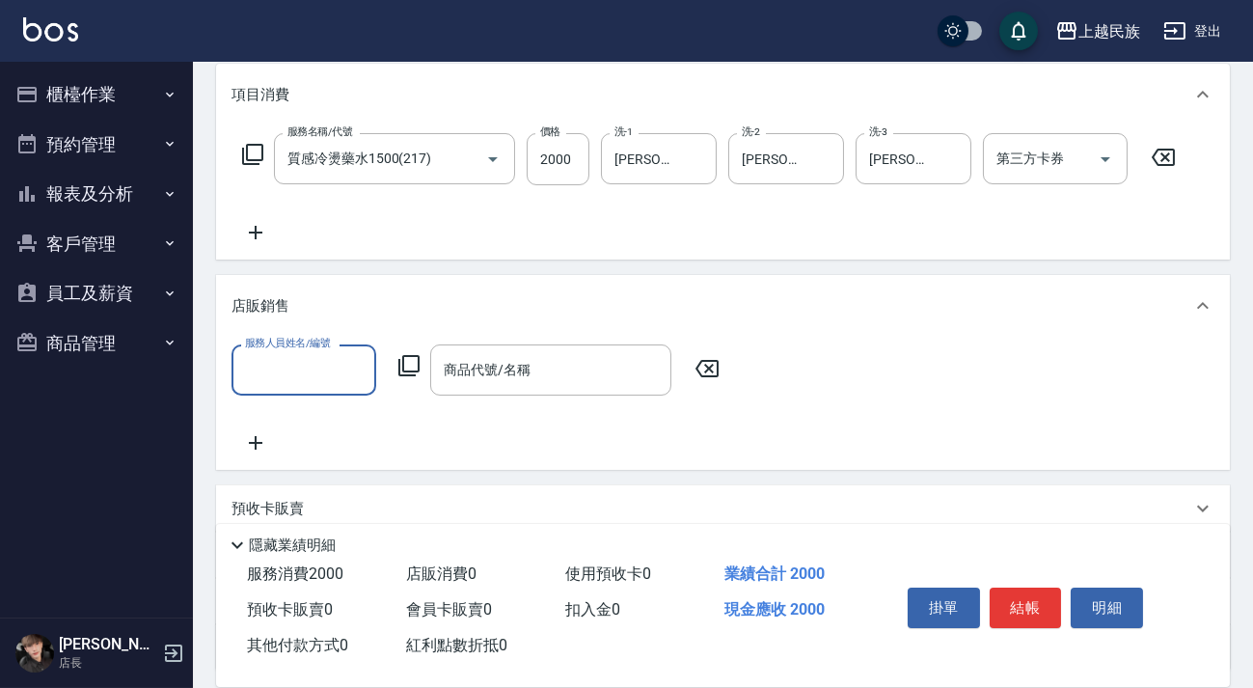
scroll to position [0, 0]
type input "Lily-20"
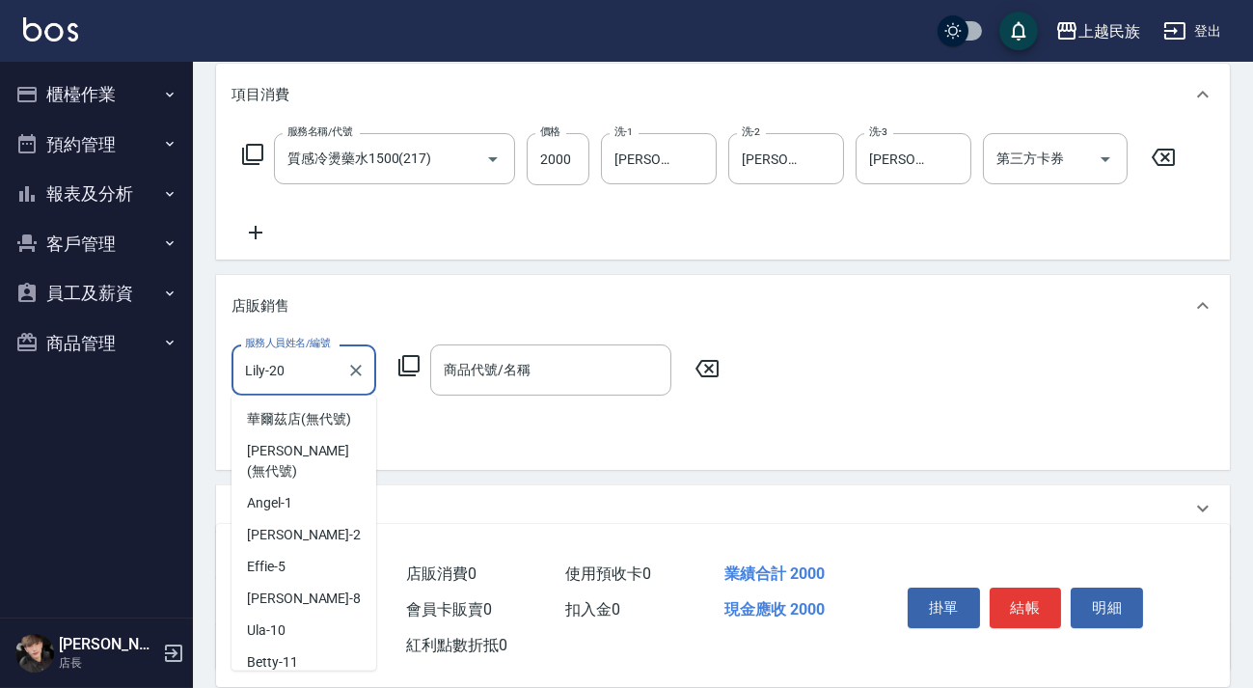
click at [331, 376] on input "Lily-20" at bounding box center [289, 370] width 98 height 34
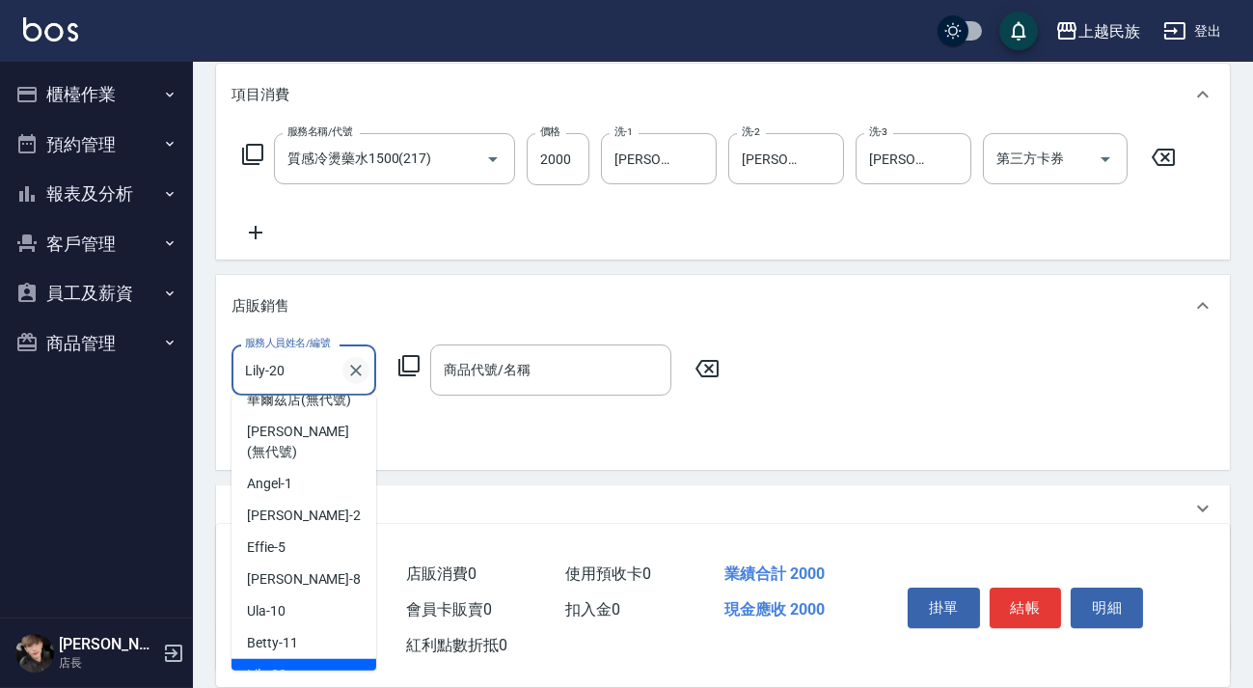
click at [356, 374] on icon "Clear" at bounding box center [355, 370] width 19 height 19
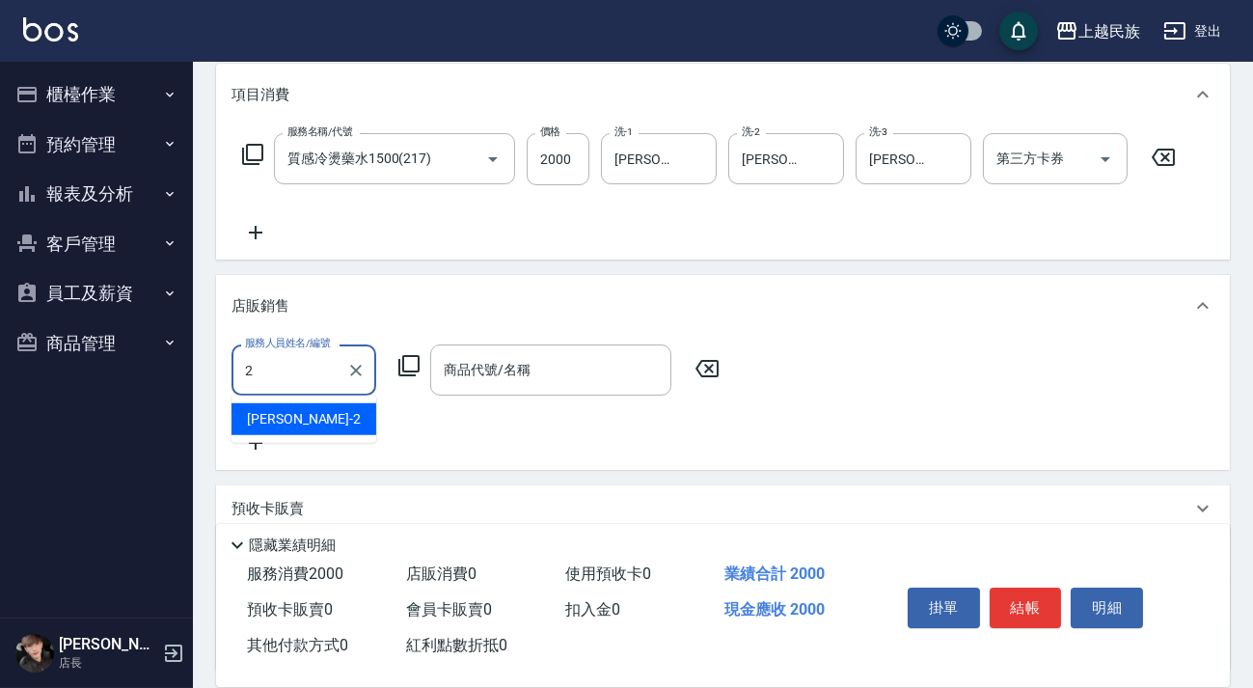
type input "[PERSON_NAME]-2"
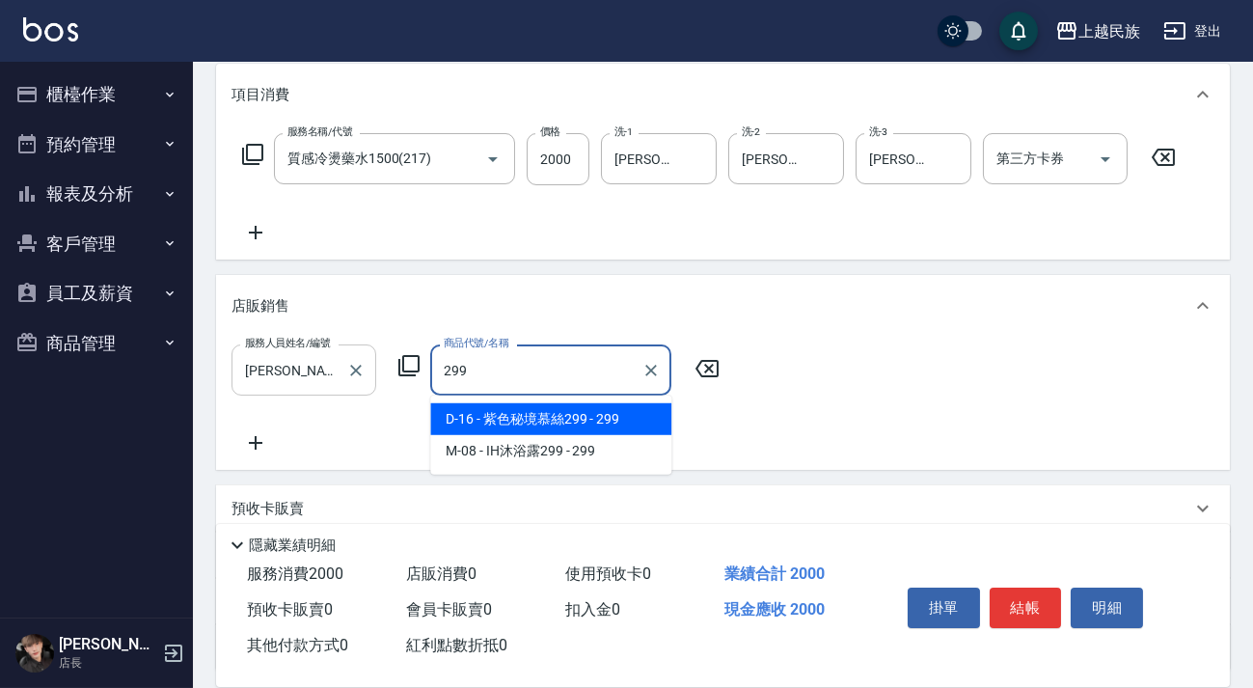
click at [499, 409] on span "D-16 - 紫色秘境慕絲299 - 299" at bounding box center [550, 419] width 241 height 32
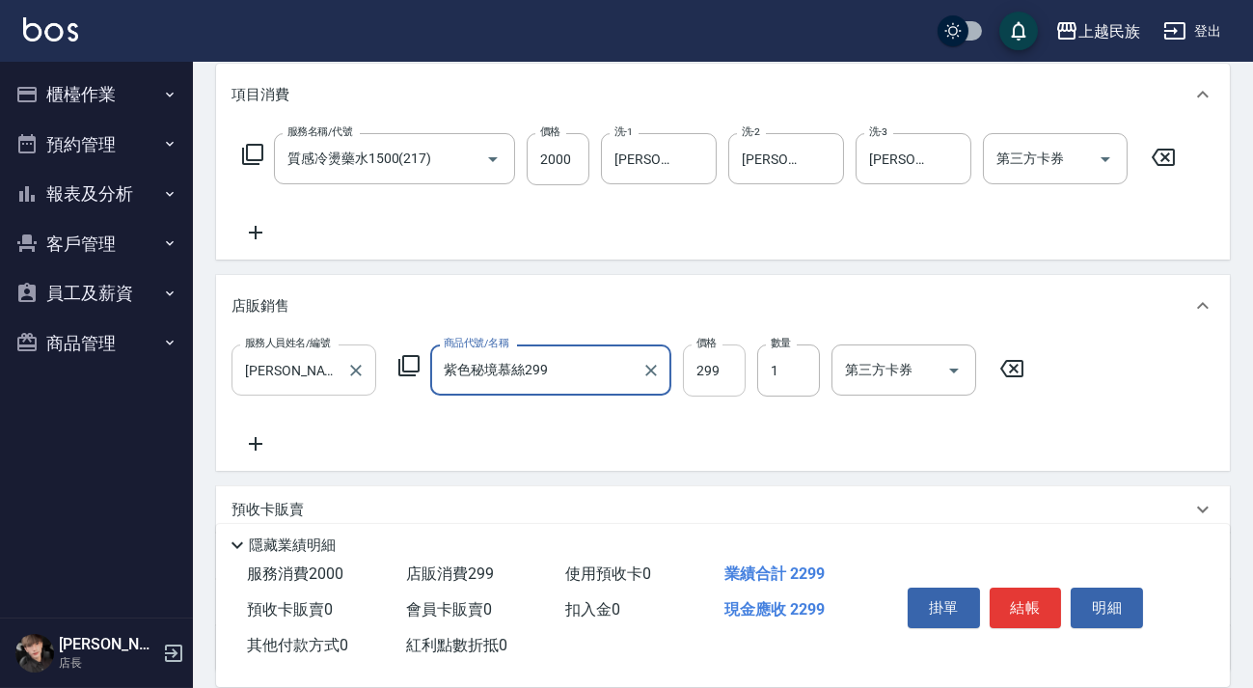
type input "紫色秘境慕絲299"
click at [696, 372] on input "299" at bounding box center [714, 370] width 63 height 52
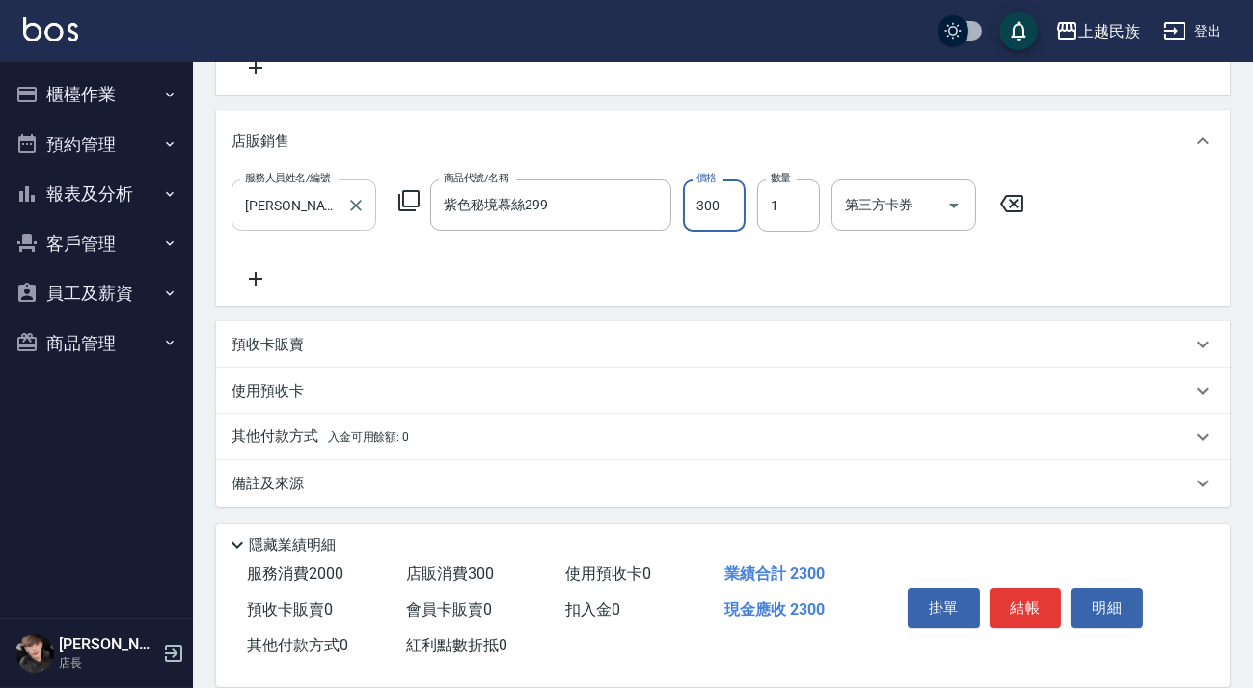
type input "300"
drag, startPoint x: 545, startPoint y: 482, endPoint x: 560, endPoint y: 478, distance: 15.0
click at [545, 483] on div "備註及來源" at bounding box center [712, 484] width 960 height 20
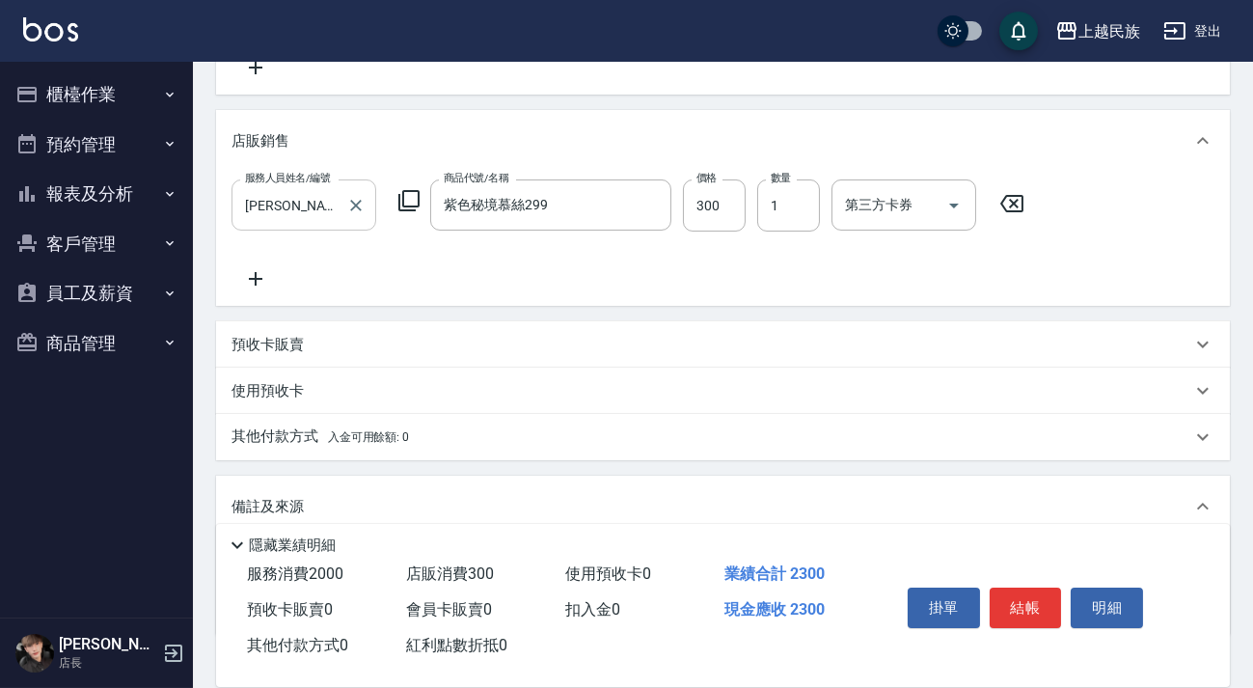
scroll to position [545, 0]
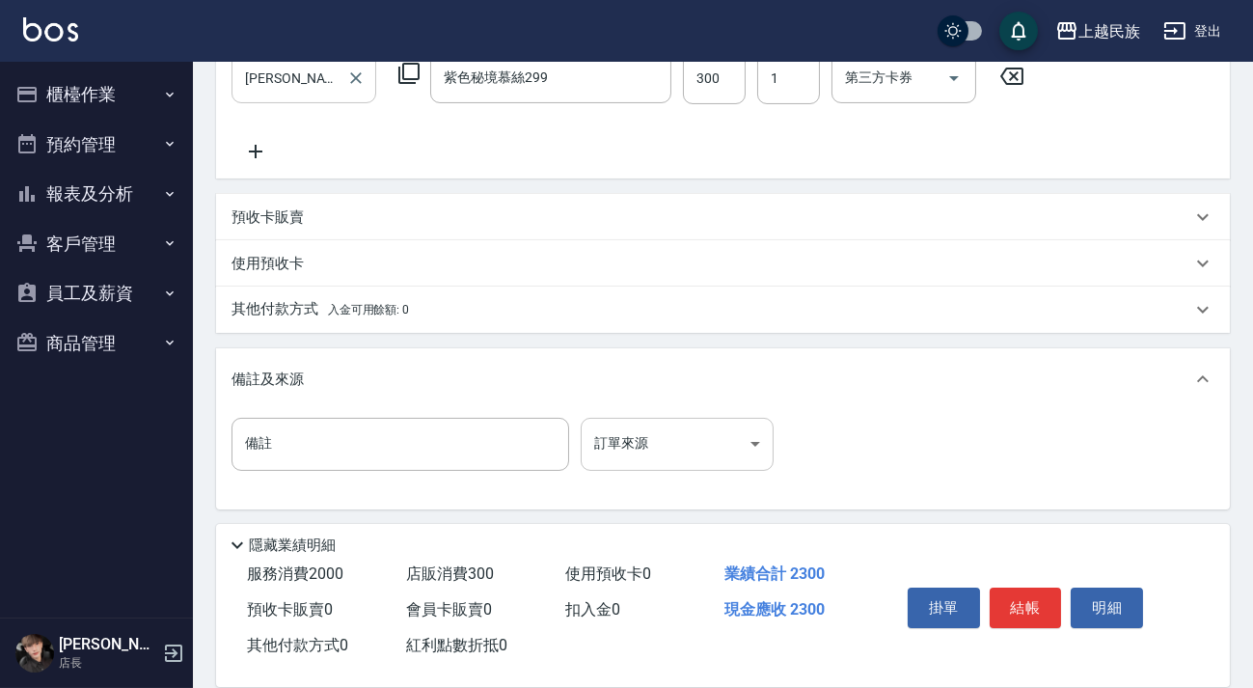
click at [627, 442] on body "上越民族 登出 櫃檯作業 打帳單 帳單列表 現金收支登錄 材料自購登錄 每日結帳 排班表 現場電腦打卡 預約管理 預約管理 單日預約紀錄 單週預約紀錄 報表及…" at bounding box center [626, 73] width 1253 height 1236
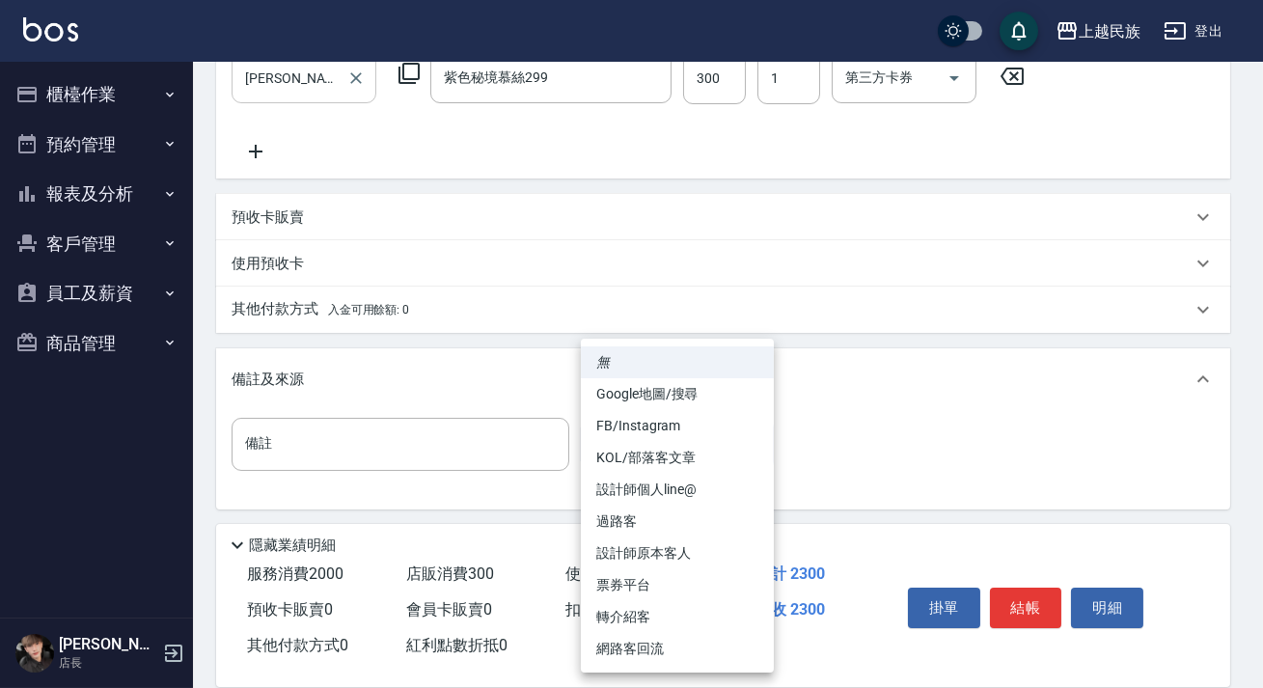
click at [669, 608] on li "轉介紹客" at bounding box center [677, 617] width 193 height 32
type input "轉介紹客"
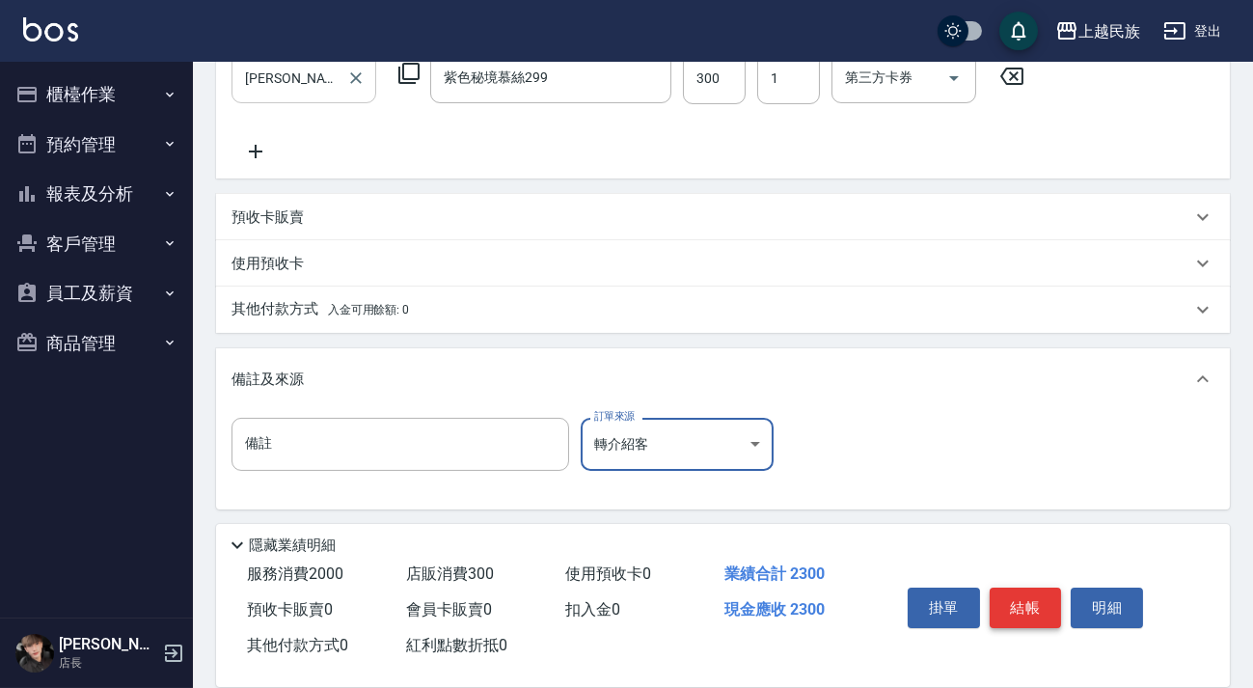
click at [1012, 594] on button "結帳" at bounding box center [1026, 607] width 72 height 41
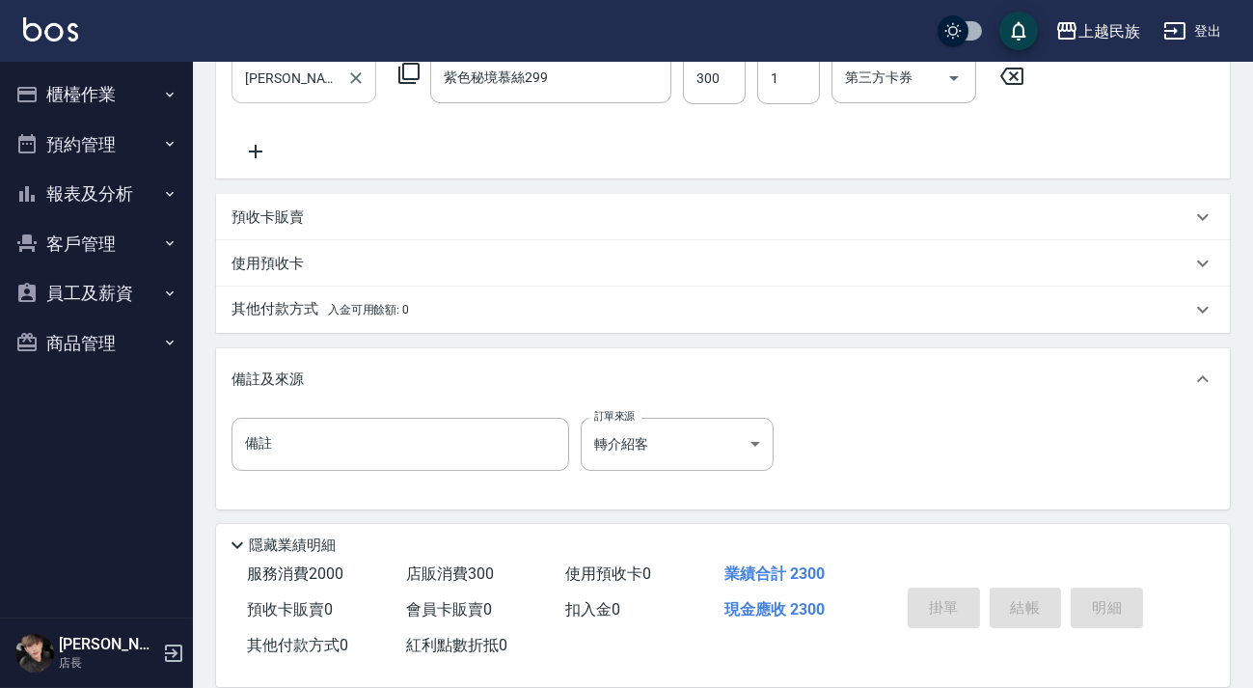
type input "[DATE] 21:19"
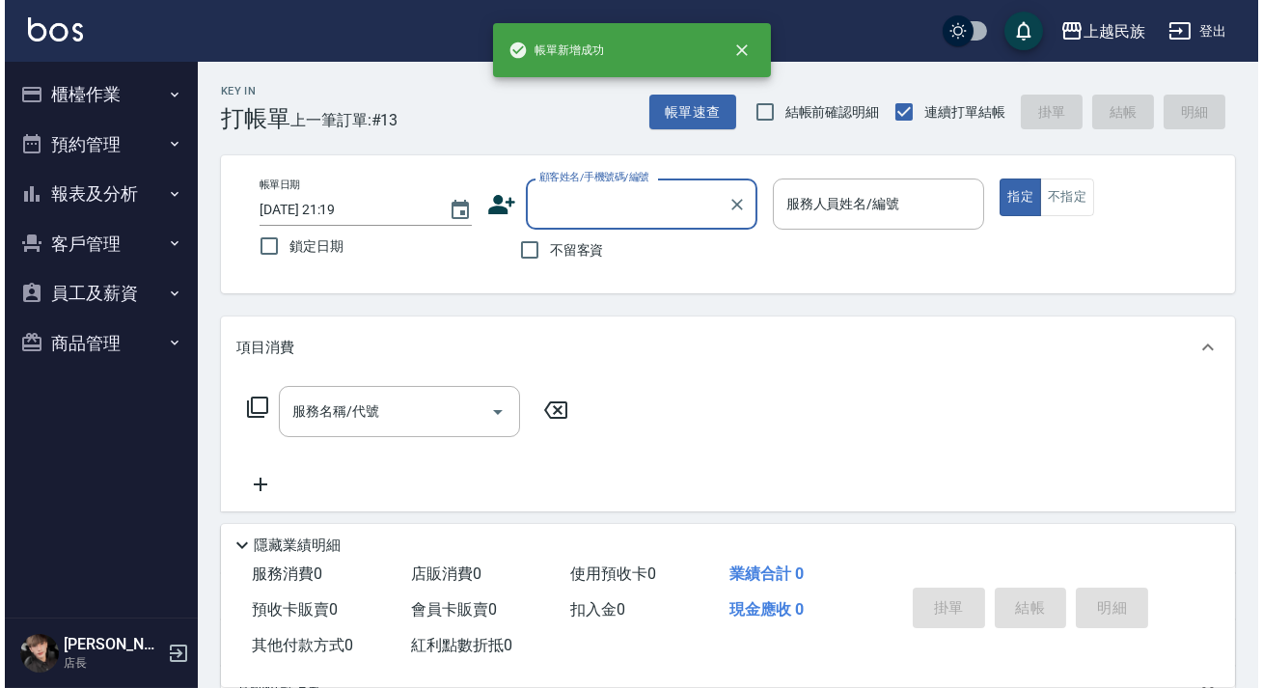
scroll to position [0, 0]
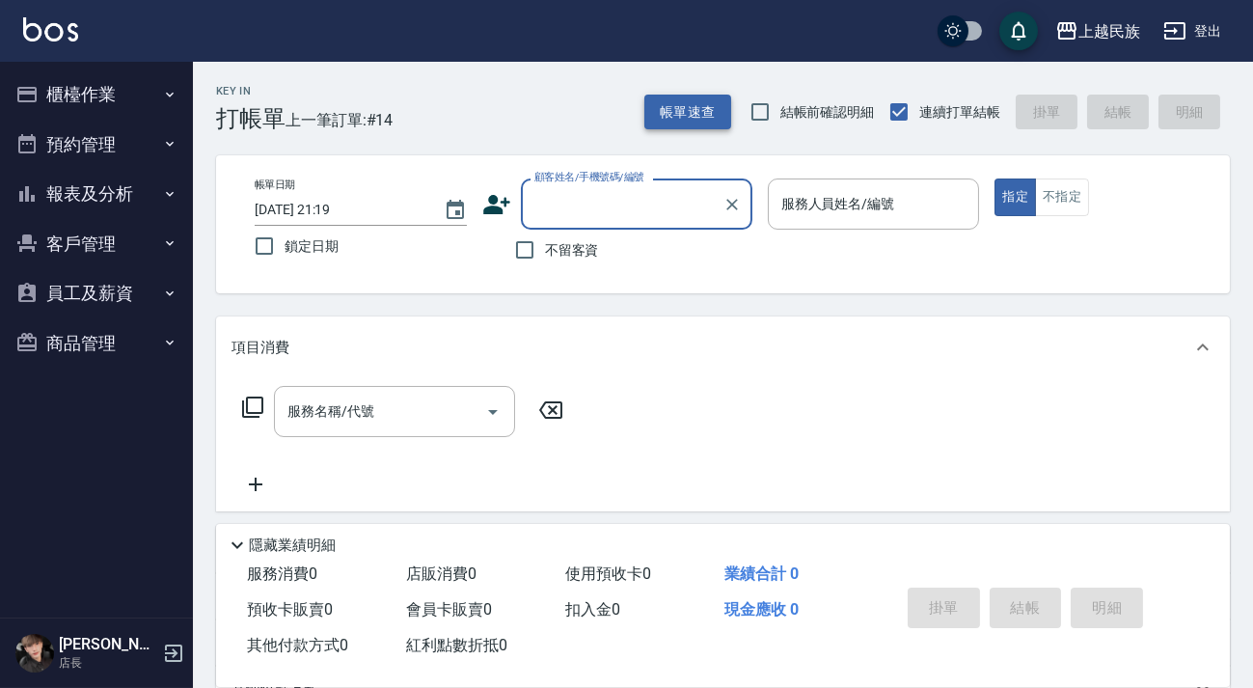
click at [682, 105] on button "帳單速查" at bounding box center [687, 113] width 87 height 36
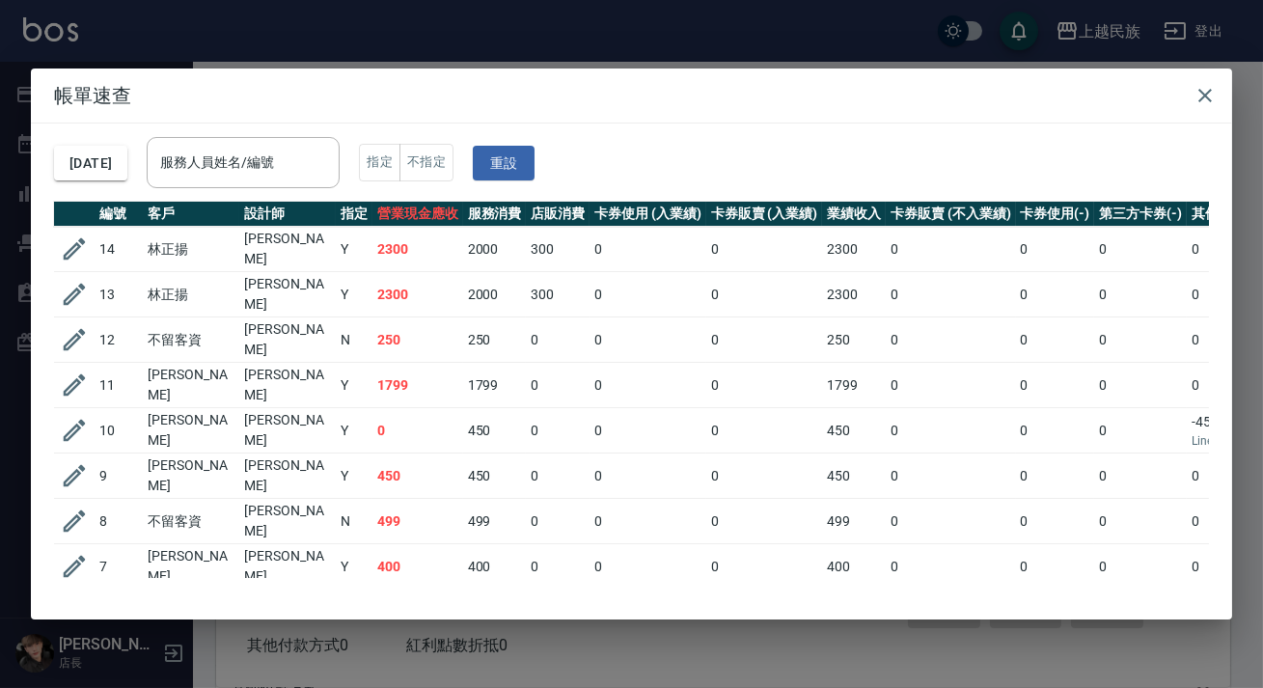
scroll to position [45, 267]
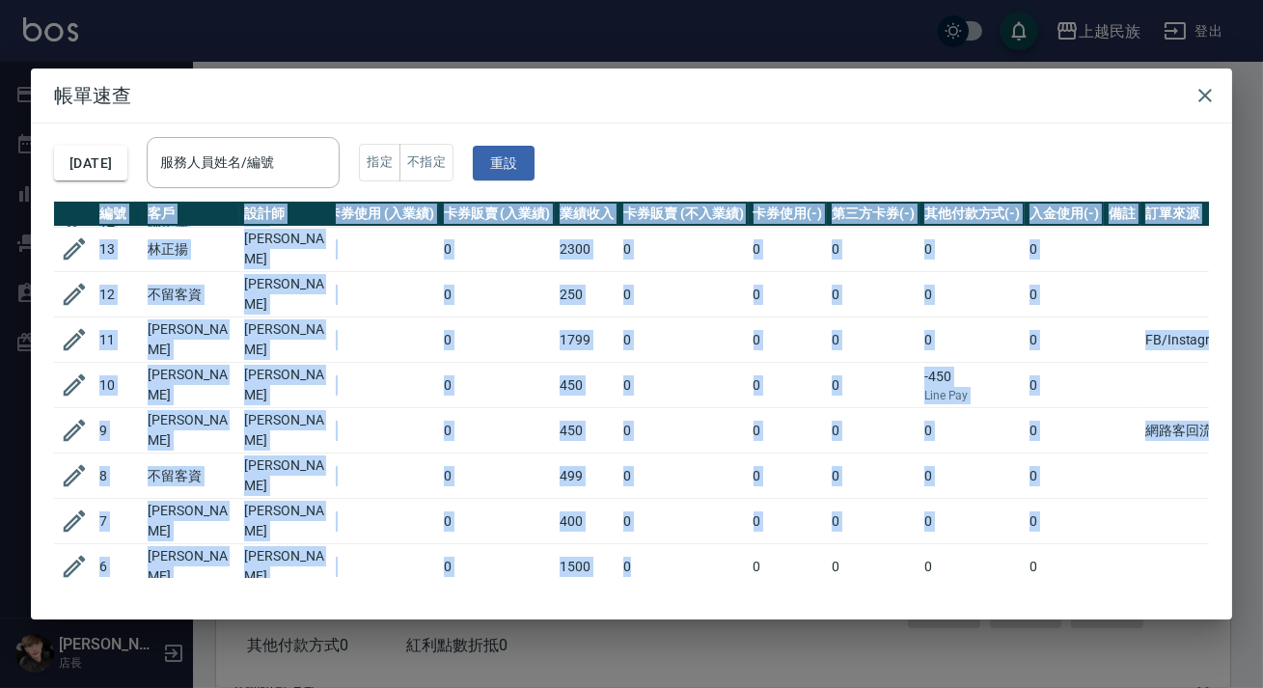
drag, startPoint x: 904, startPoint y: 560, endPoint x: 1262, endPoint y: 543, distance: 358.3
click at [1252, 543] on div "帳單速查 [DATE] 服務人員姓名/編號 服務人員姓名/編號 指定 不指定 重設 編號 客戶 設計師 指定 營業現金應收 服務消費 店販消費 卡券使用 (入…" at bounding box center [631, 344] width 1263 height 688
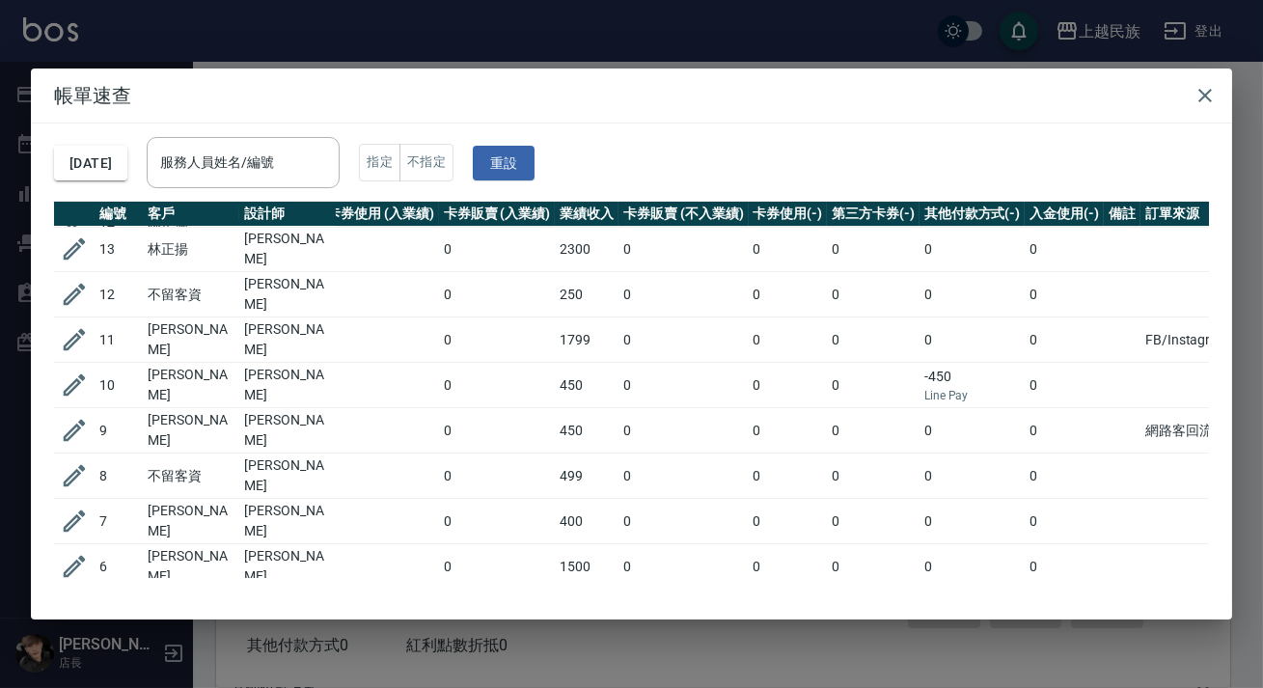
click at [1140, 465] on td at bounding box center [1187, 475] width 94 height 45
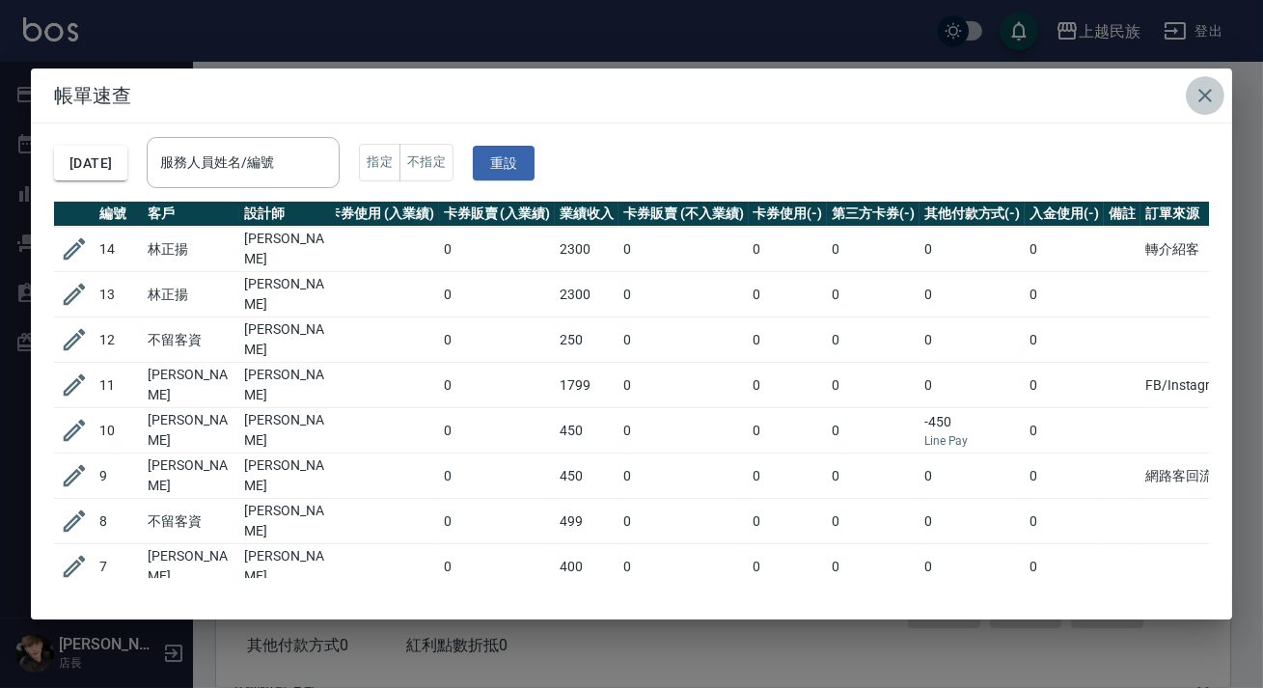
click at [1208, 100] on icon "button" at bounding box center [1204, 95] width 23 height 23
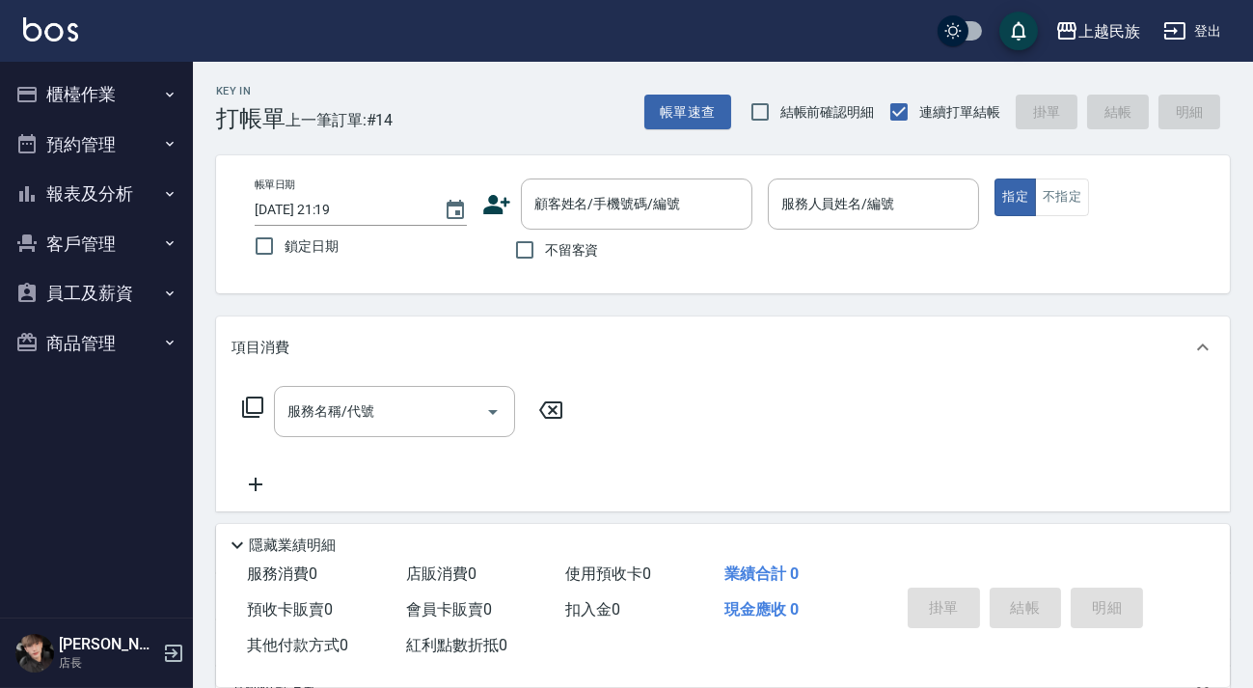
click at [161, 189] on button "報表及分析" at bounding box center [96, 194] width 177 height 50
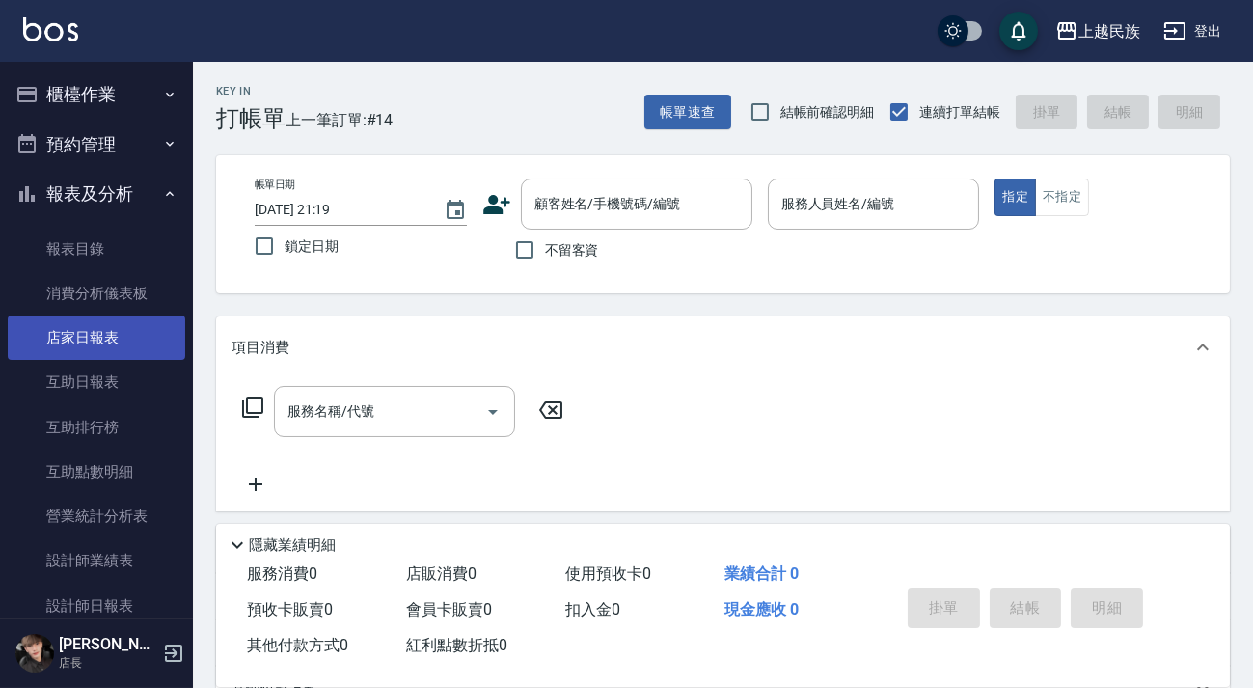
click at [110, 349] on link "店家日報表" at bounding box center [96, 337] width 177 height 44
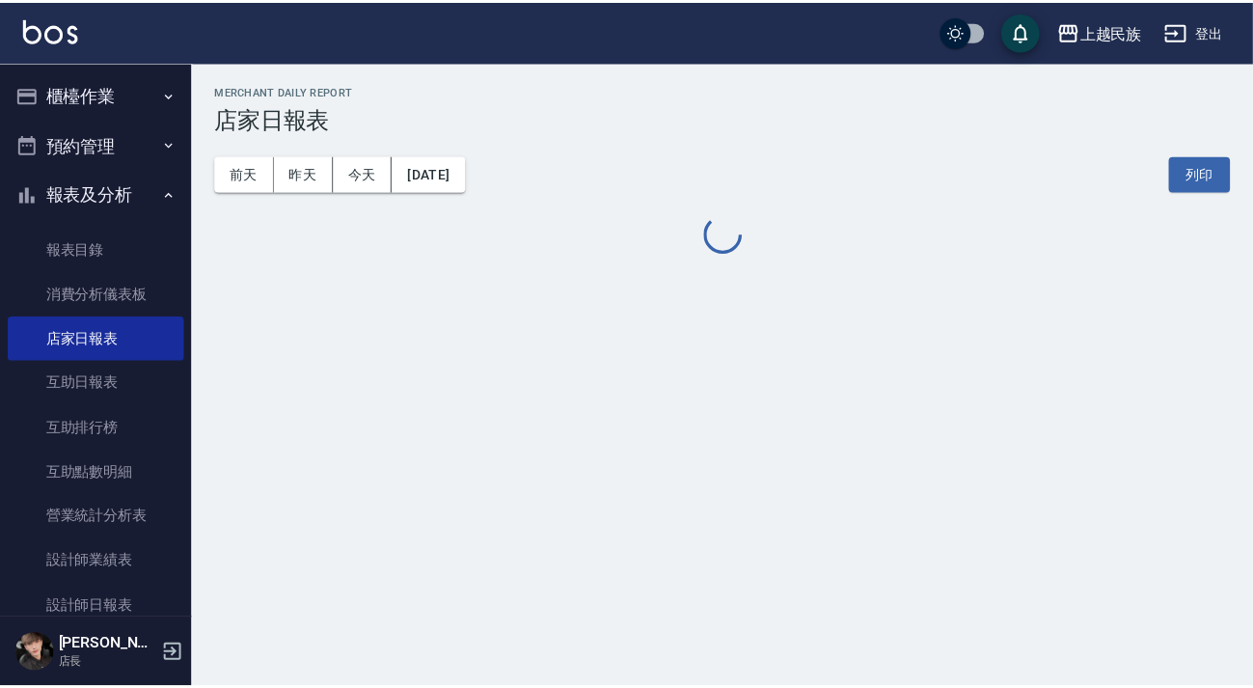
scroll to position [175, 0]
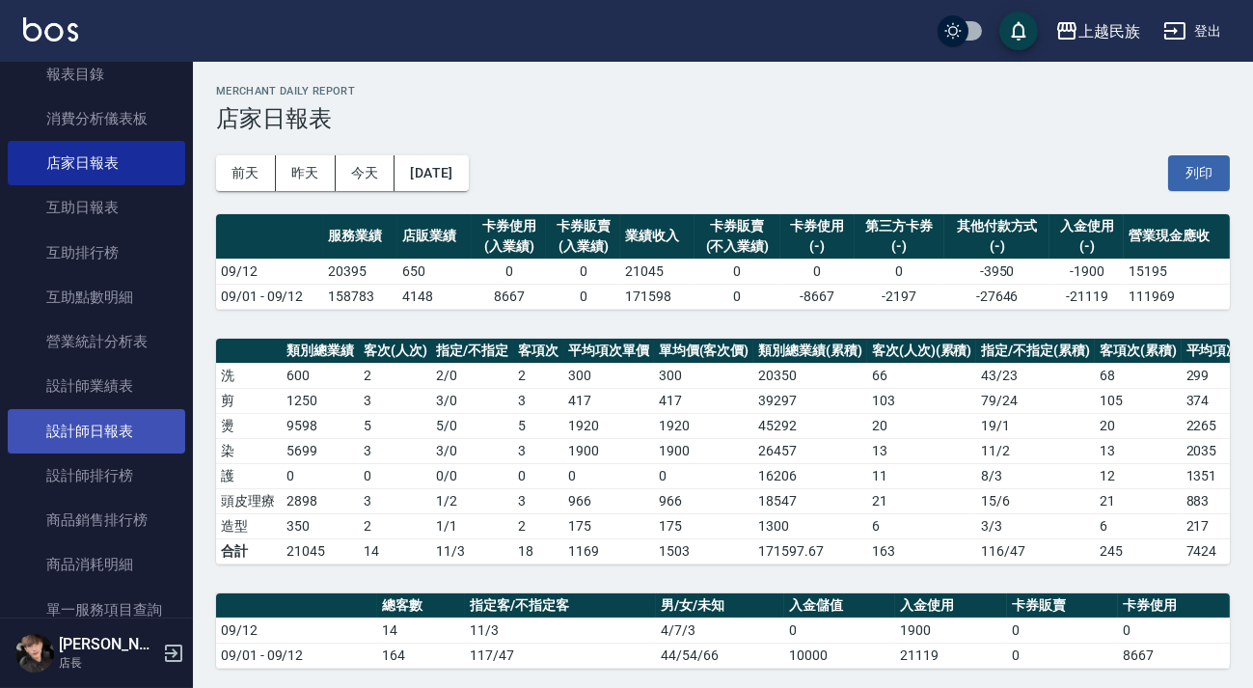
click at [131, 427] on link "設計師日報表" at bounding box center [96, 431] width 177 height 44
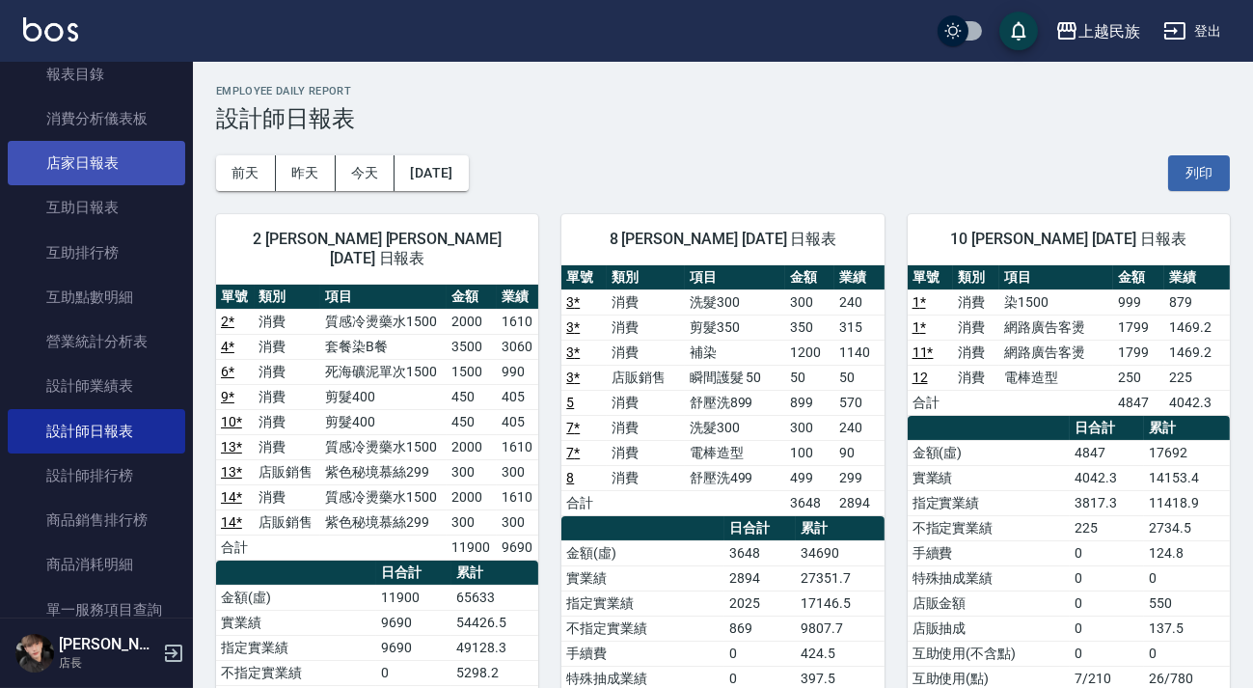
click at [97, 172] on link "店家日報表" at bounding box center [96, 163] width 177 height 44
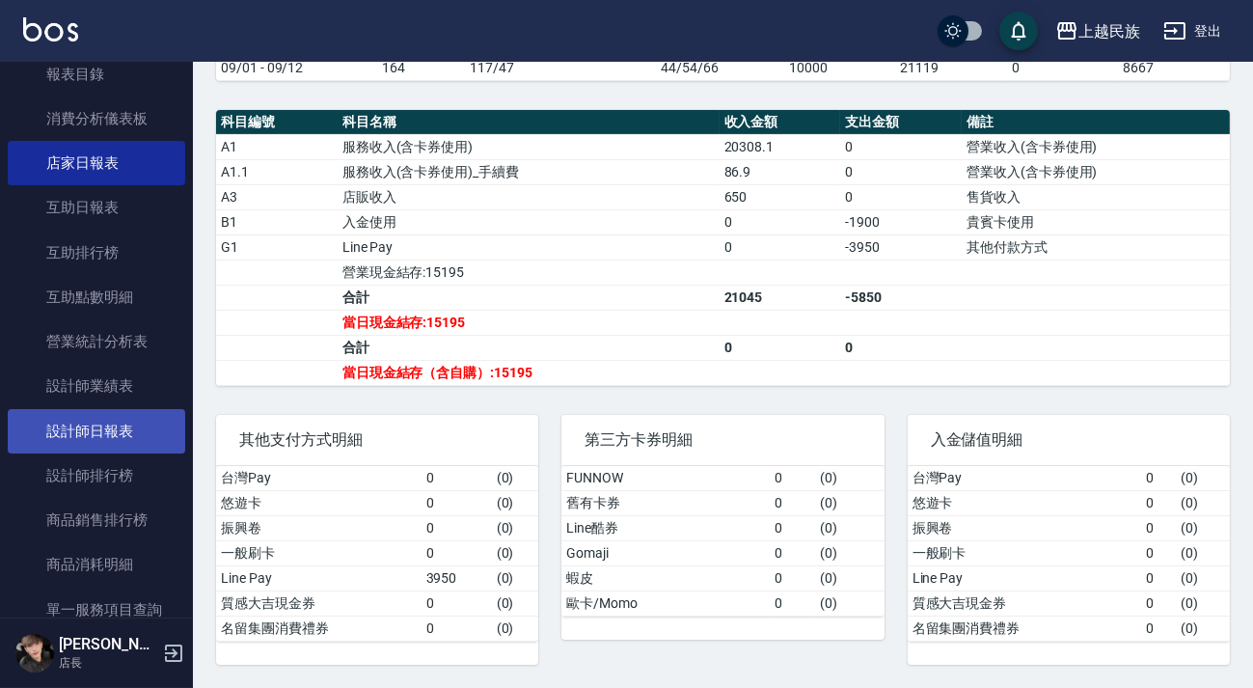
scroll to position [87, 0]
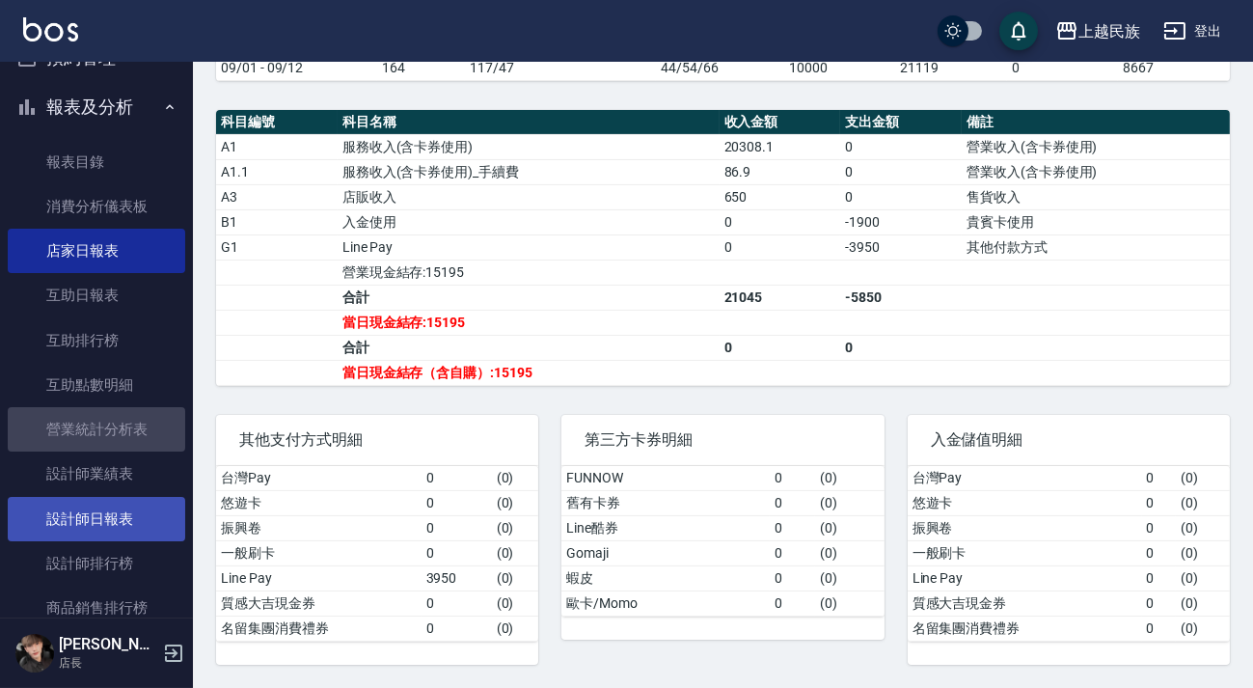
click at [121, 433] on link "營業統計分析表" at bounding box center [96, 429] width 177 height 44
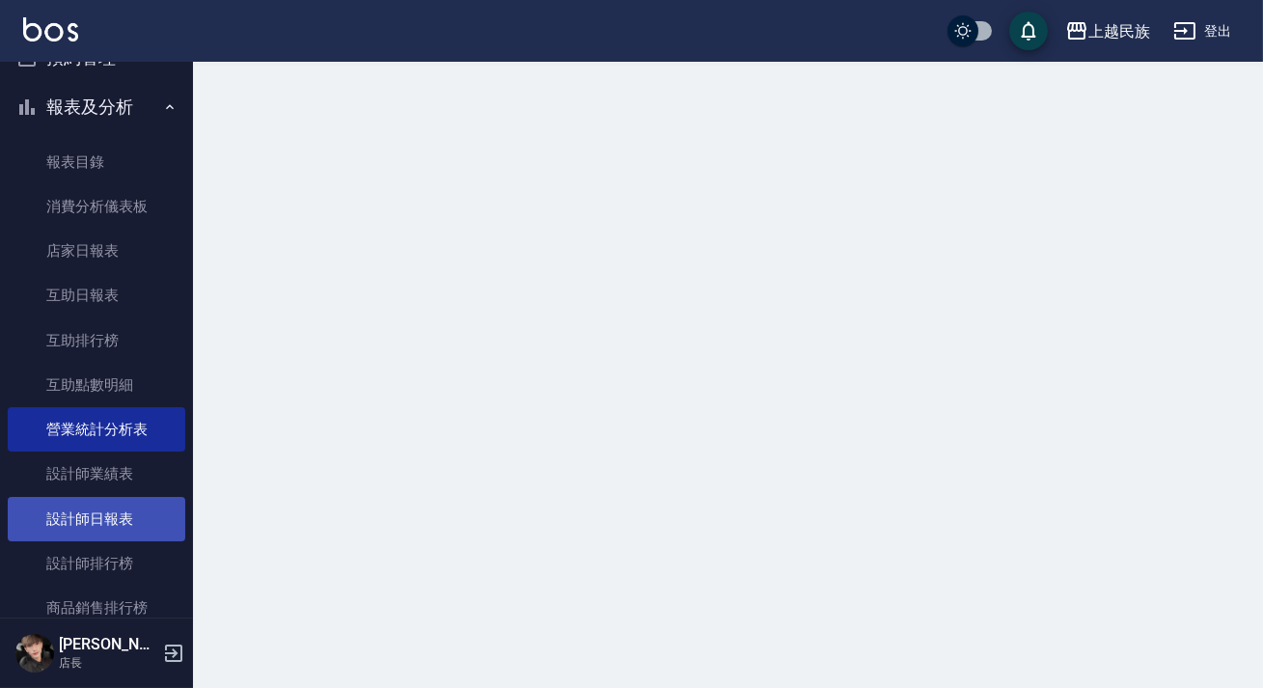
click at [127, 507] on link "設計師日報表" at bounding box center [96, 519] width 177 height 44
click at [125, 505] on link "設計師日報表" at bounding box center [96, 519] width 177 height 44
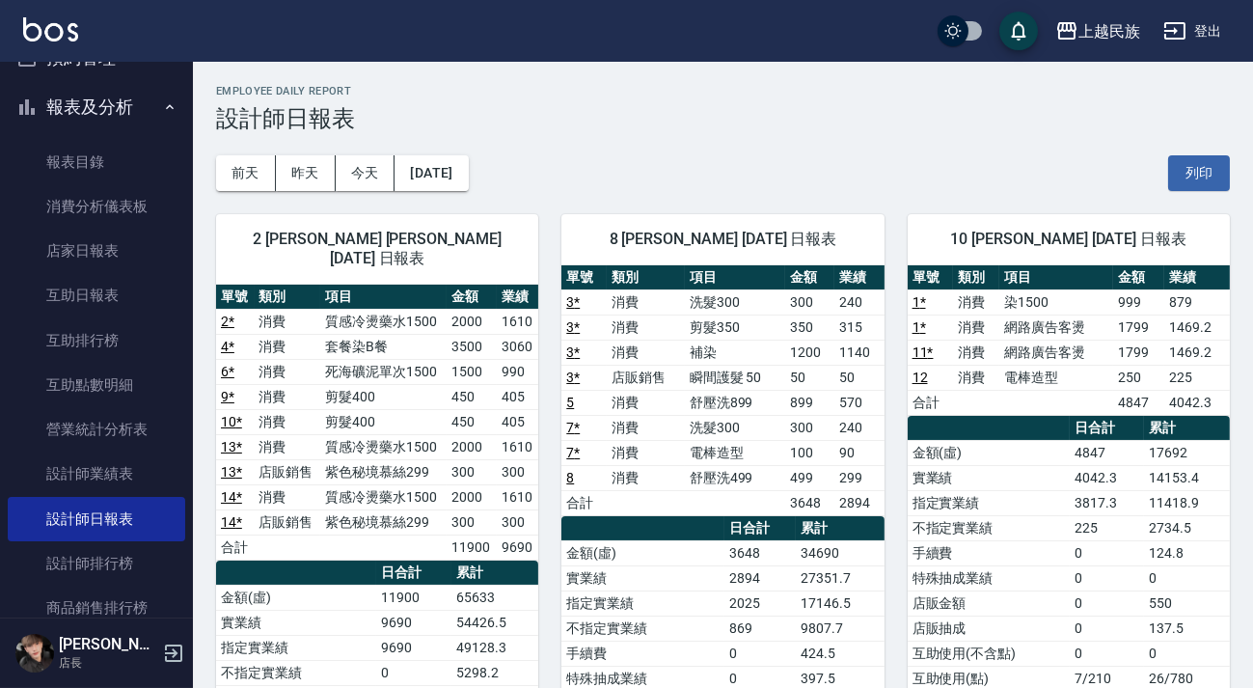
click at [1213, 30] on button "登出" at bounding box center [1193, 32] width 74 height 36
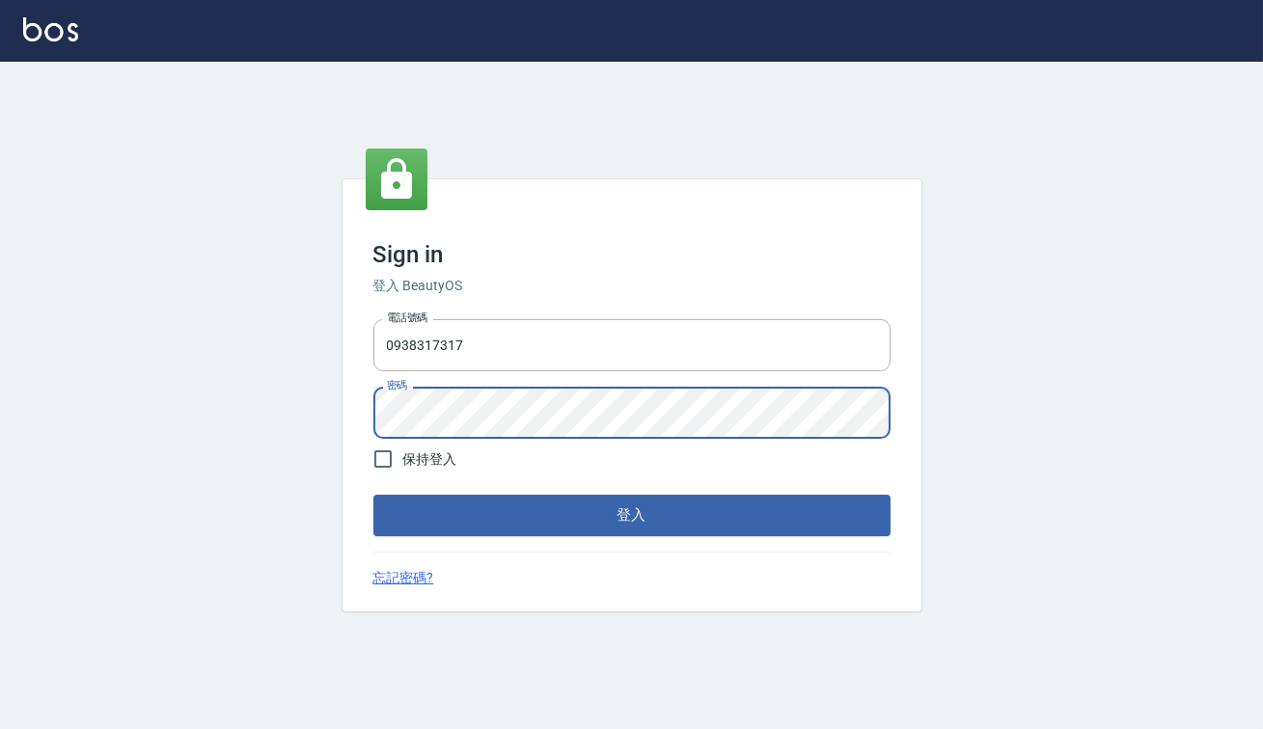
click at [373, 495] on button "登入" at bounding box center [631, 515] width 517 height 41
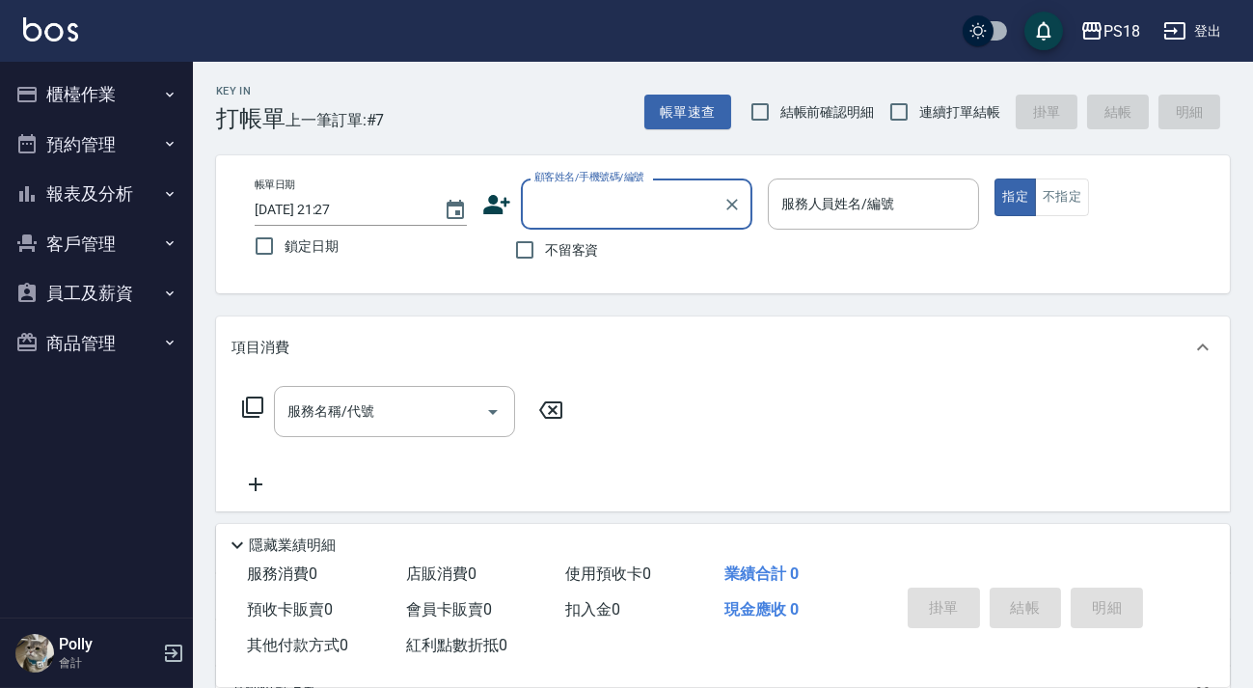
click at [97, 191] on button "報表及分析" at bounding box center [96, 194] width 177 height 50
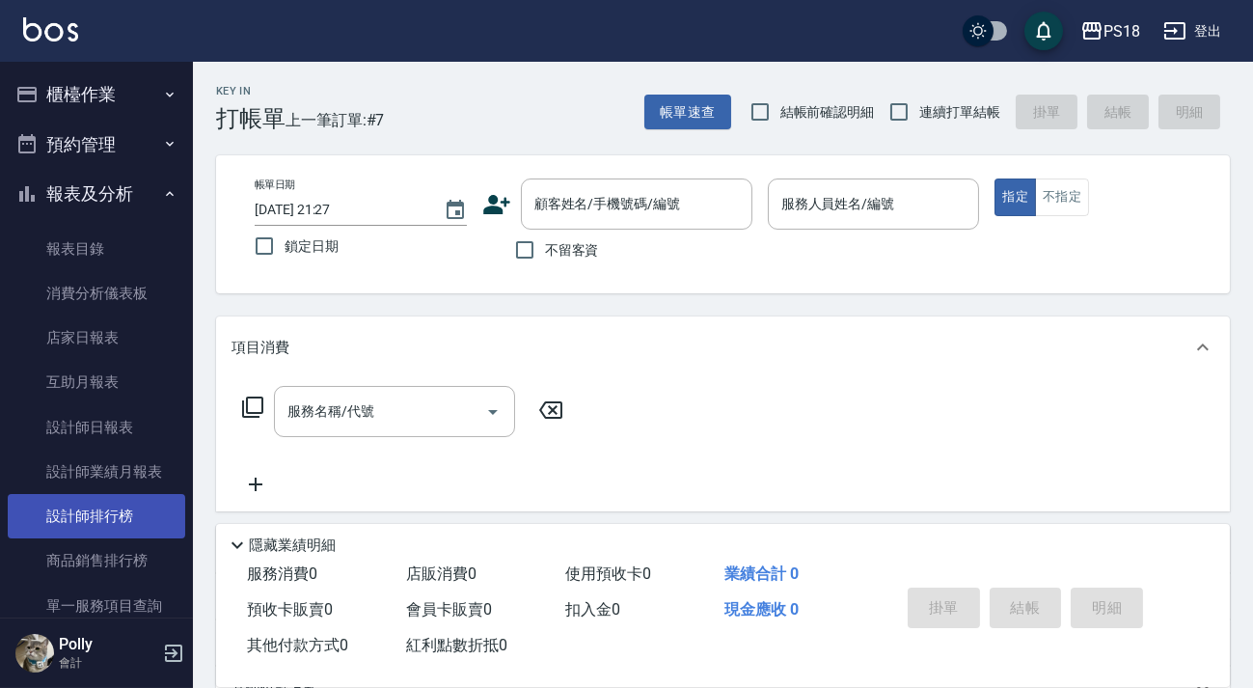
scroll to position [87, 0]
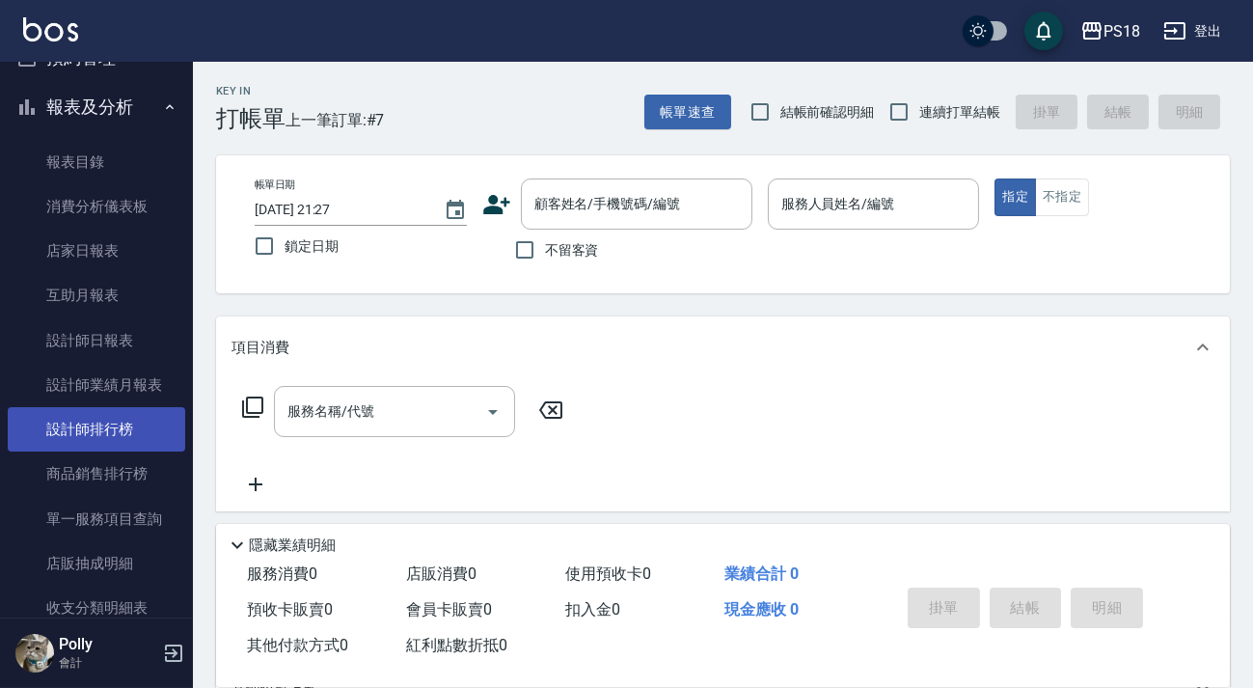
click at [118, 425] on link "設計師排行榜" at bounding box center [96, 429] width 177 height 44
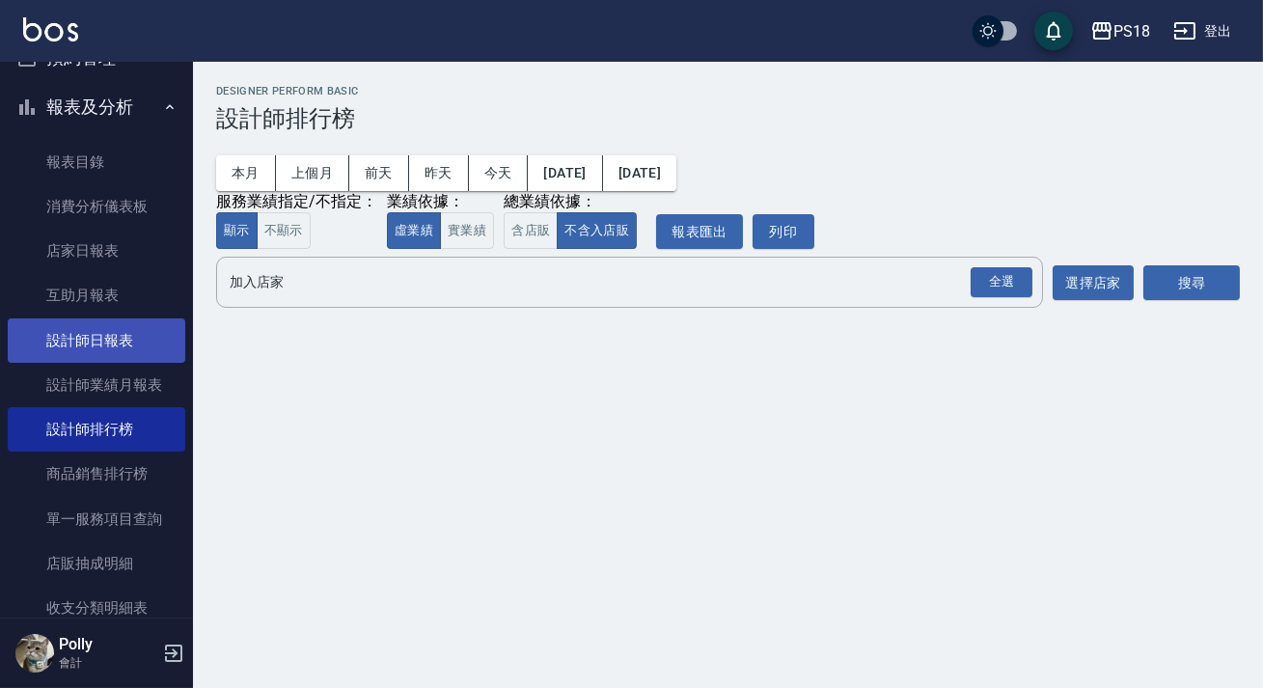
click at [150, 322] on link "設計師日報表" at bounding box center [96, 340] width 177 height 44
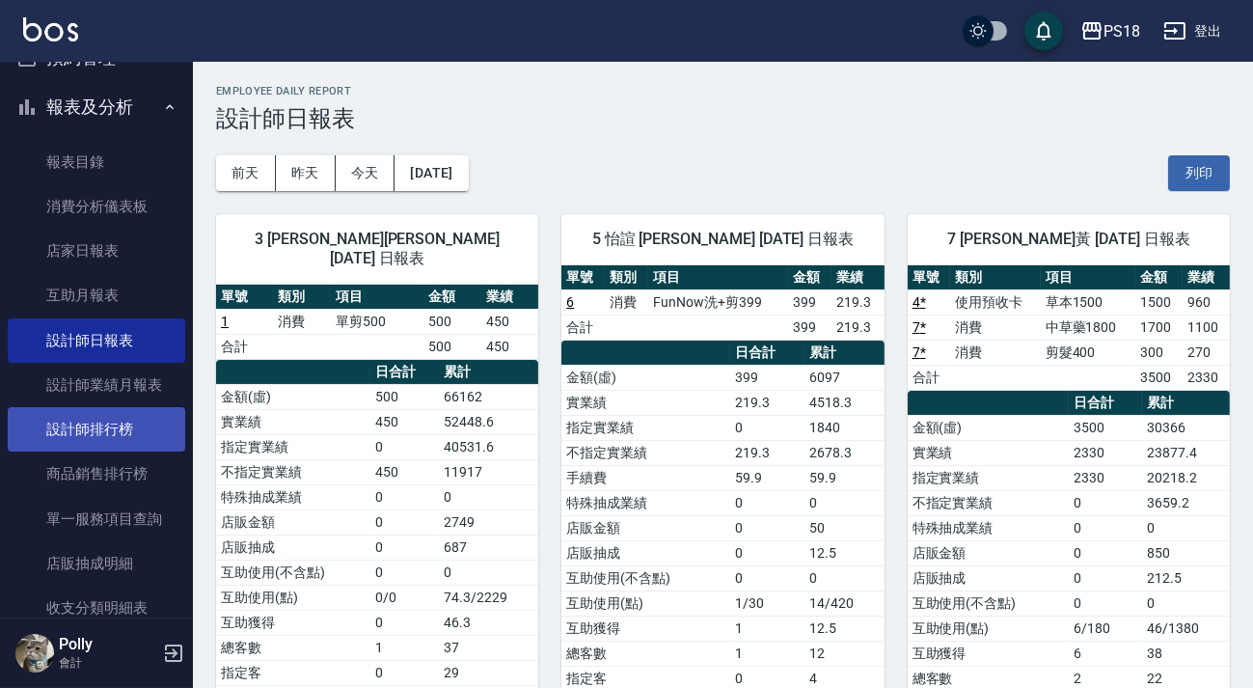
click at [131, 420] on link "設計師排行榜" at bounding box center [96, 429] width 177 height 44
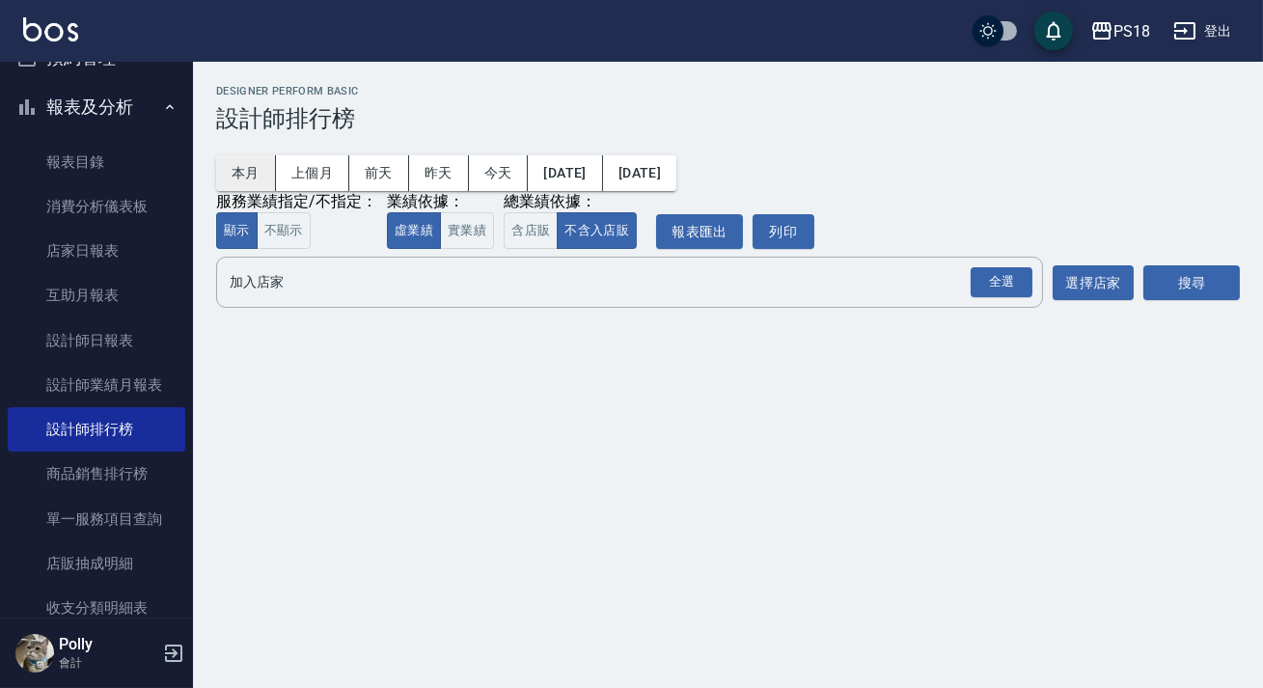
click at [260, 167] on button "本月" at bounding box center [246, 173] width 60 height 36
click at [520, 228] on button "含店販" at bounding box center [531, 231] width 54 height 38
click at [1028, 289] on div "全選" at bounding box center [1001, 282] width 62 height 30
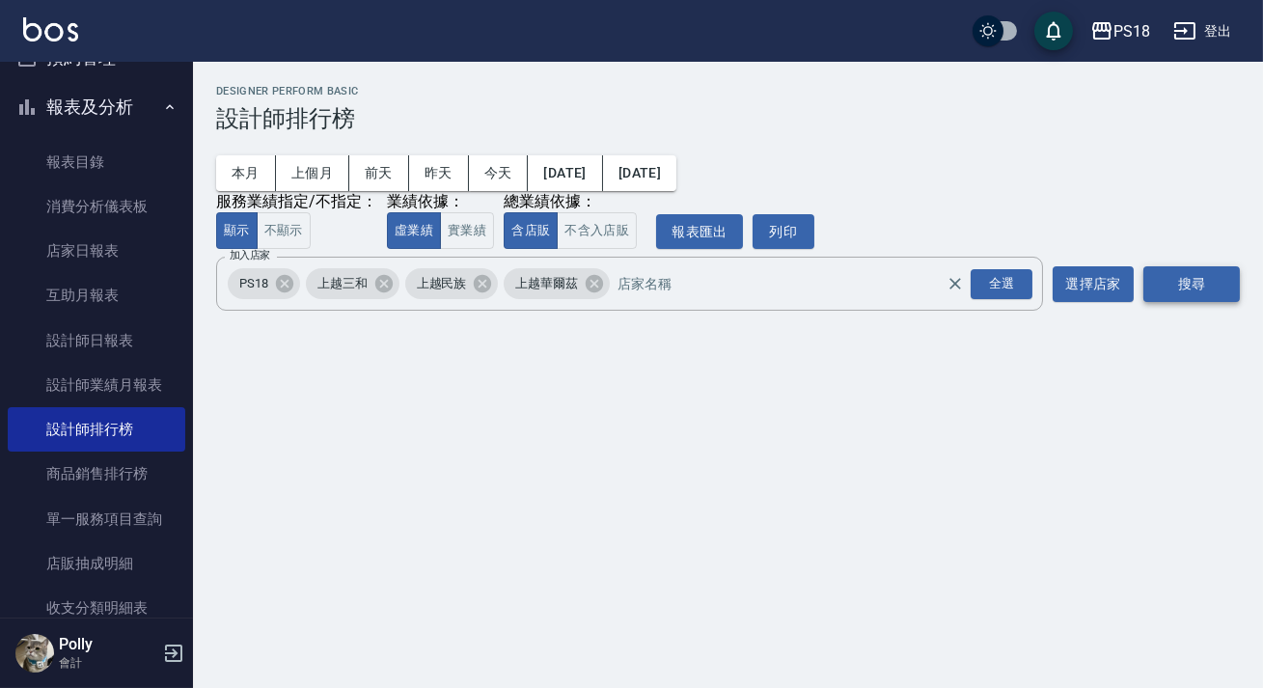
click at [1156, 288] on button "搜尋" at bounding box center [1191, 284] width 96 height 36
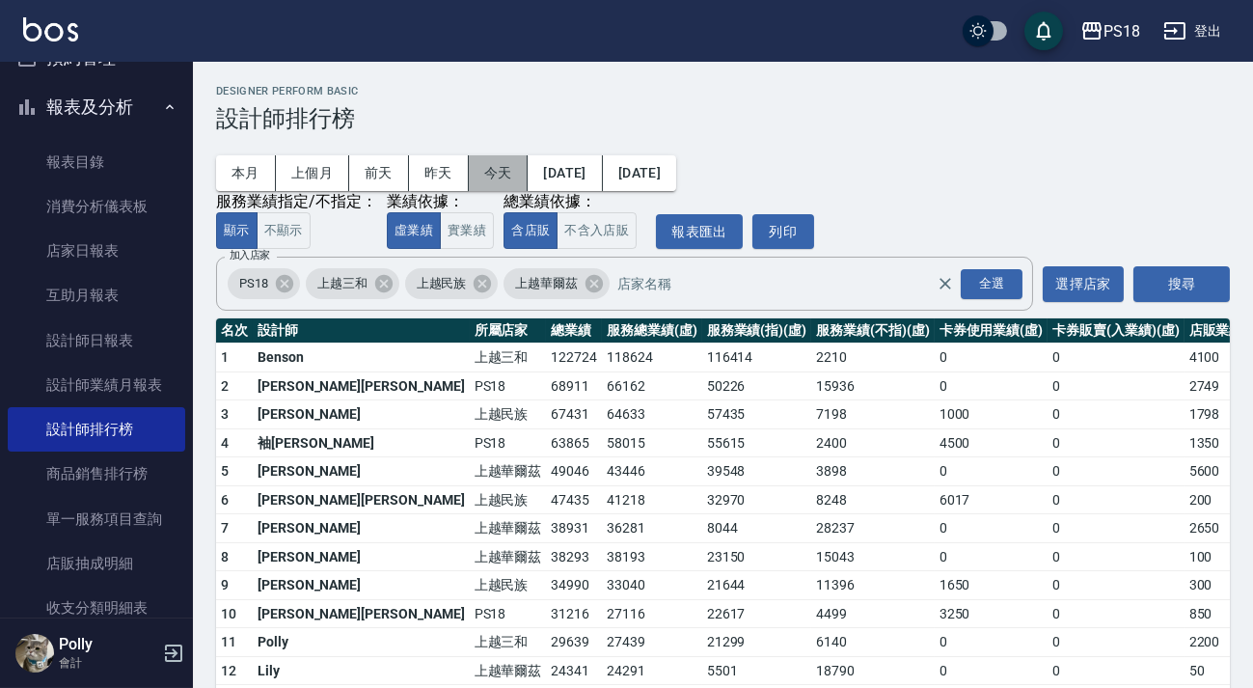
click at [489, 179] on button "今天" at bounding box center [499, 173] width 60 height 36
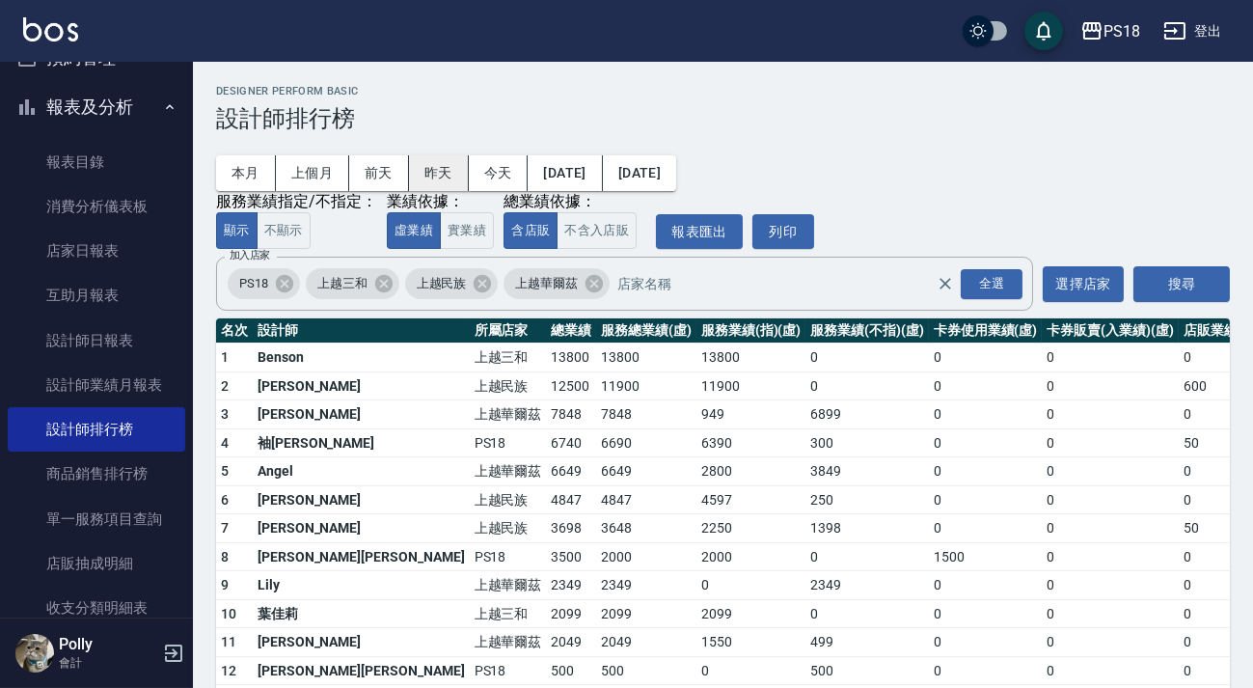
click at [438, 170] on button "昨天" at bounding box center [439, 173] width 60 height 36
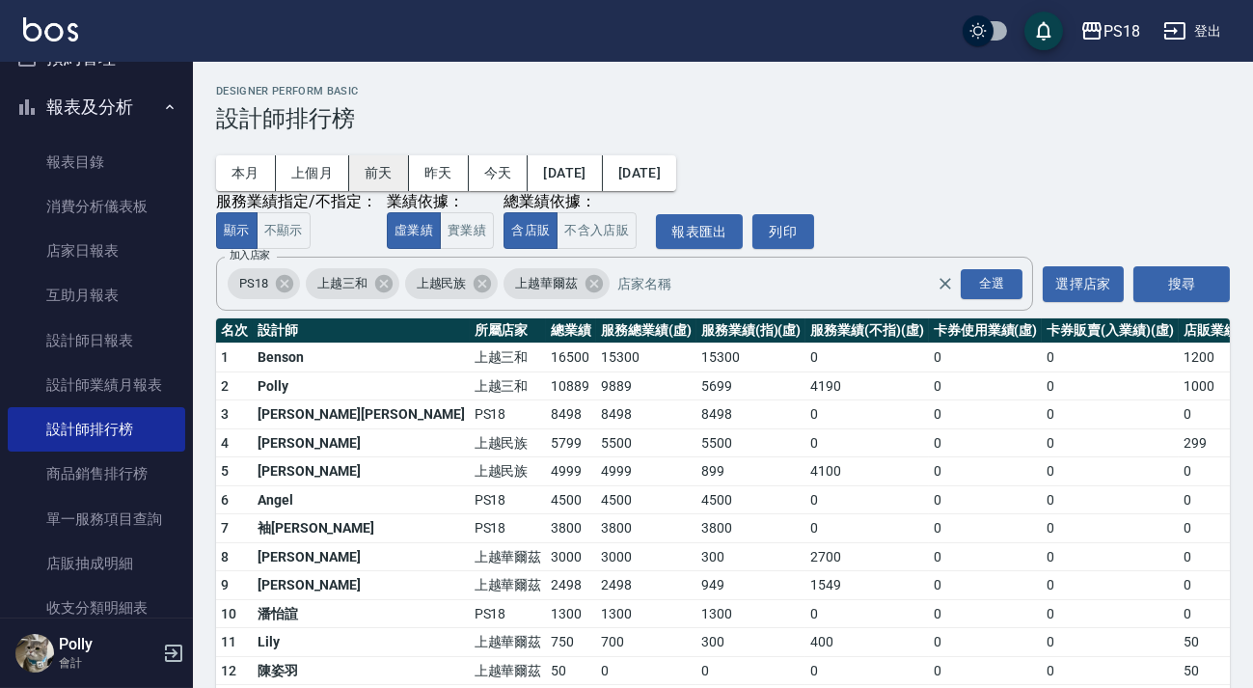
click at [379, 177] on button "前天" at bounding box center [379, 173] width 60 height 36
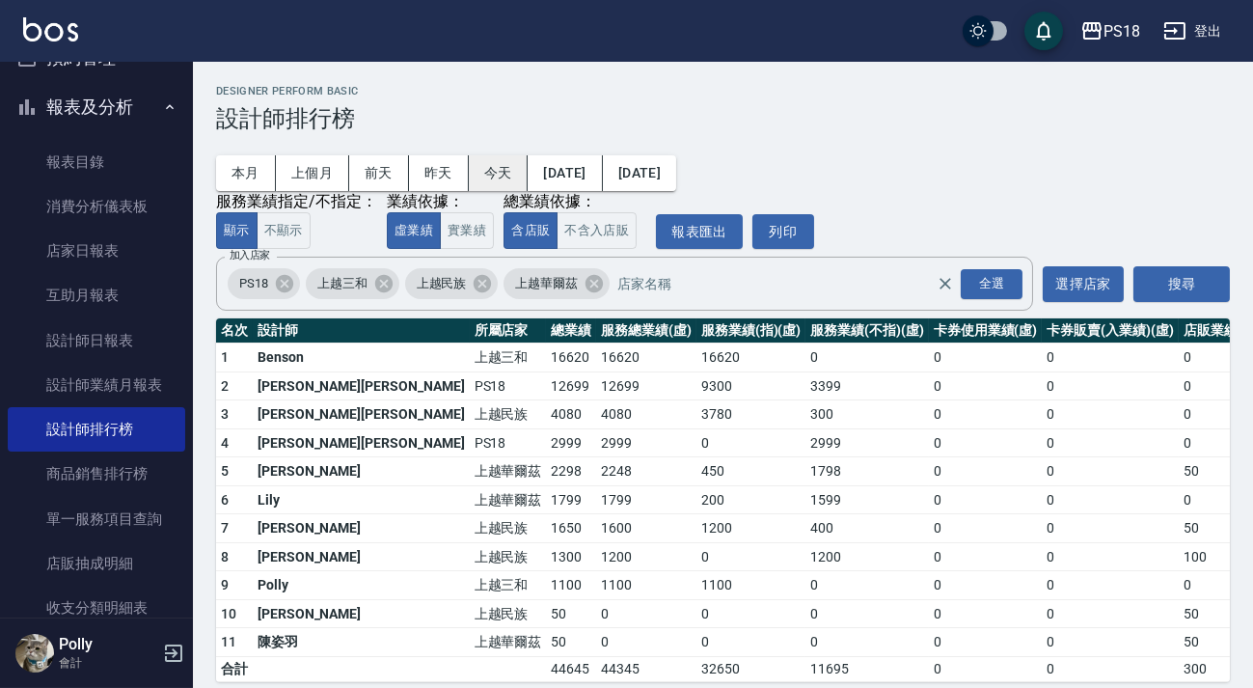
click at [511, 184] on button "今天" at bounding box center [499, 173] width 60 height 36
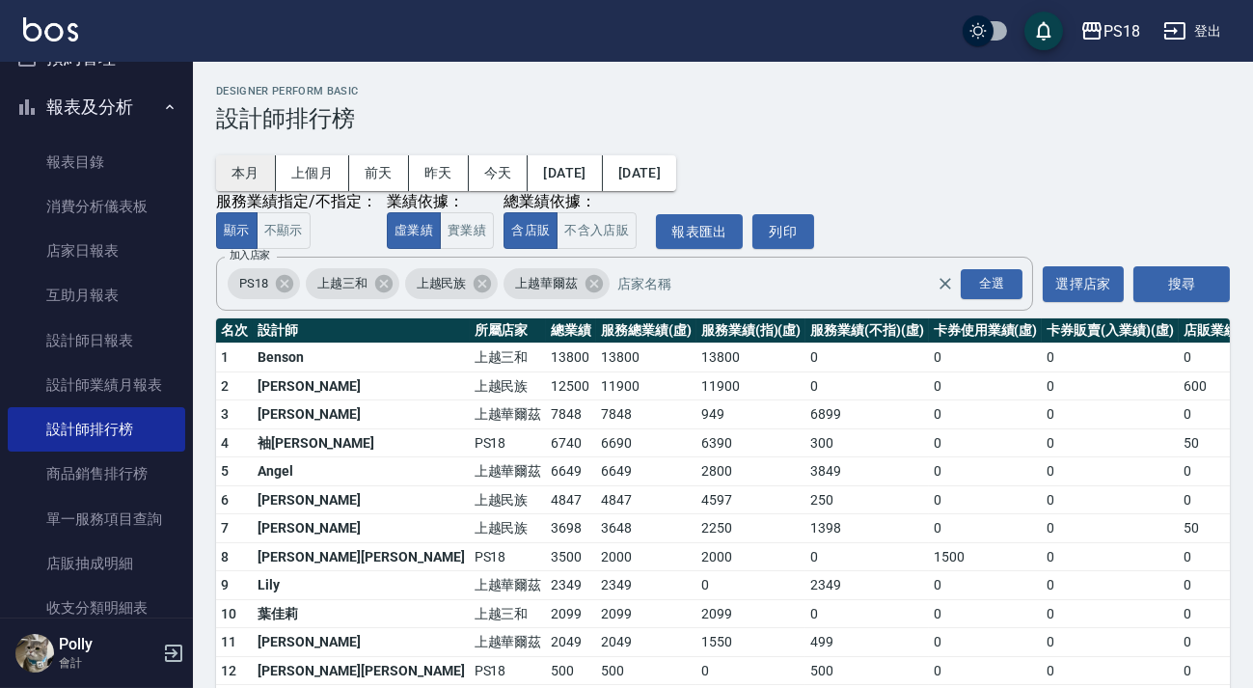
click at [243, 181] on button "本月" at bounding box center [246, 173] width 60 height 36
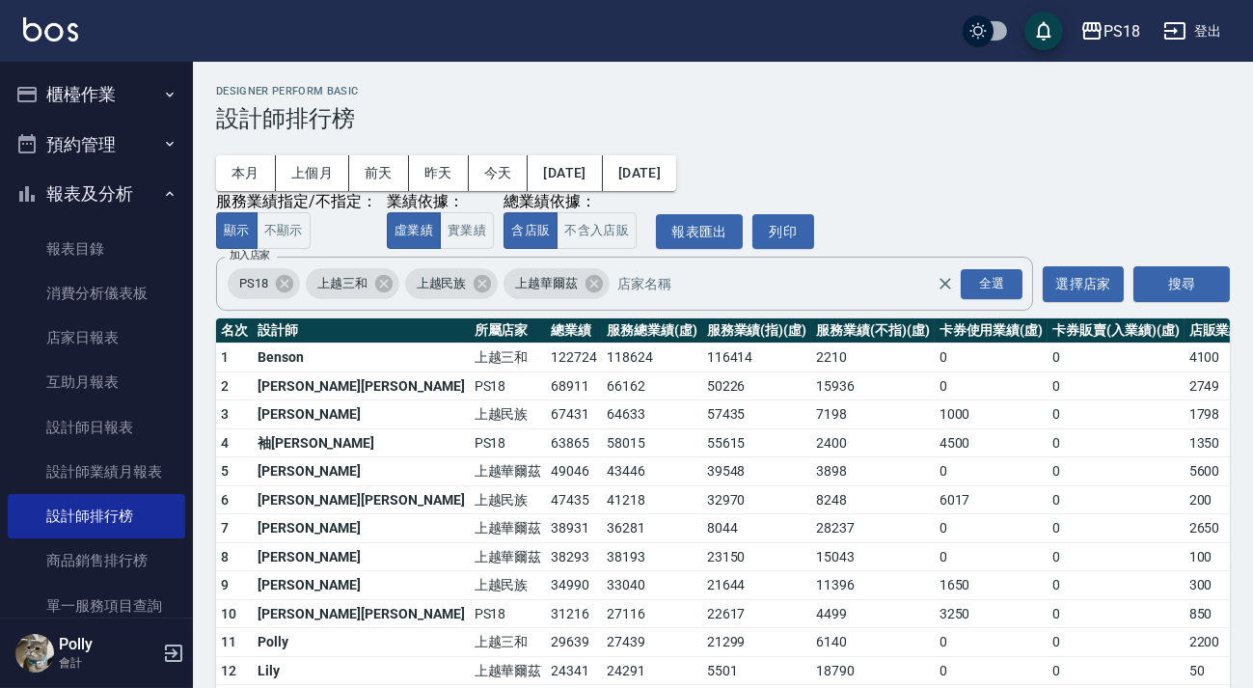
click at [78, 33] on div "PS18 登出" at bounding box center [626, 31] width 1253 height 62
click at [80, 44] on div "PS18 登出" at bounding box center [626, 31] width 1253 height 62
click at [63, 39] on img at bounding box center [50, 29] width 55 height 24
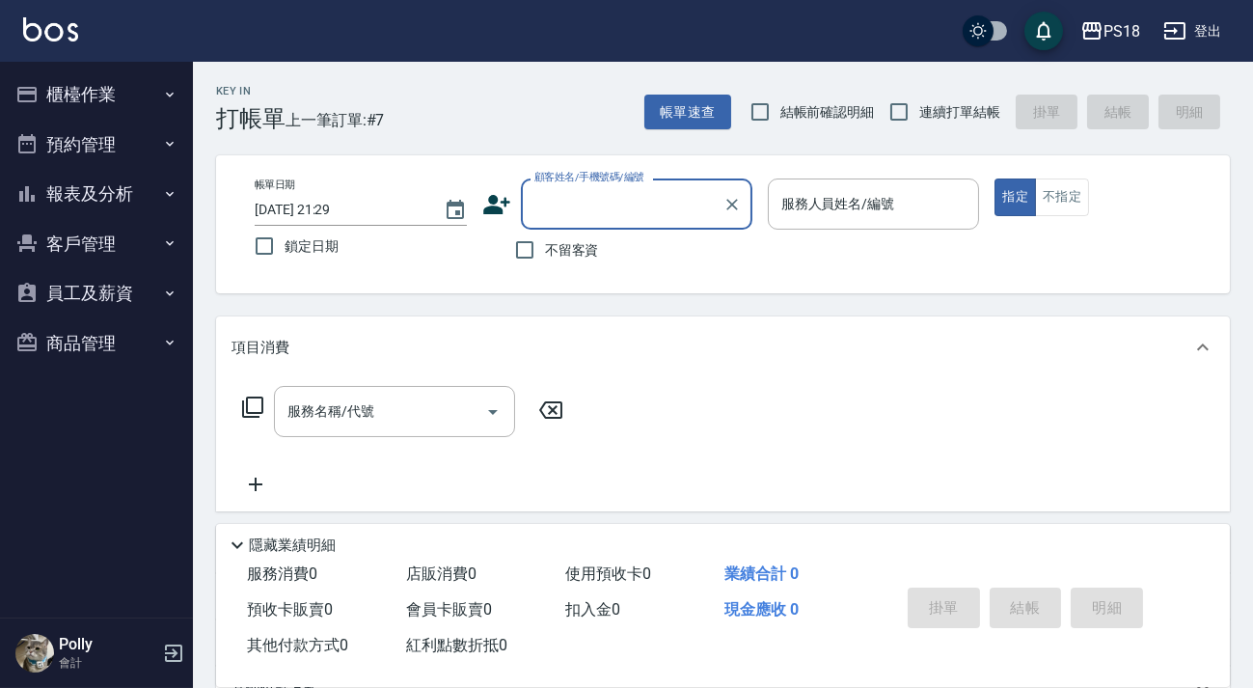
click at [144, 177] on button "報表及分析" at bounding box center [96, 194] width 177 height 50
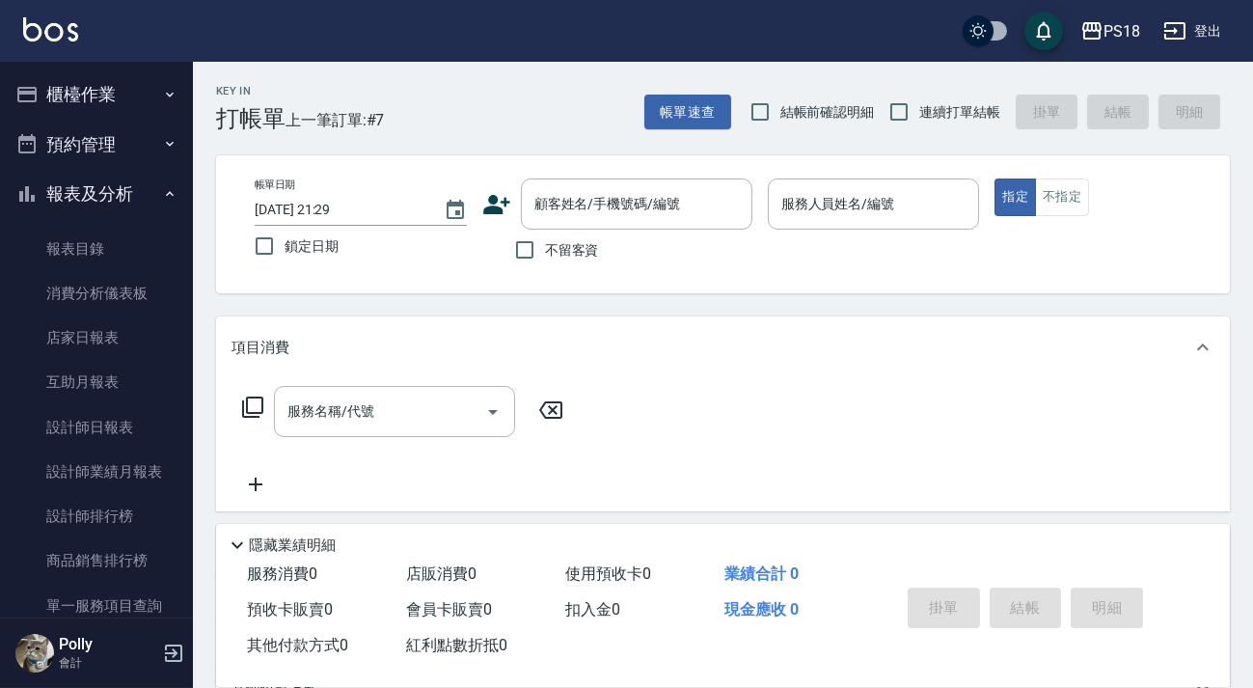
click at [1216, 28] on button "登出" at bounding box center [1193, 32] width 74 height 36
